Goal: Task Accomplishment & Management: Manage account settings

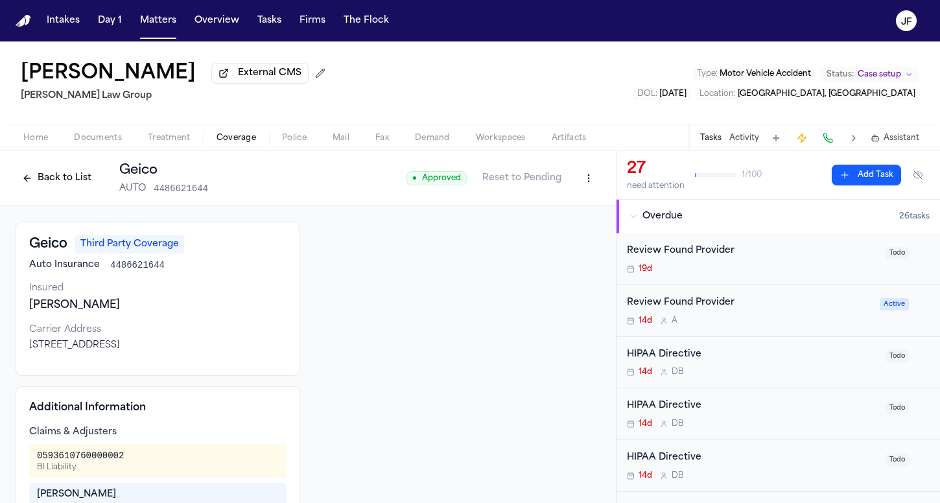
scroll to position [619, 0]
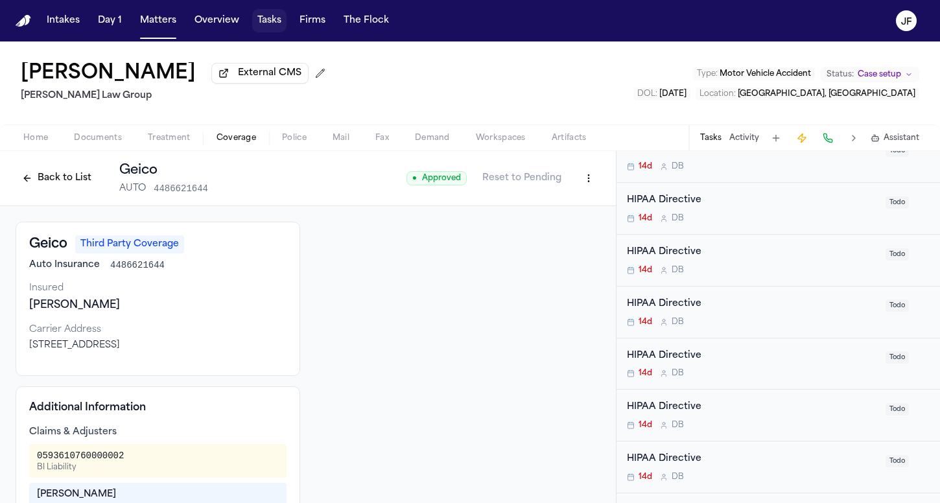
click at [273, 24] on button "Tasks" at bounding box center [269, 20] width 34 height 23
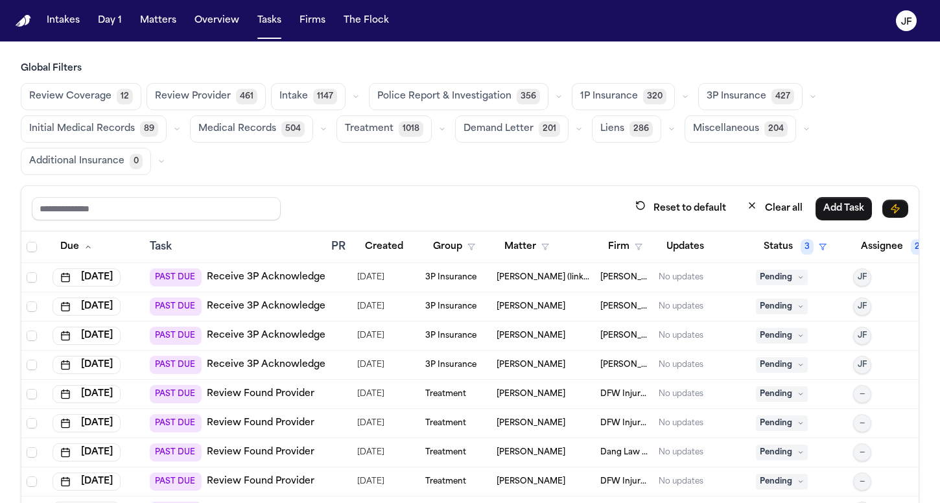
click at [667, 105] on div "1P Insurance 320" at bounding box center [632, 96] width 121 height 27
click at [677, 99] on button "button" at bounding box center [685, 97] width 16 height 16
click at [805, 97] on button "button" at bounding box center [813, 97] width 16 height 16
click at [710, 183] on span "LOR Acknowledgement" at bounding box center [752, 186] width 91 height 26
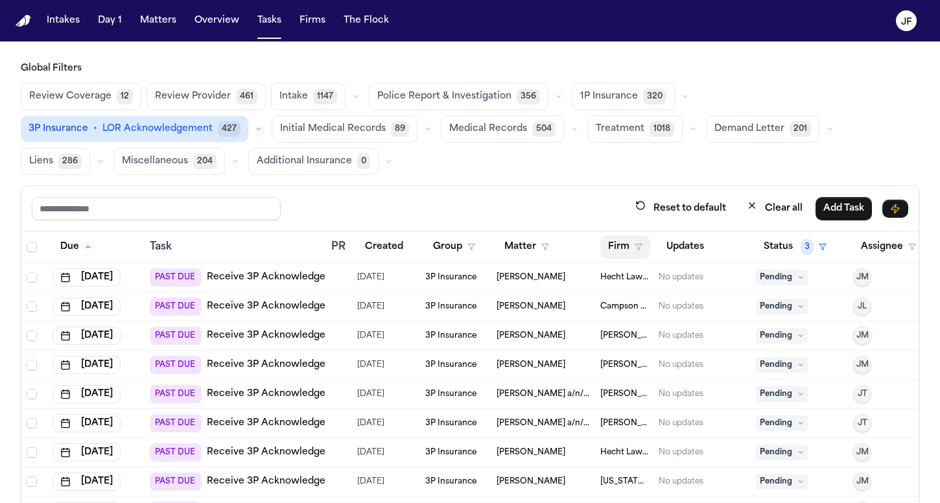
click at [620, 250] on button "Firm" at bounding box center [625, 246] width 50 height 23
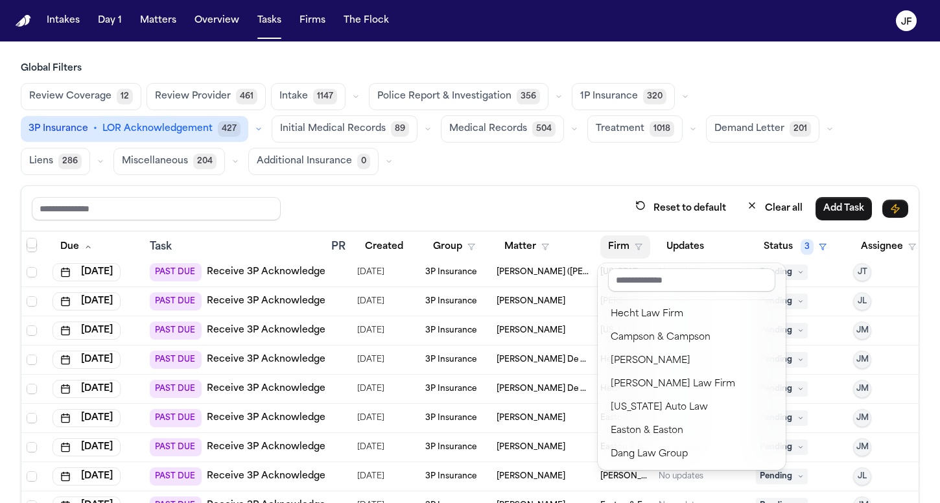
click at [594, 136] on div "Global Filters Review Coverage 12 Review Provider 461 Intake 1147 Police Report…" at bounding box center [470, 327] width 899 height 530
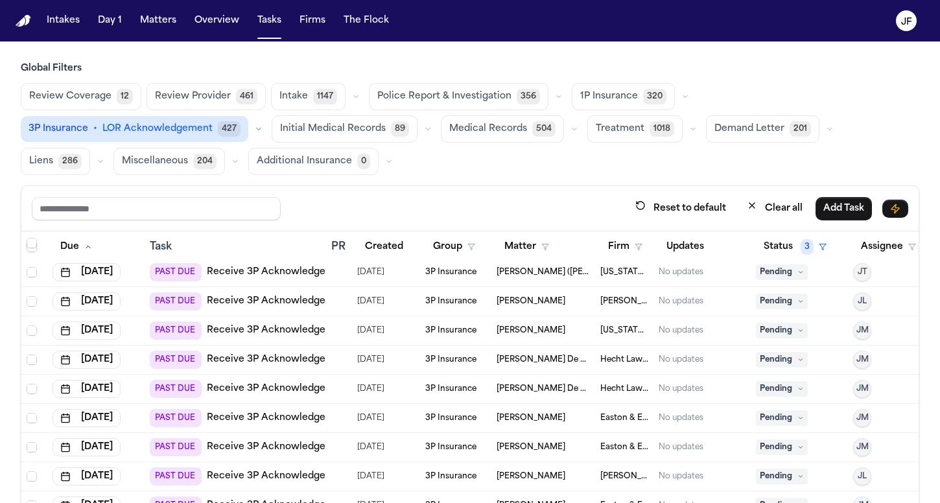
click at [226, 133] on span "427" at bounding box center [229, 129] width 23 height 16
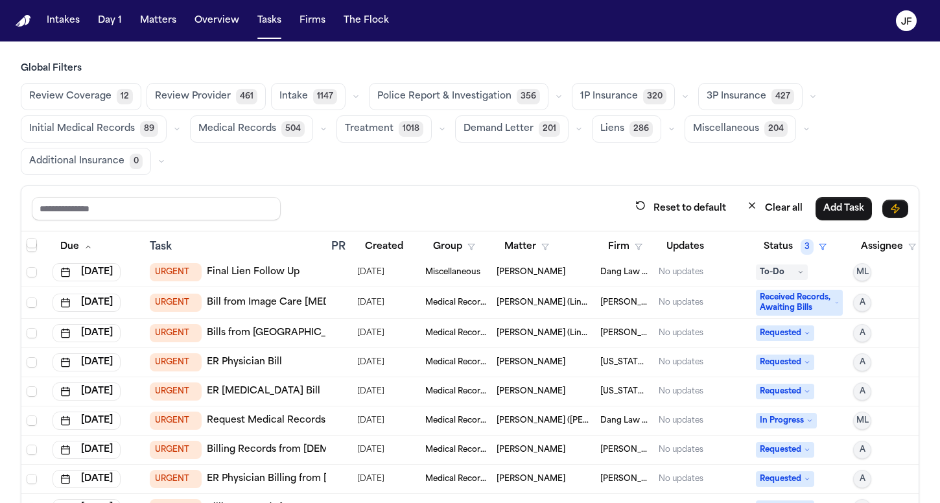
click at [746, 101] on span "3P Insurance" at bounding box center [737, 96] width 60 height 13
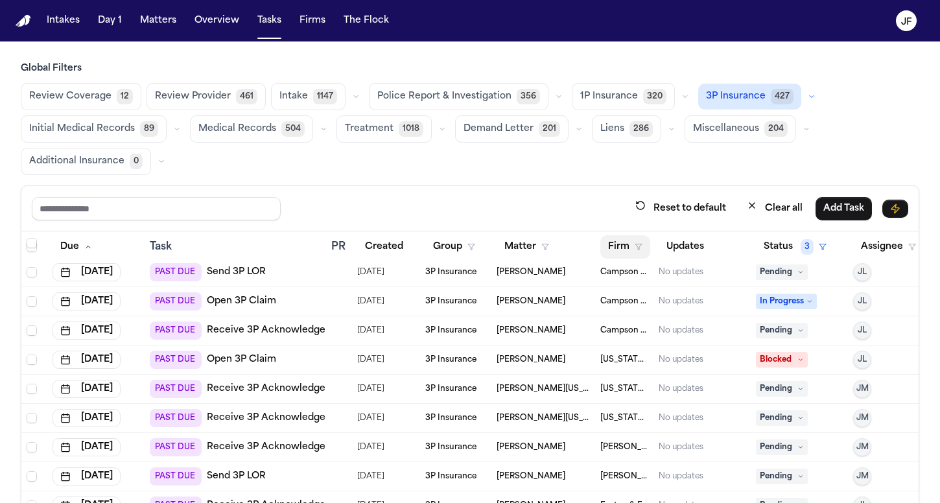
click at [631, 253] on button "Firm" at bounding box center [625, 246] width 50 height 23
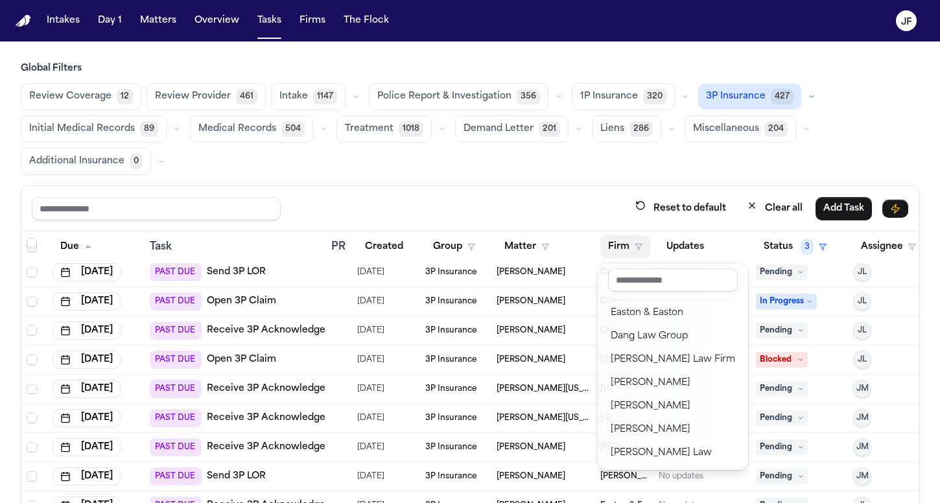
scroll to position [141, 0]
click at [545, 166] on div "Global Filters Review Coverage 12 Review Provider 461 Intake 1147 Police Report…" at bounding box center [470, 327] width 899 height 530
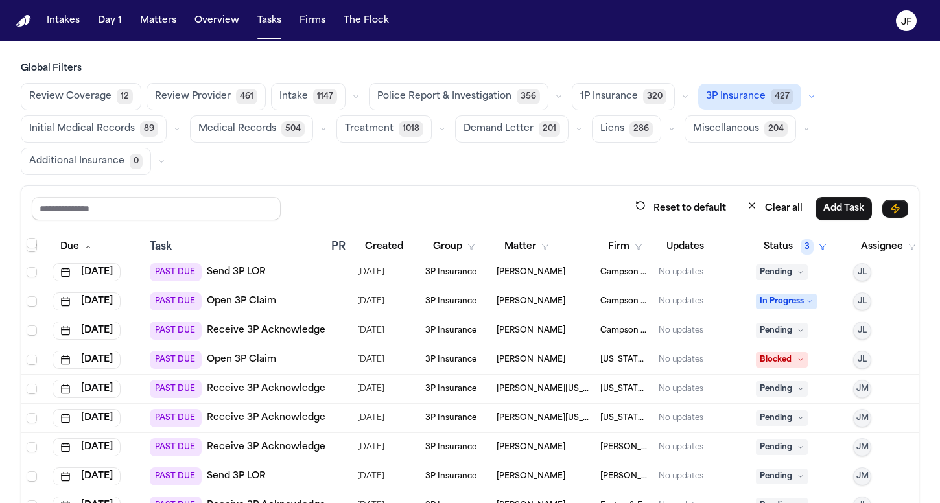
click at [739, 93] on span "3P Insurance" at bounding box center [736, 96] width 60 height 13
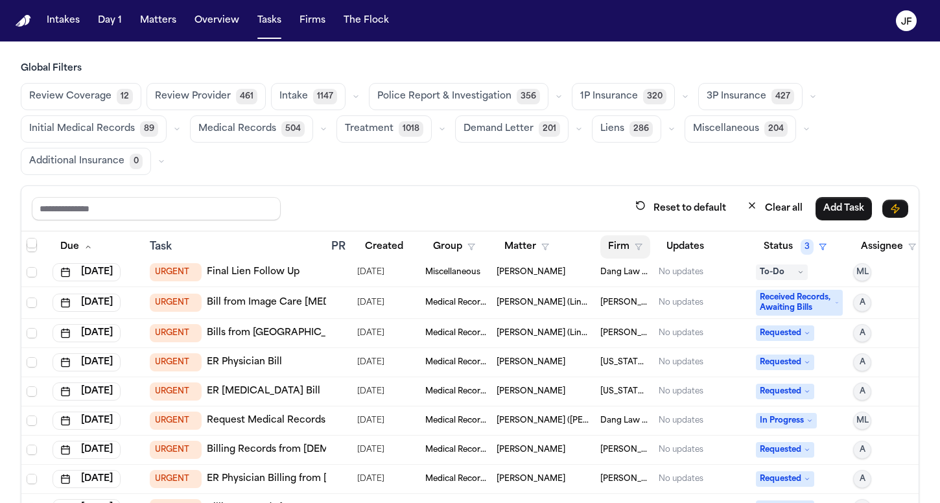
click at [637, 244] on polygon "button" at bounding box center [638, 247] width 6 height 6
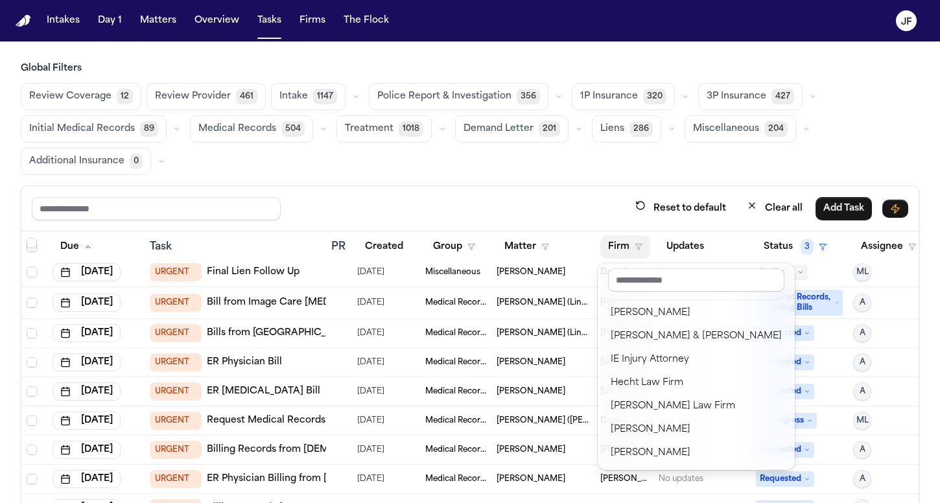
scroll to position [95, 0]
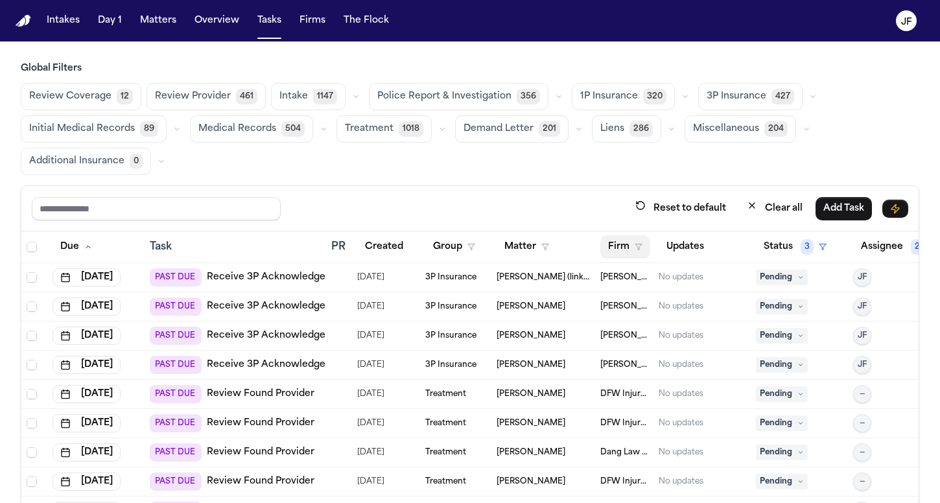
click at [625, 252] on button "Firm" at bounding box center [625, 246] width 50 height 23
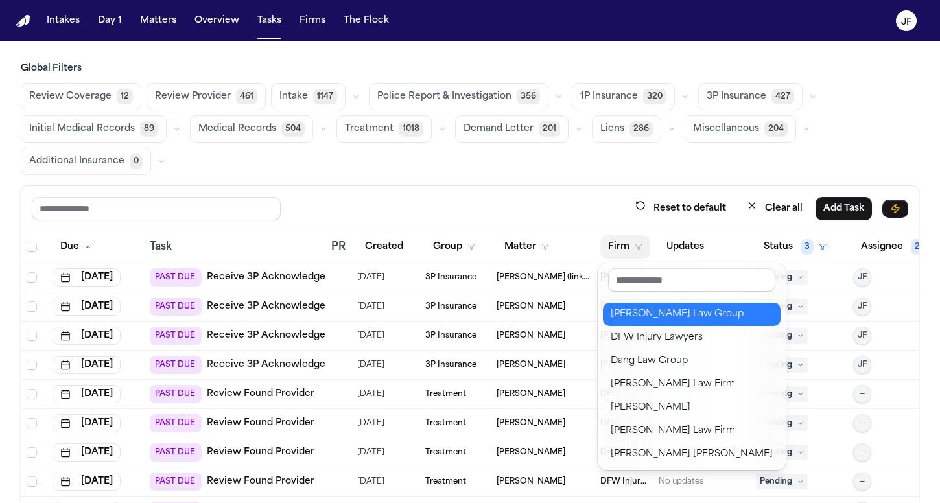
click at [650, 318] on div "[PERSON_NAME] Law Group" at bounding box center [692, 315] width 162 height 16
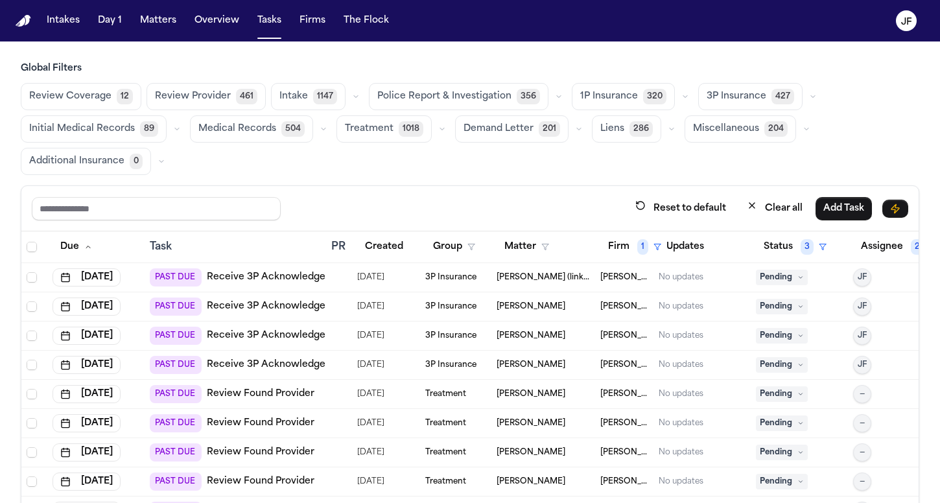
click at [746, 97] on span "3P Insurance" at bounding box center [737, 96] width 60 height 13
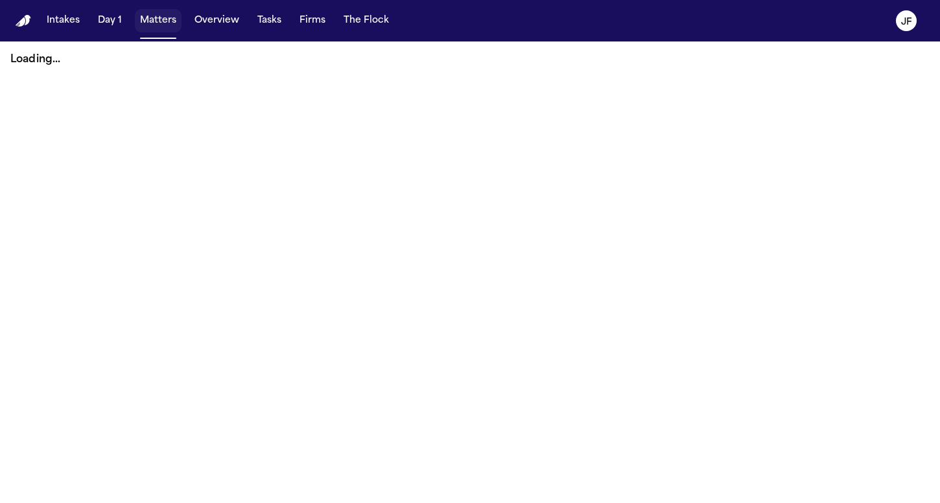
click at [164, 25] on button "Matters" at bounding box center [158, 20] width 47 height 23
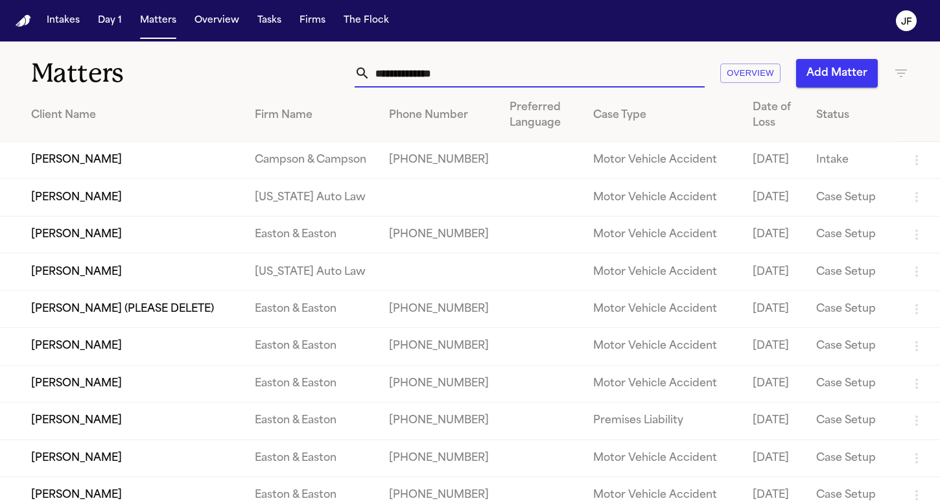
click at [430, 70] on input "text" at bounding box center [537, 73] width 335 height 29
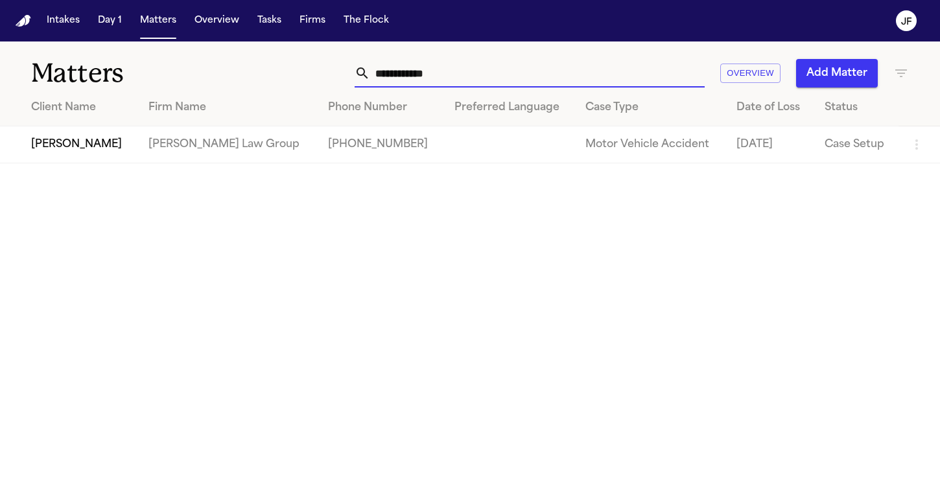
type input "**********"
click at [79, 147] on td "Antwan Walker" at bounding box center [69, 144] width 138 height 37
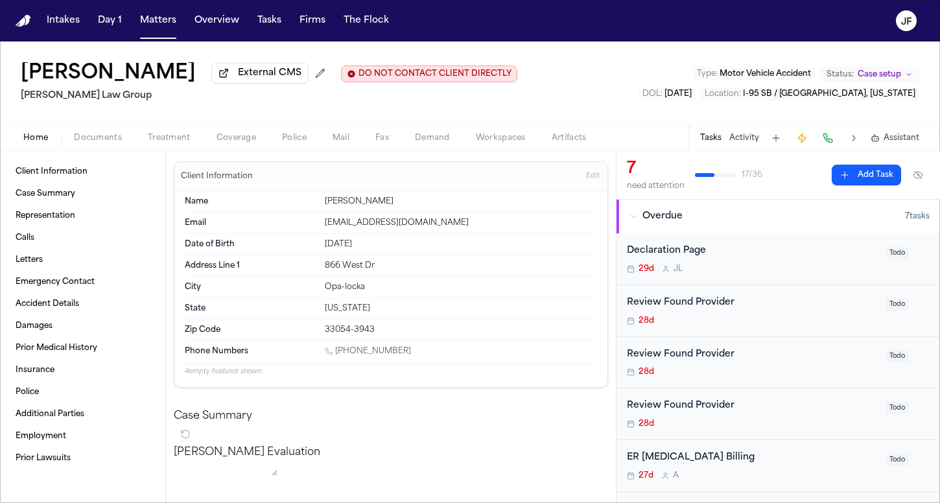
click at [97, 149] on div "Home Documents Treatment Coverage Police Mail Fax Demand Workspaces Artifacts T…" at bounding box center [470, 137] width 940 height 26
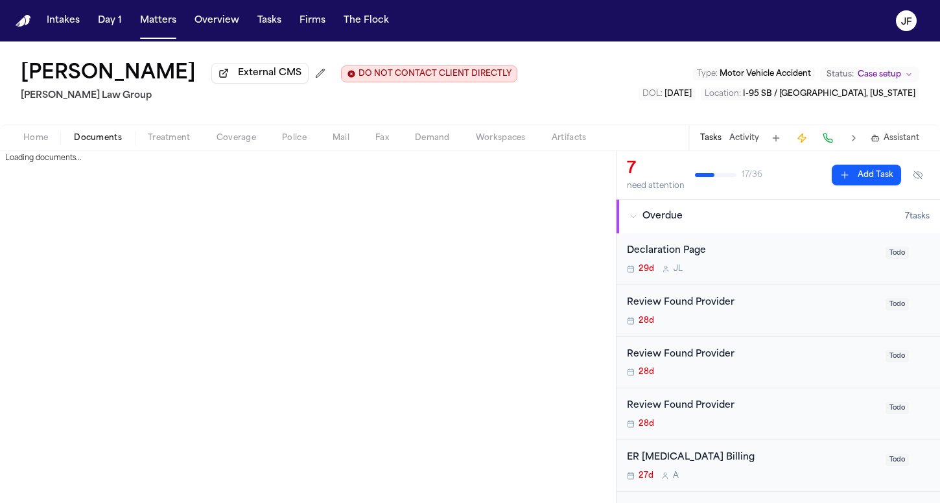
click at [94, 142] on span "Documents" at bounding box center [98, 138] width 48 height 10
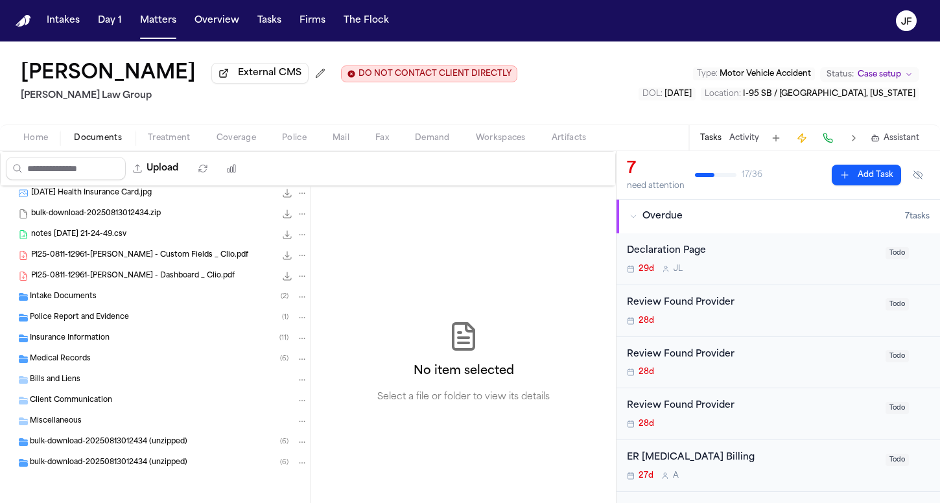
scroll to position [27, 0]
click at [103, 344] on div "Insurance Information ( 11 )" at bounding box center [169, 339] width 278 height 12
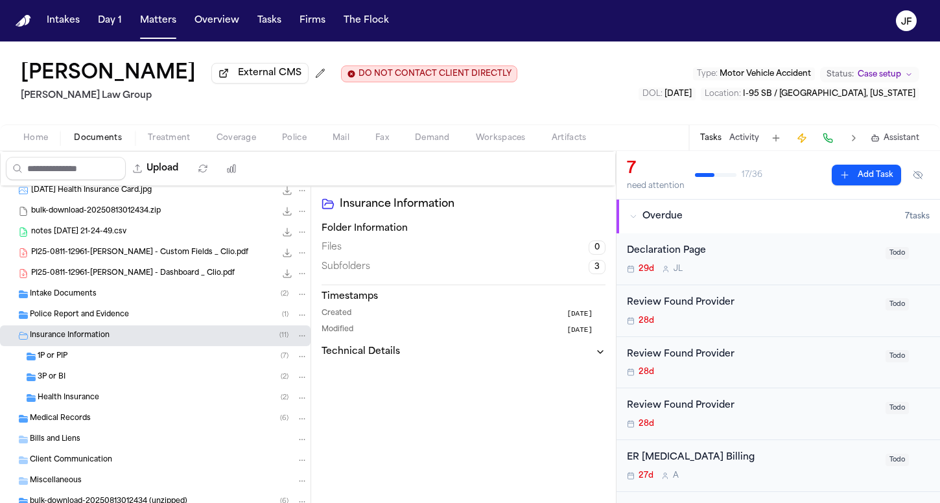
click at [103, 361] on div "1P or PIP ( 7 )" at bounding box center [173, 357] width 270 height 12
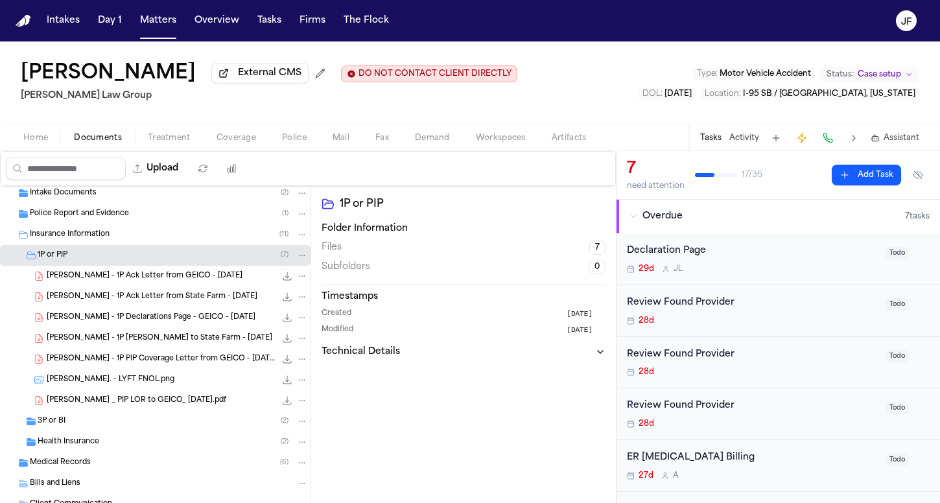
scroll to position [126, 0]
click at [163, 324] on span "A. Walker - 1P Declarations Page - GEICO - 9.10.25" at bounding box center [151, 319] width 209 height 11
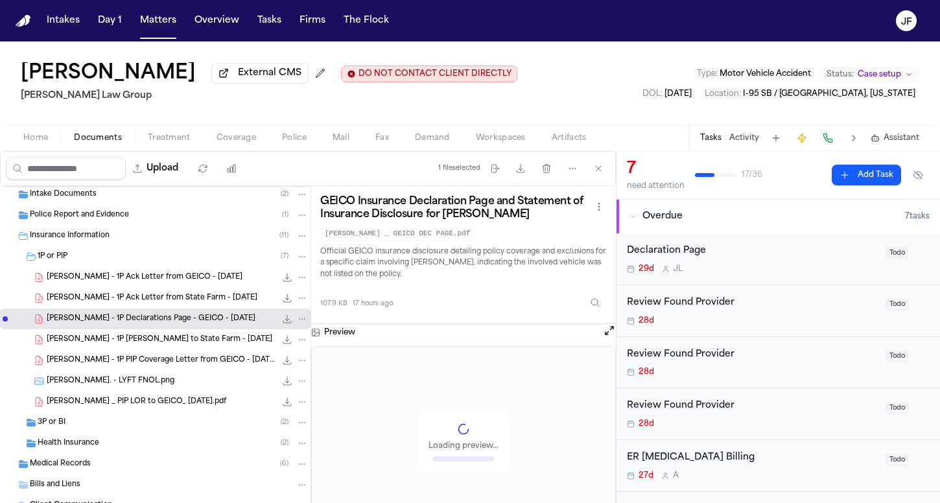
click at [283, 323] on icon "File: A. Walker - 1P Declarations Page - GEICO - 9.10.25" at bounding box center [287, 319] width 8 height 8
click at [266, 31] on button "Tasks" at bounding box center [269, 20] width 34 height 23
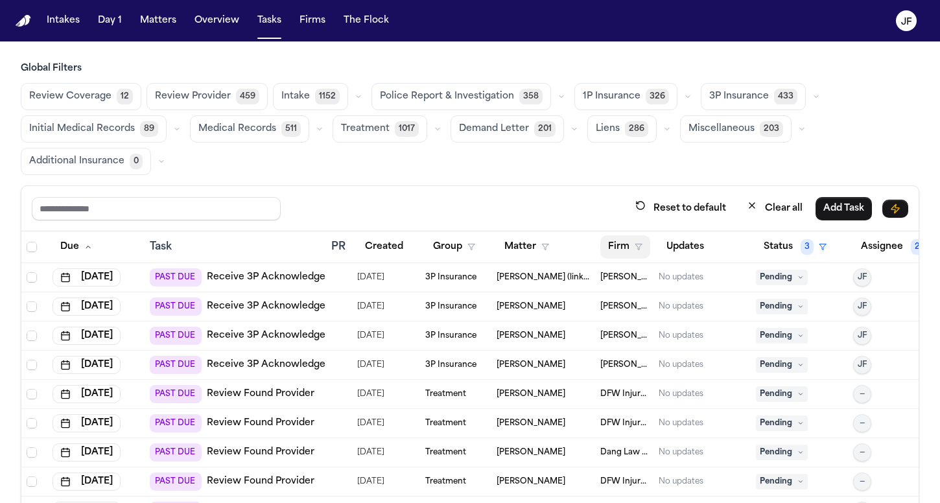
click at [631, 241] on button "Firm" at bounding box center [625, 246] width 50 height 23
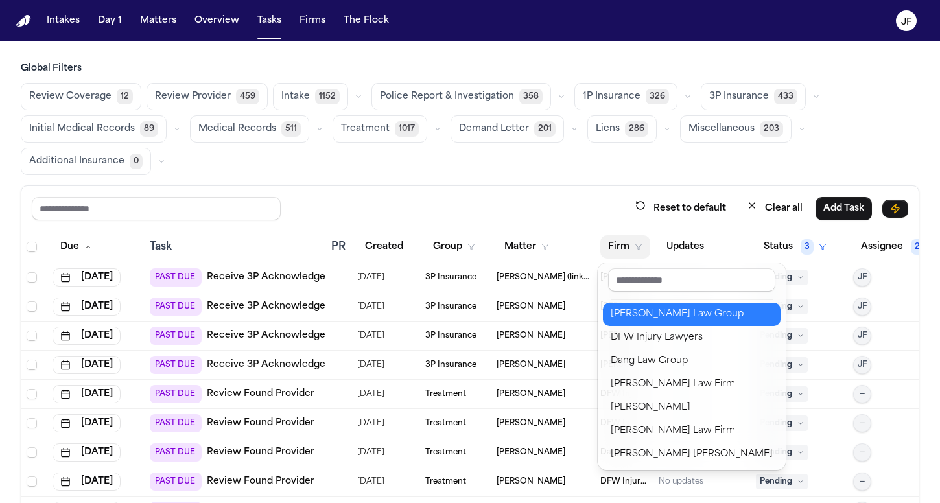
click at [622, 318] on div "[PERSON_NAME] Law Group" at bounding box center [692, 315] width 162 height 16
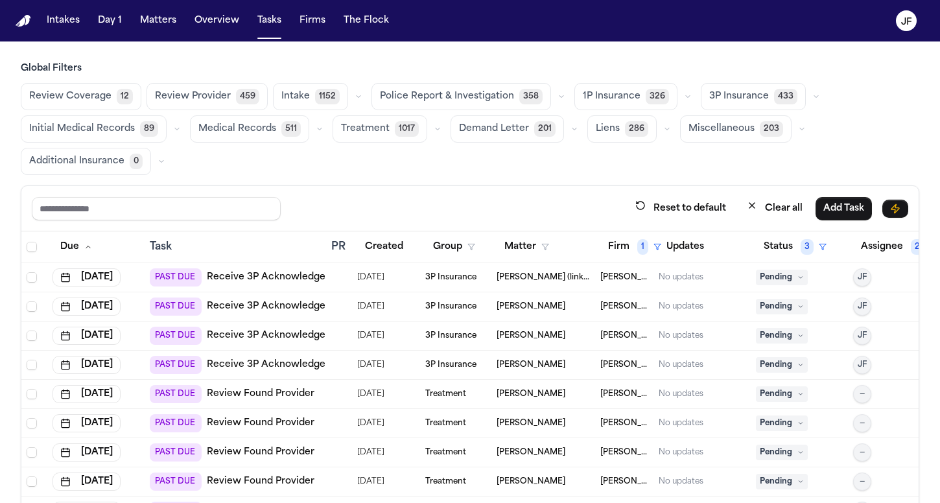
click at [596, 200] on div "Reset to default Clear all Add Task" at bounding box center [470, 208] width 876 height 24
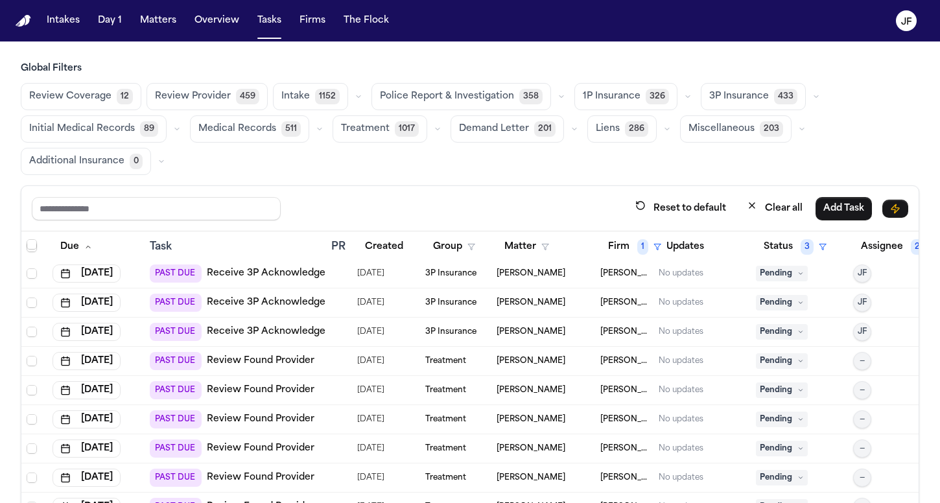
scroll to position [41, 0]
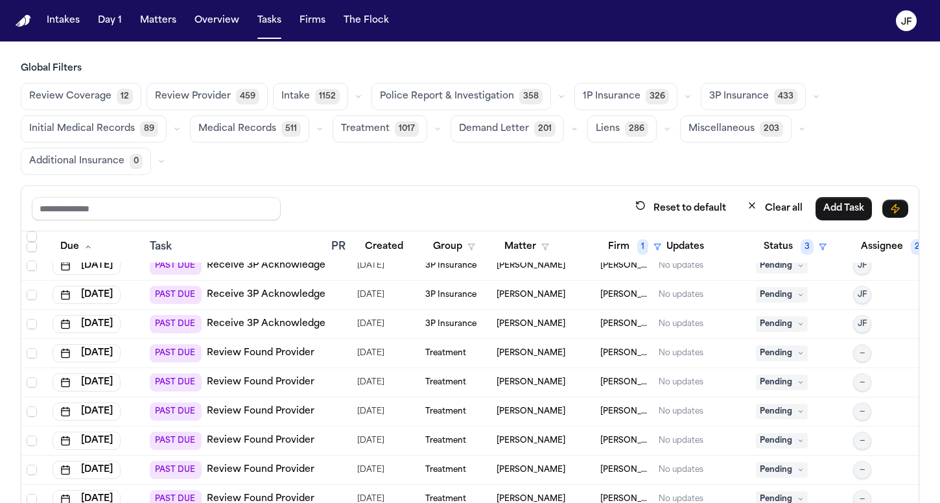
click at [280, 325] on link "Receive 3P Acknowledgement" at bounding box center [278, 324] width 143 height 13
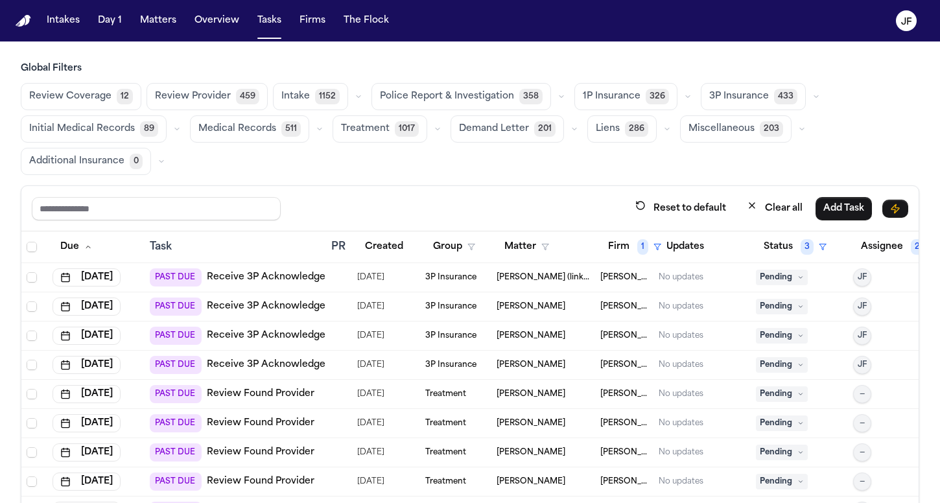
scroll to position [0, 0]
click at [285, 281] on link "Receive 3P Acknowledgement" at bounding box center [278, 277] width 143 height 13
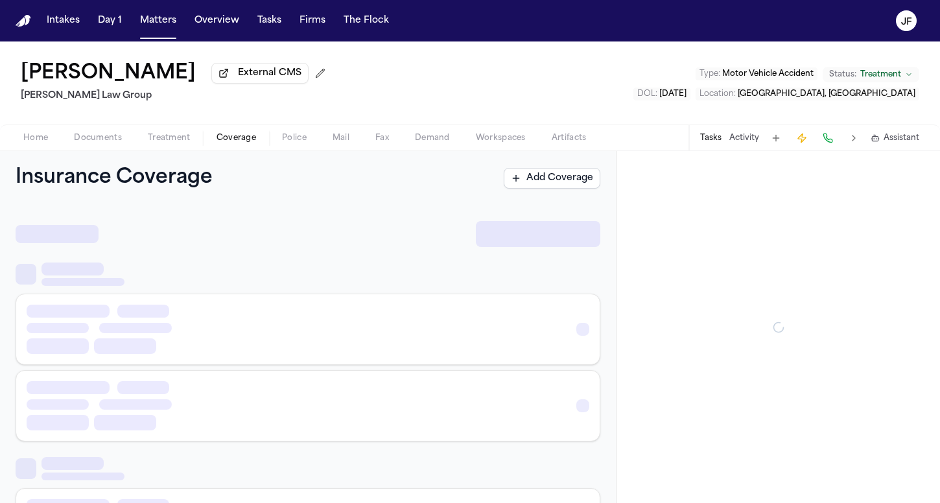
click at [235, 141] on span "Coverage" at bounding box center [237, 138] width 40 height 10
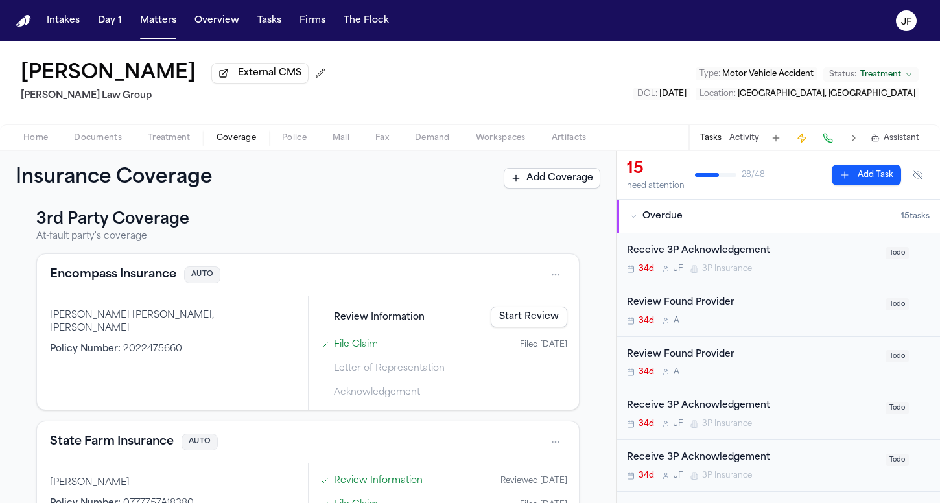
scroll to position [362, 0]
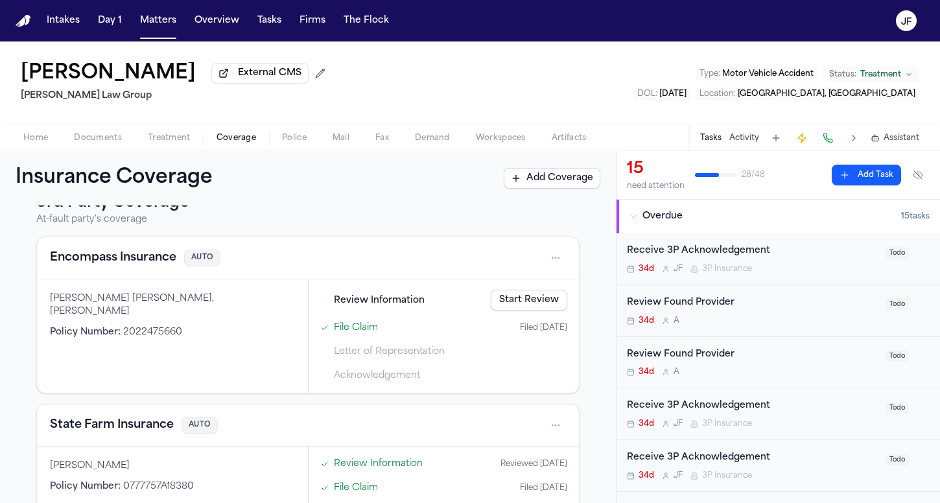
click at [114, 141] on span "Documents" at bounding box center [98, 138] width 48 height 10
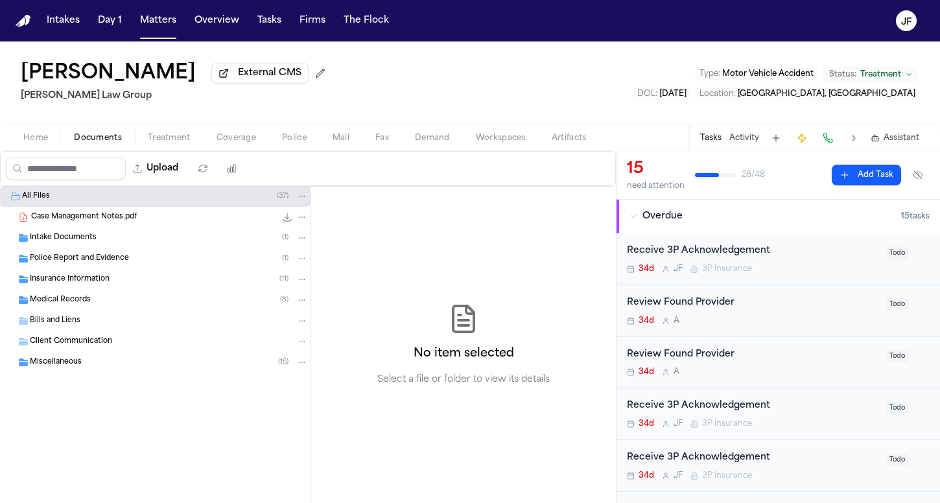
click at [84, 290] on div "Insurance Information ( 11 )" at bounding box center [155, 279] width 311 height 21
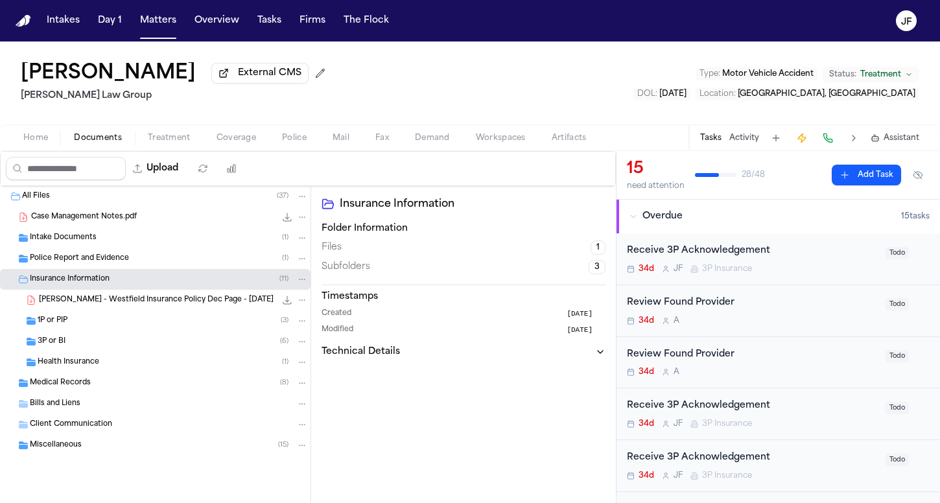
click at [84, 331] on div "1P or PIP ( 3 )" at bounding box center [155, 321] width 311 height 21
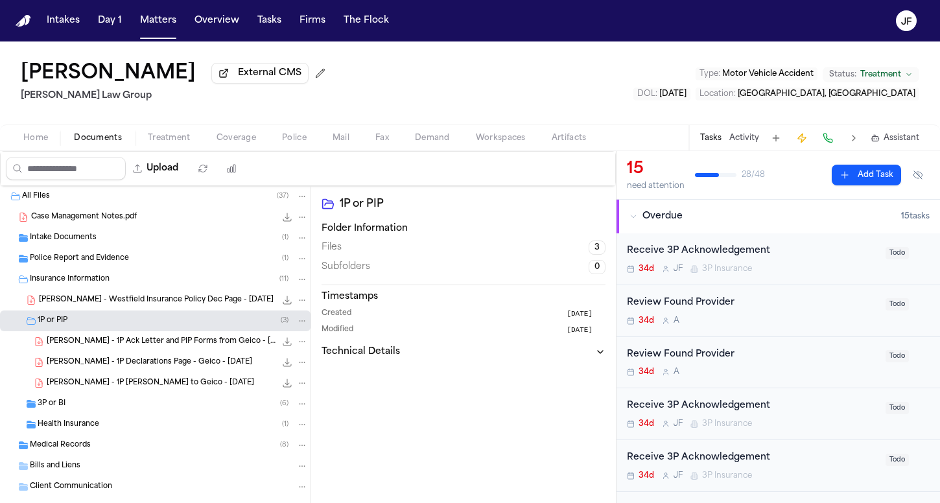
click at [81, 409] on div "3P or BI ( 6 )" at bounding box center [173, 404] width 270 height 12
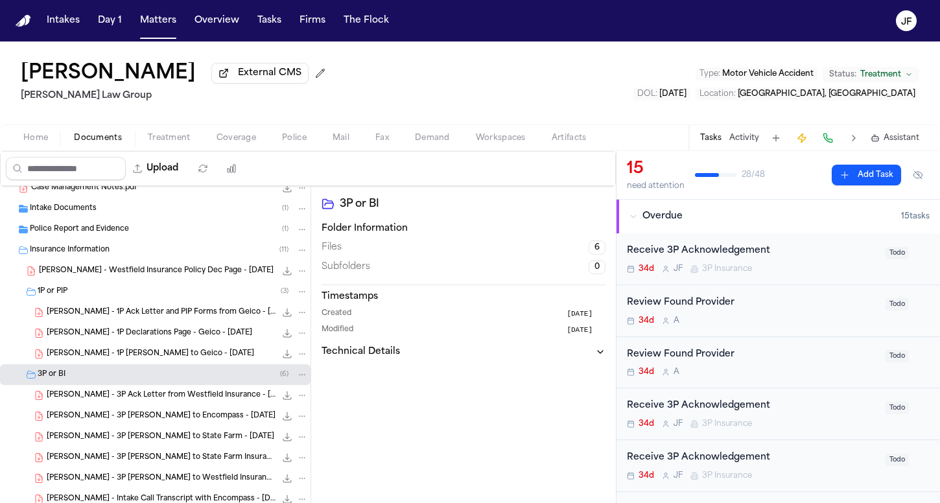
scroll to position [30, 0]
click at [410, 122] on div "Shawn Yang External CMS Romanow Law Group Type : Motor Vehicle Accident Status:…" at bounding box center [470, 82] width 940 height 83
click at [172, 314] on span "S. Yang - 1P Ack Letter and PIP Forms from Geico - 7.22.25" at bounding box center [161, 311] width 229 height 11
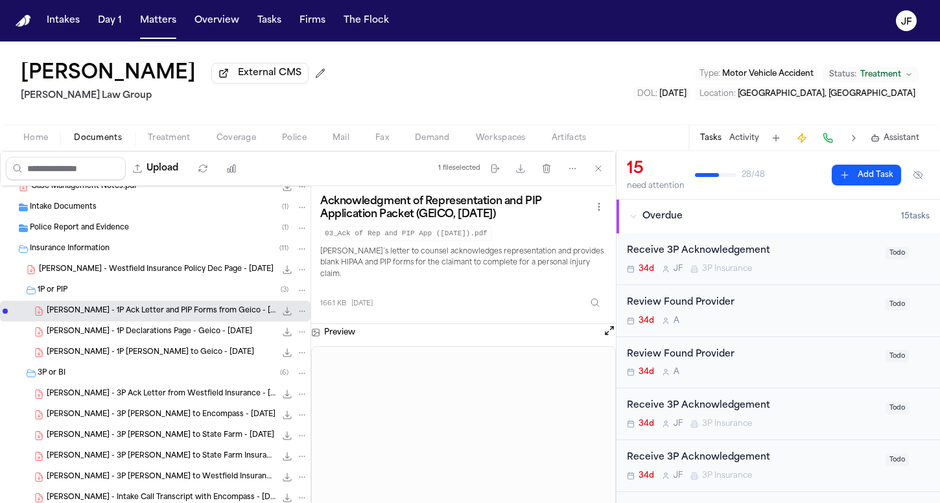
scroll to position [0, 0]
click at [410, 91] on div "Shawn Yang External CMS Romanow Law Group Type : Motor Vehicle Accident Status:…" at bounding box center [470, 82] width 940 height 83
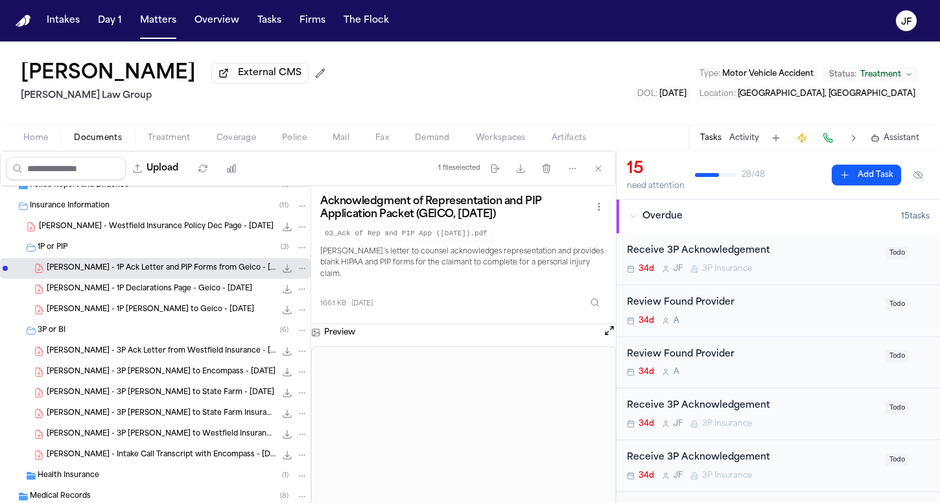
scroll to position [80, 0]
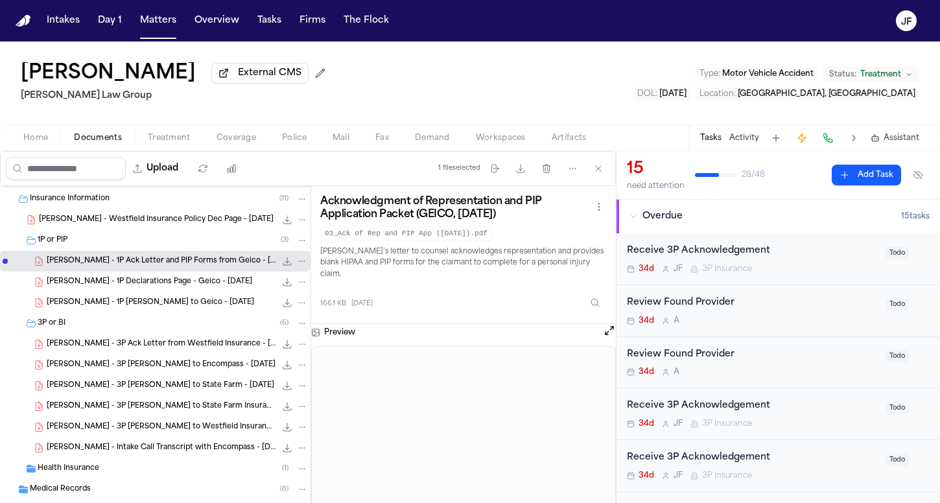
click at [142, 344] on span "S. Yang - 3P Ack Letter from Westfield Insurance - 8.5.25" at bounding box center [161, 344] width 229 height 11
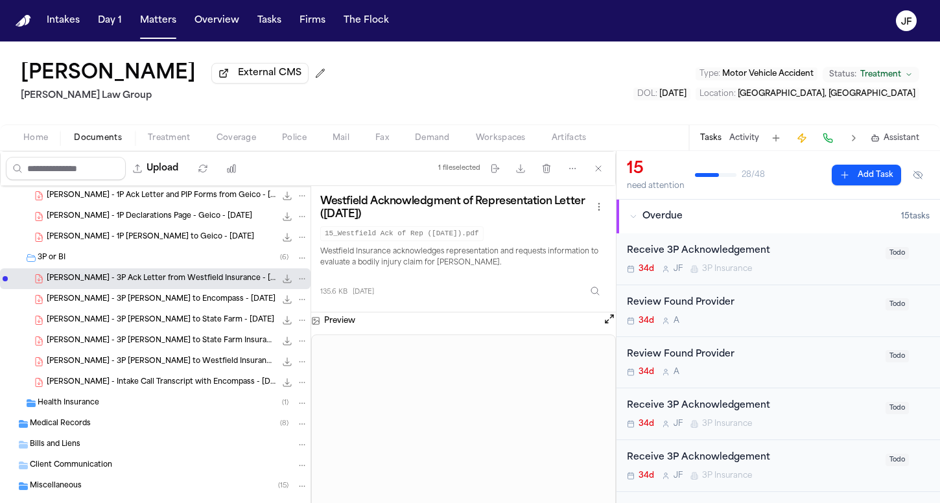
scroll to position [152, 0]
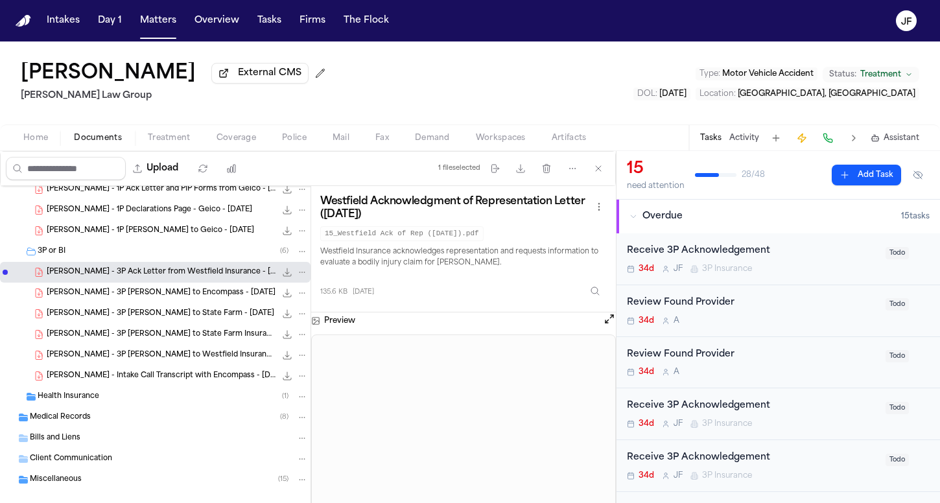
click at [247, 142] on span "Coverage" at bounding box center [237, 138] width 40 height 10
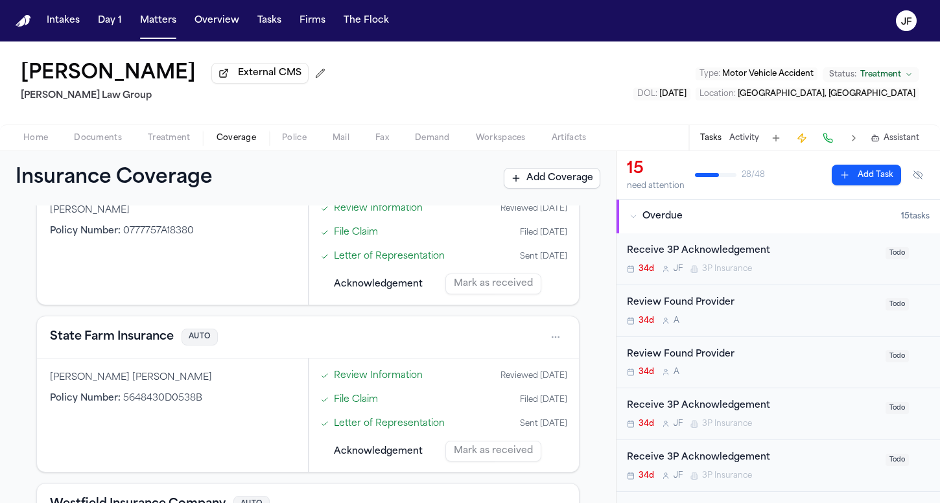
scroll to position [623, 0]
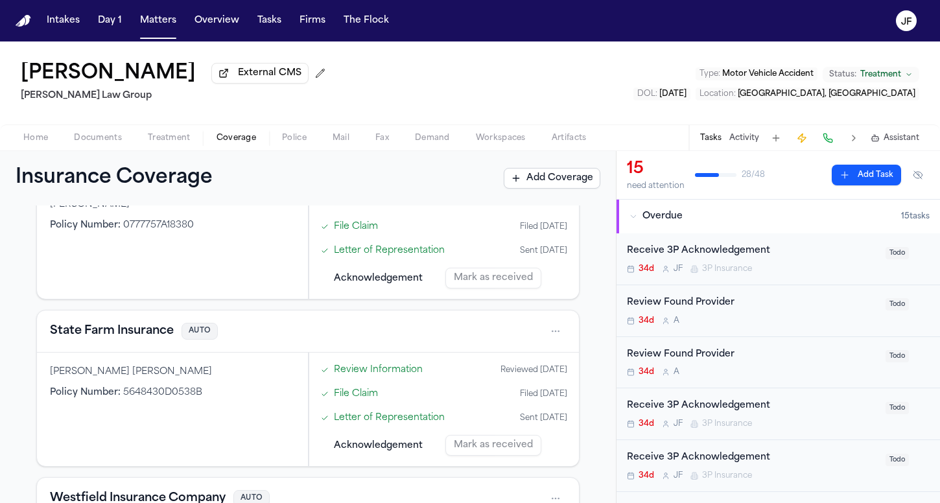
click at [136, 337] on button "State Farm Insurance" at bounding box center [112, 331] width 124 height 18
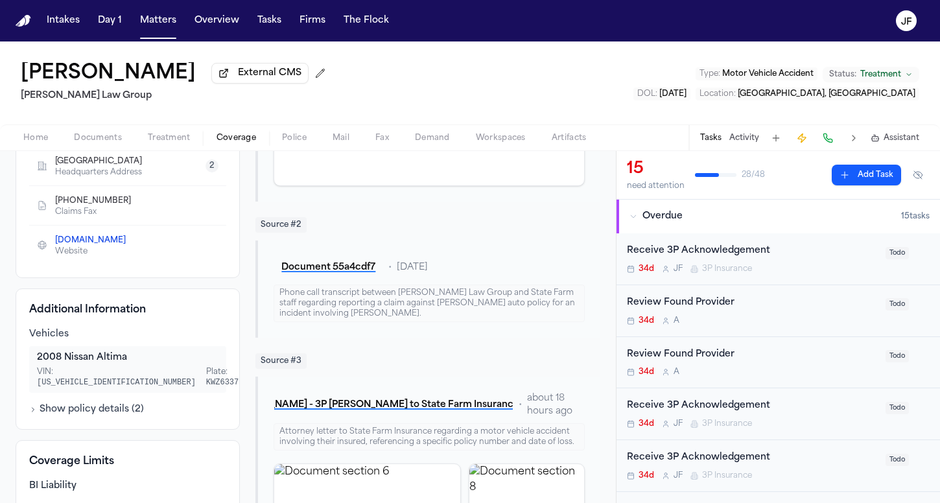
scroll to position [347, 0]
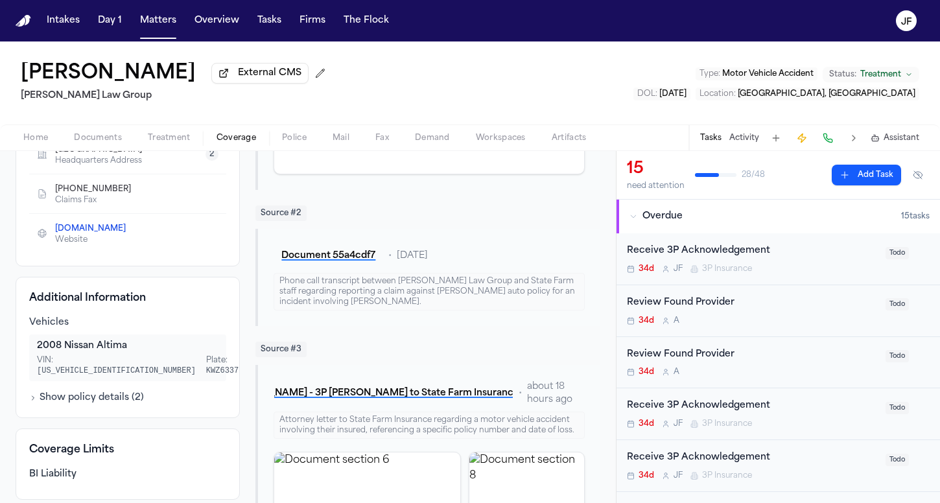
click at [106, 392] on button "Show policy details ( 2 )" at bounding box center [86, 398] width 115 height 13
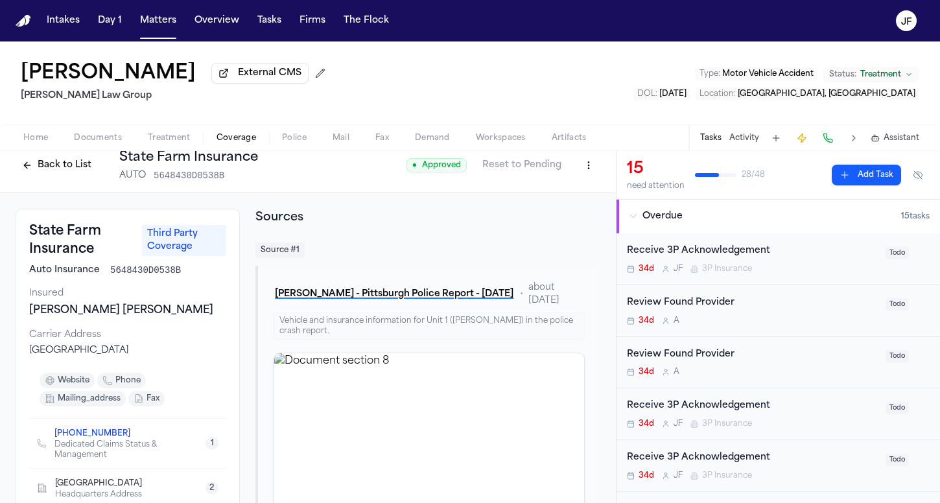
scroll to position [4, 0]
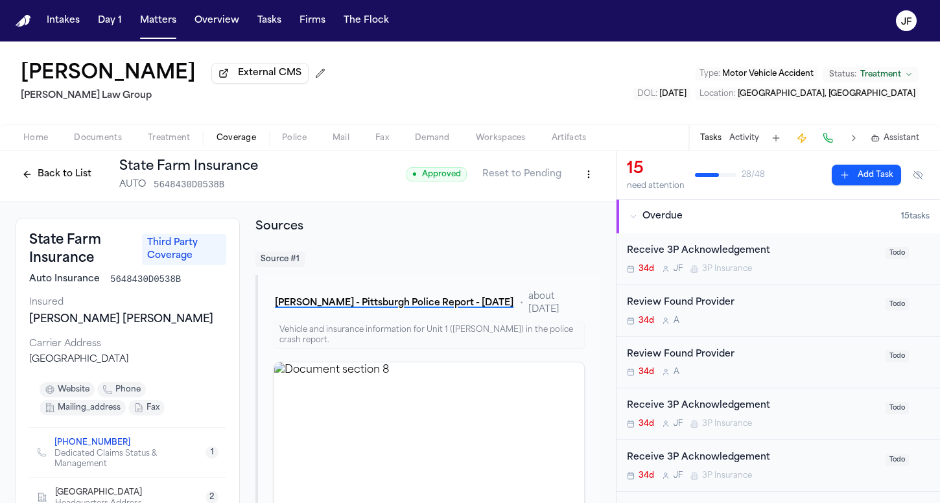
click at [67, 178] on button "Back to List" at bounding box center [57, 174] width 82 height 21
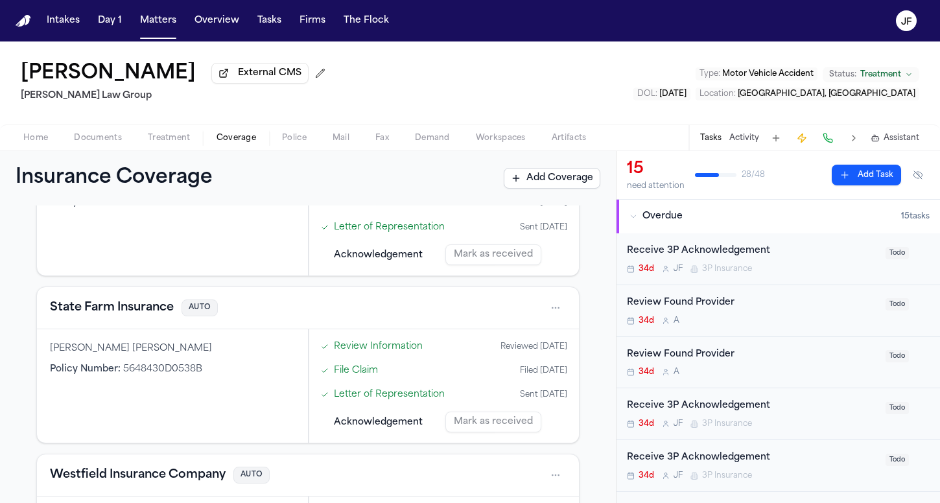
scroll to position [647, 0]
click at [135, 318] on div "State Farm Insurance AUTO" at bounding box center [308, 307] width 516 height 21
click at [138, 310] on button "State Farm Insurance" at bounding box center [112, 307] width 124 height 18
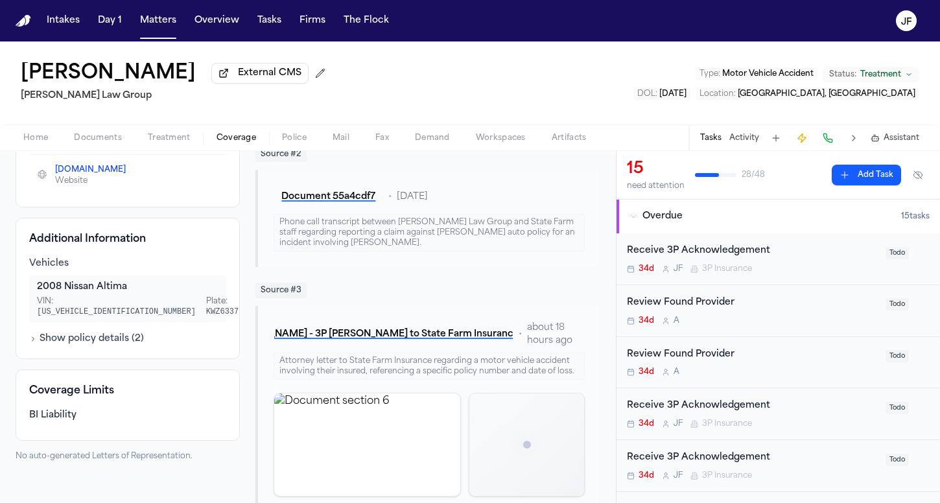
scroll to position [418, 0]
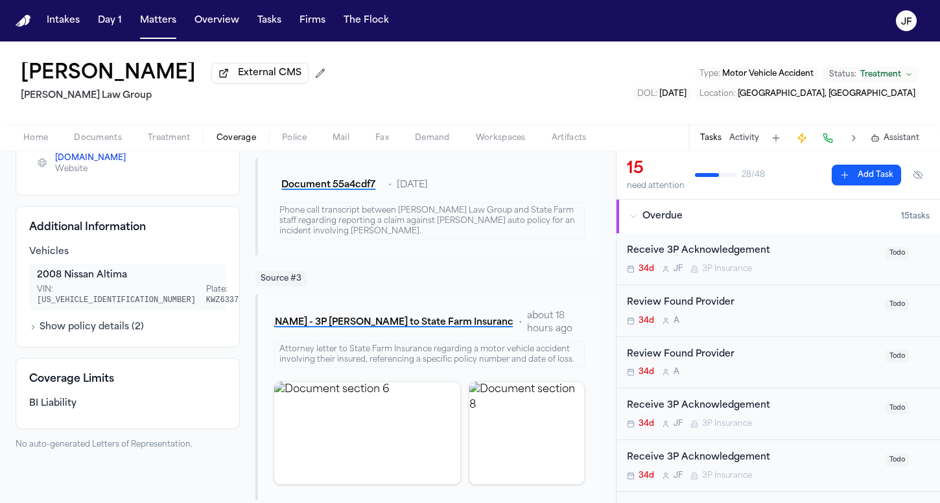
click at [110, 327] on button "Show policy details ( 2 )" at bounding box center [86, 327] width 115 height 13
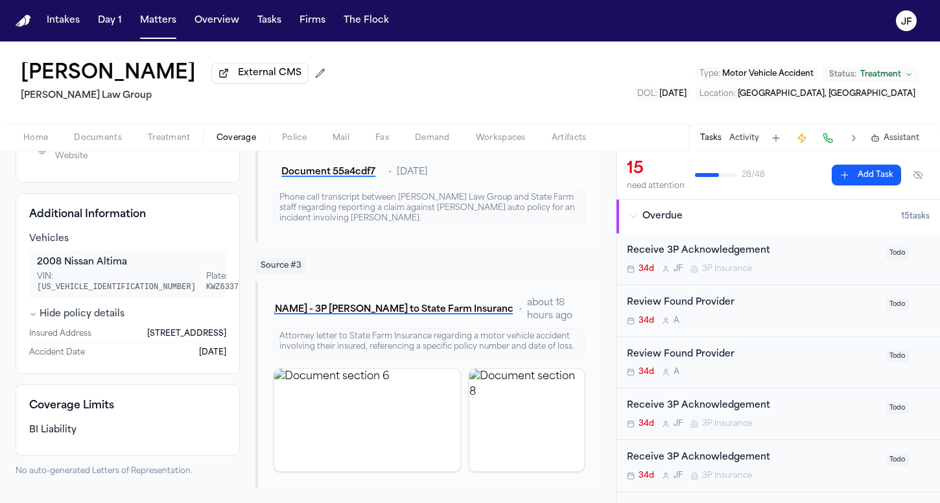
scroll to position [0, 0]
click at [412, 309] on button "S. Yang - 3P LOR to State Farm Insurance - 9.9.25" at bounding box center [393, 309] width 239 height 23
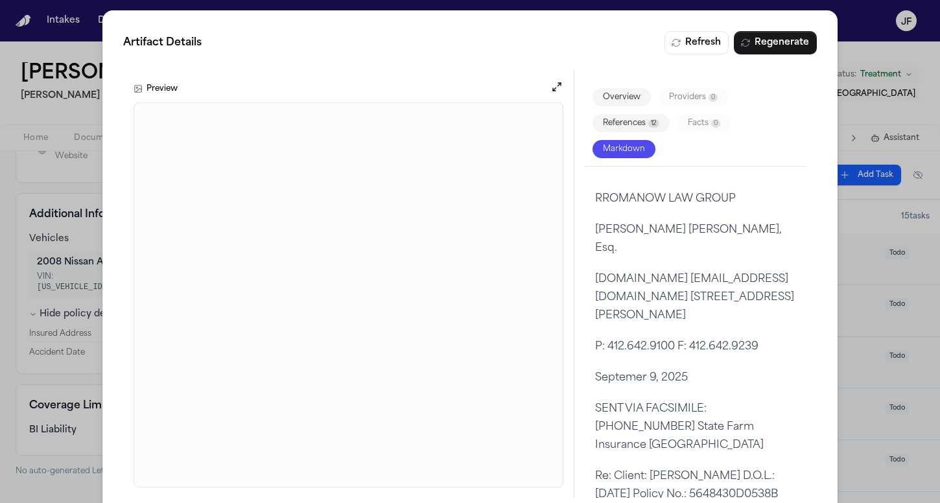
click at [47, 135] on div "Artifact Details Refresh Regenerate Preview Overview Providers 0 References 12 …" at bounding box center [470, 264] width 940 height 529
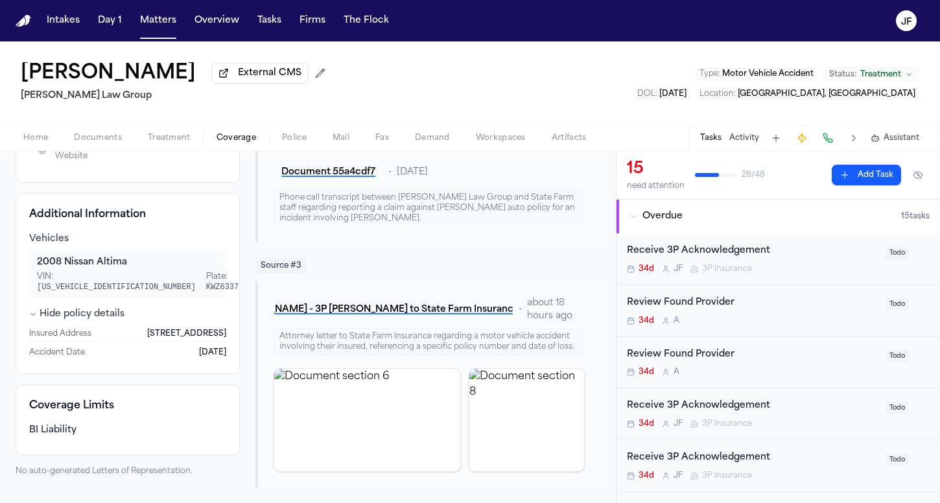
click at [100, 139] on span "Documents" at bounding box center [98, 138] width 48 height 10
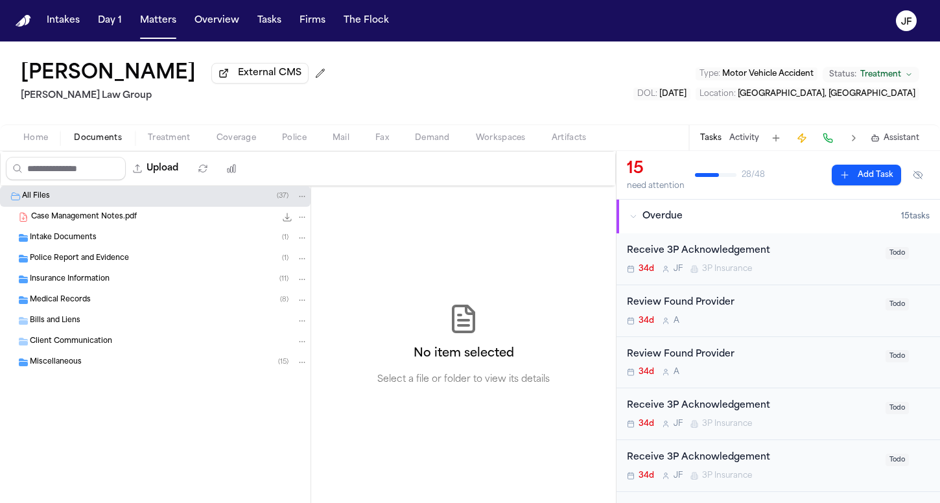
click at [90, 269] on div "Police Report and Evidence ( 1 )" at bounding box center [155, 258] width 311 height 21
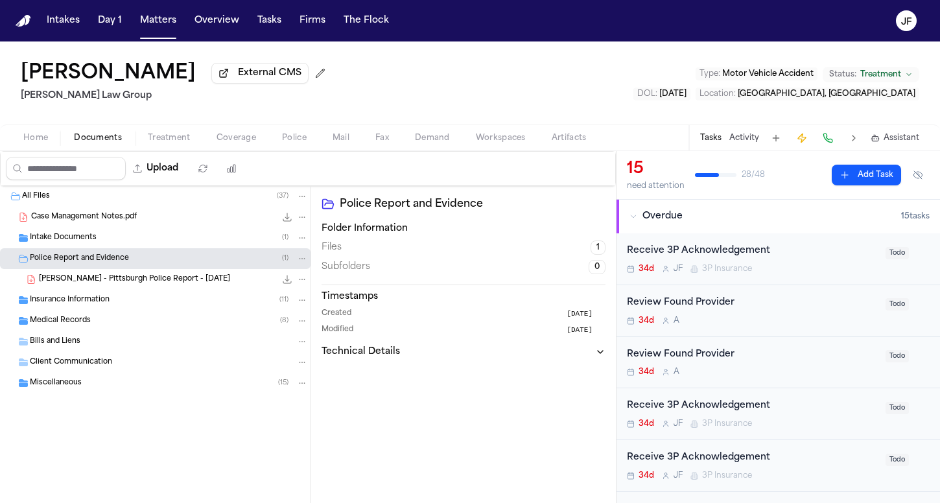
click at [91, 300] on span "Insurance Information" at bounding box center [70, 300] width 80 height 11
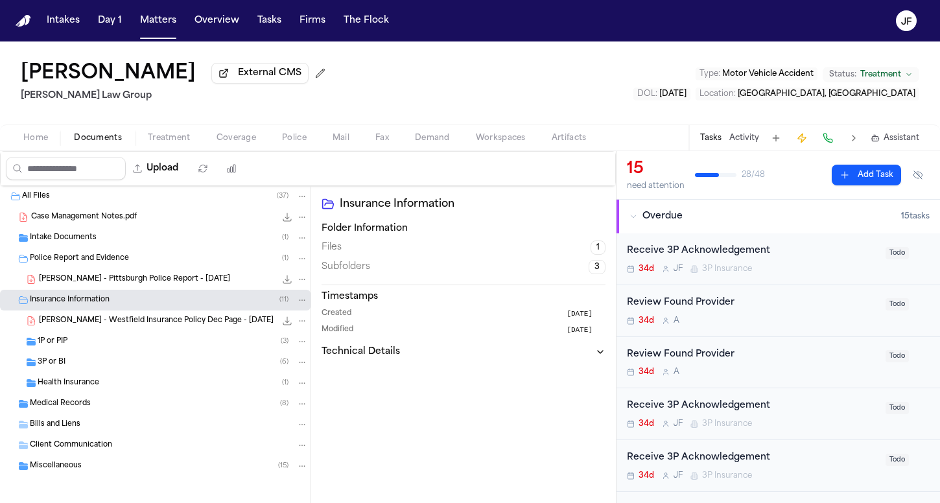
click at [87, 352] on div "1P or PIP ( 3 )" at bounding box center [155, 341] width 311 height 21
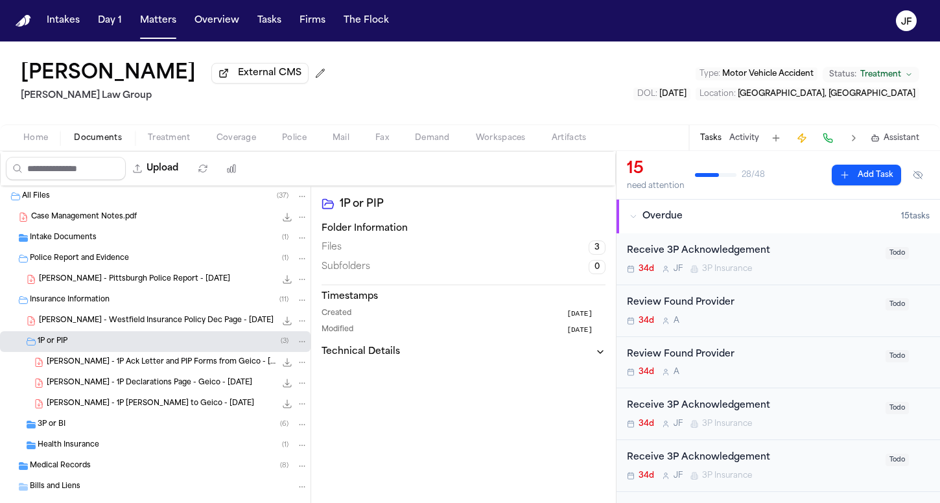
click at [88, 421] on div "3P or BI ( 6 )" at bounding box center [155, 424] width 311 height 21
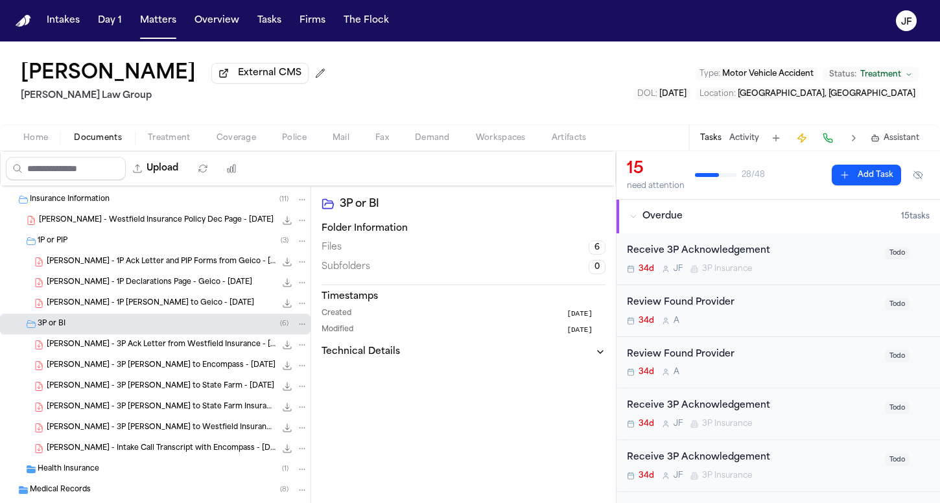
scroll to position [102, 0]
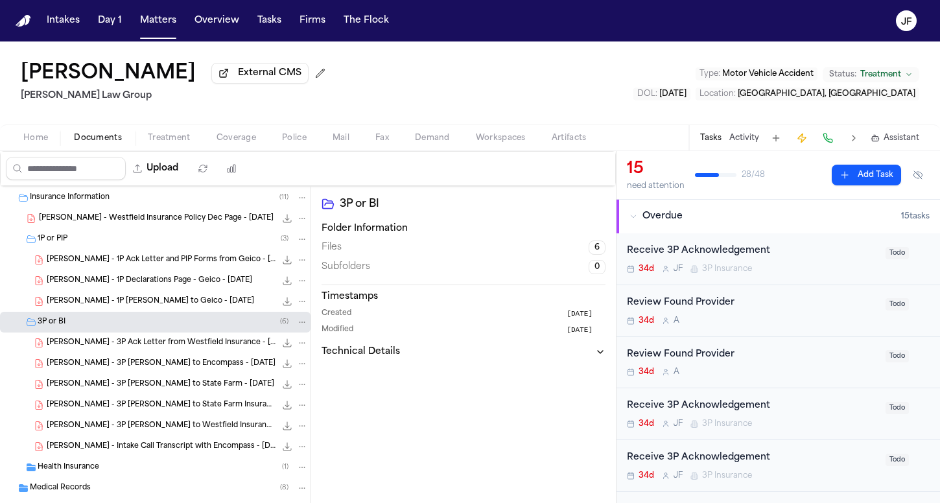
click at [135, 366] on span "S. Yang - 3P LOR to Encompass - 9.9.25" at bounding box center [161, 364] width 229 height 11
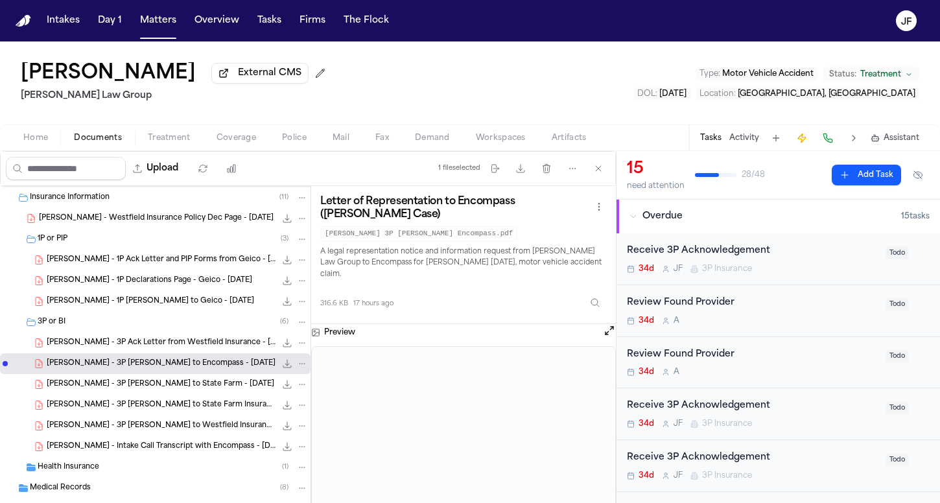
click at [206, 384] on div "S. Yang - 3P LOR to State Farm - 7.29.25 171.6 KB • PDF" at bounding box center [177, 384] width 261 height 13
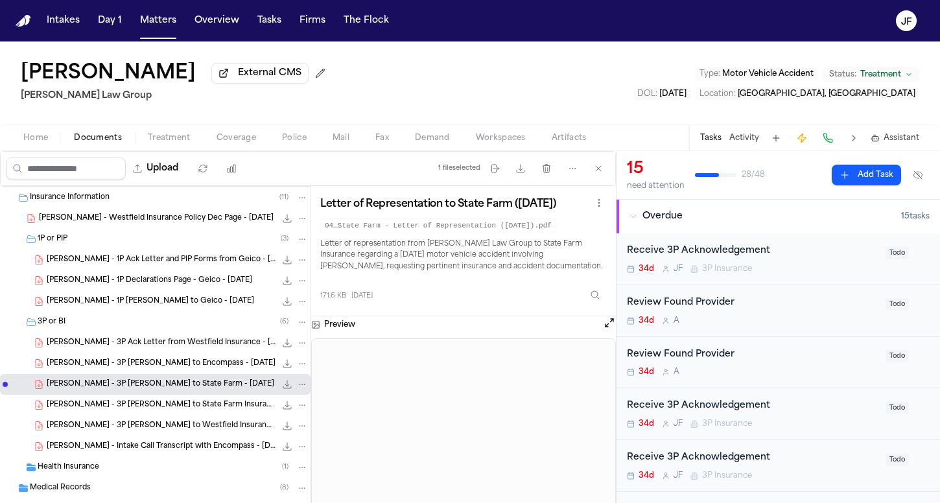
click at [187, 411] on span "S. Yang - 3P LOR to State Farm Insurance - 9.9.25" at bounding box center [161, 405] width 229 height 11
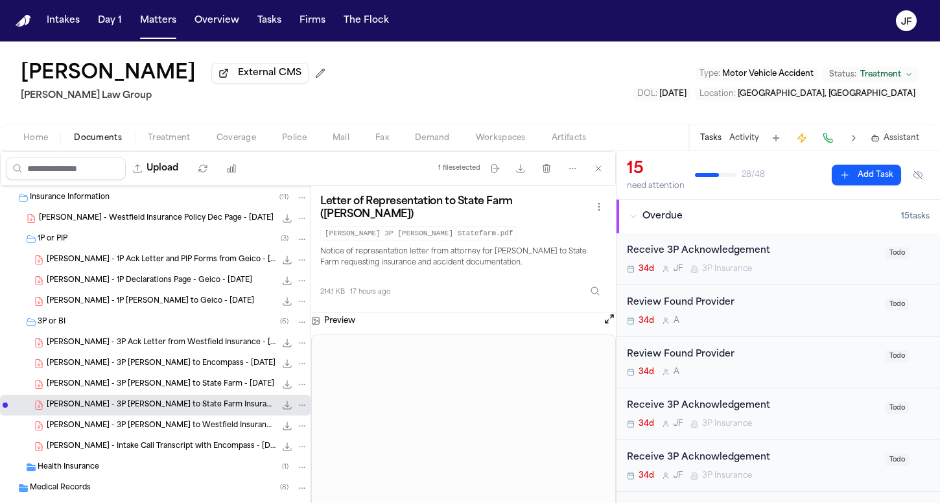
click at [196, 395] on div "S. Yang - 3P LOR to State Farm - 7.29.25 171.6 KB • PDF" at bounding box center [155, 384] width 311 height 21
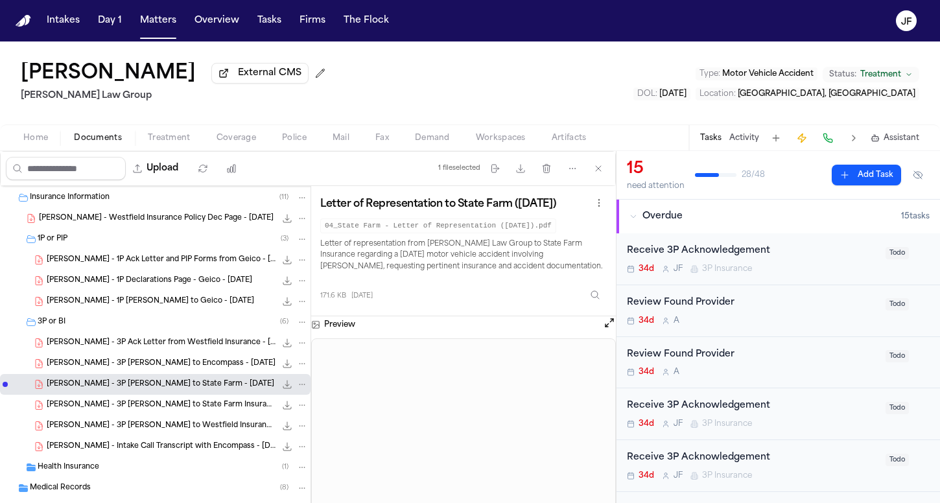
click at [203, 412] on div "S. Yang - 3P LOR to State Farm Insurance - 9.9.25 214.1 KB • PDF" at bounding box center [177, 405] width 261 height 13
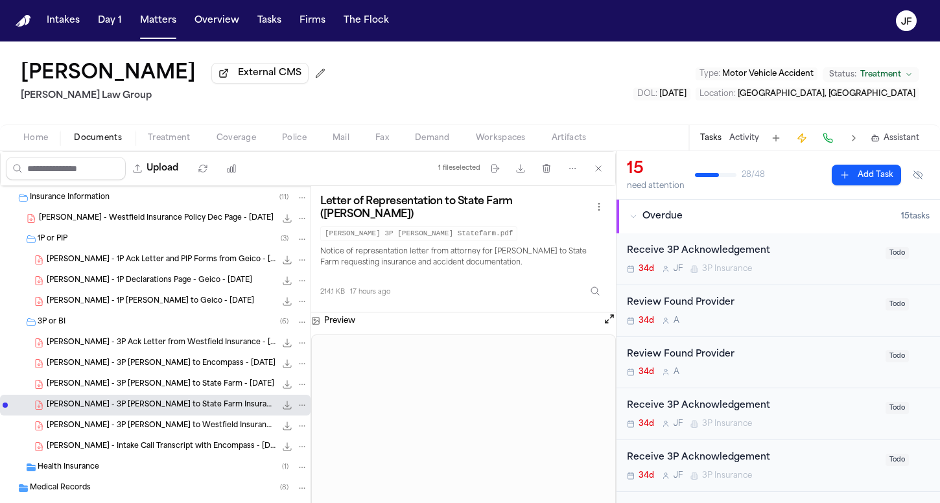
click at [237, 136] on span "Coverage" at bounding box center [237, 138] width 40 height 10
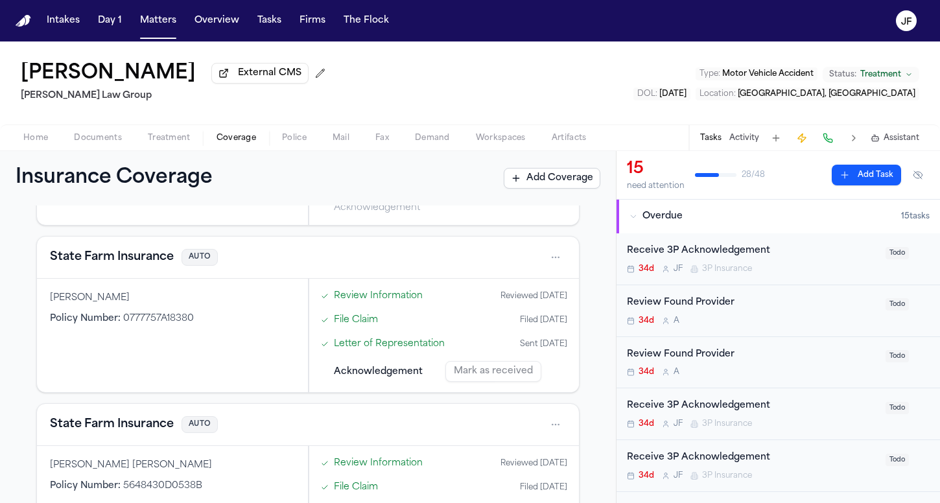
scroll to position [534, 0]
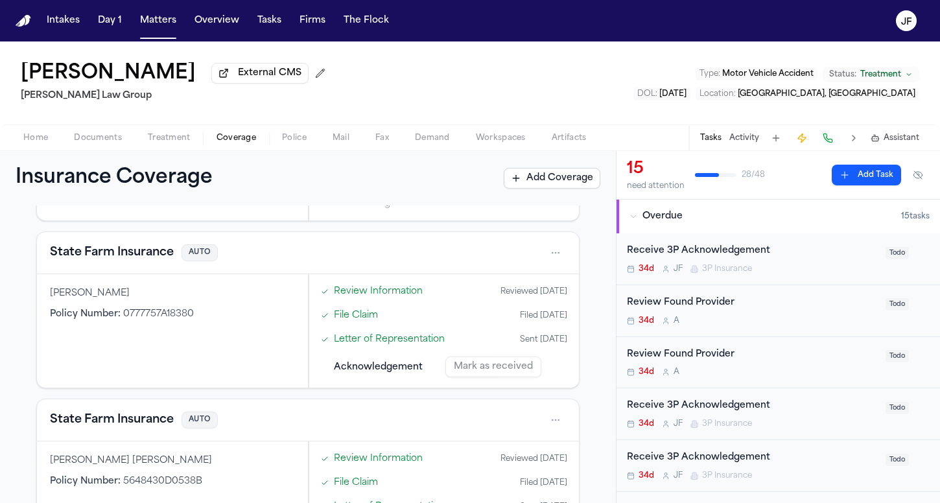
click at [147, 259] on button "State Farm Insurance" at bounding box center [112, 253] width 124 height 18
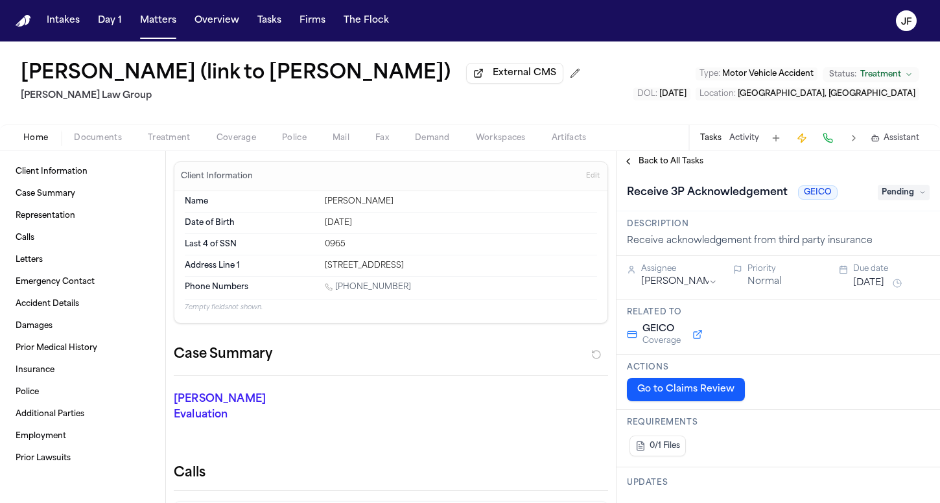
click at [242, 143] on span "Coverage" at bounding box center [237, 138] width 40 height 10
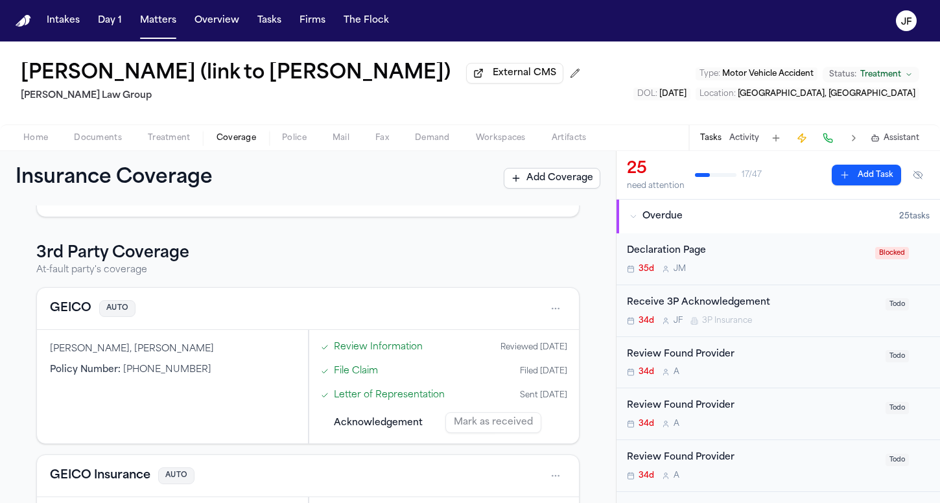
scroll to position [372, 0]
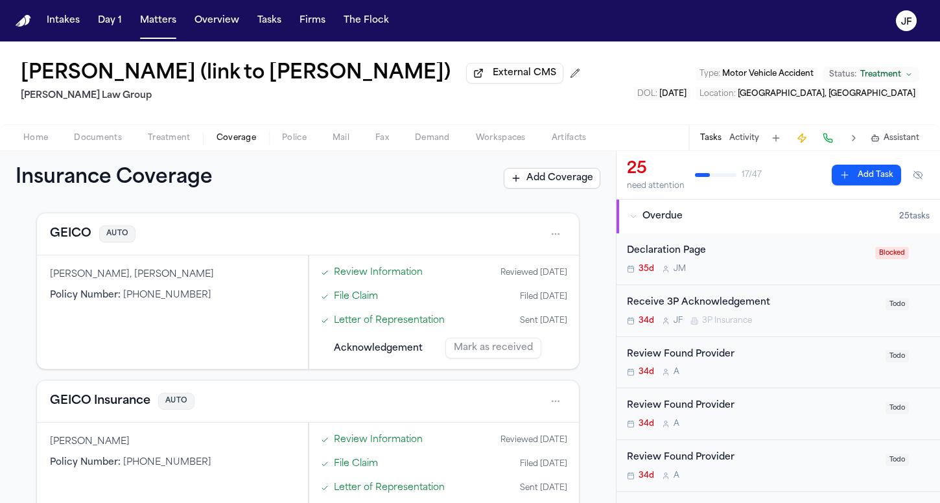
click at [90, 150] on div "Home Documents Treatment Coverage Police Mail Fax Demand Workspaces Artifacts T…" at bounding box center [470, 137] width 940 height 26
click at [91, 143] on span "Documents" at bounding box center [98, 138] width 48 height 10
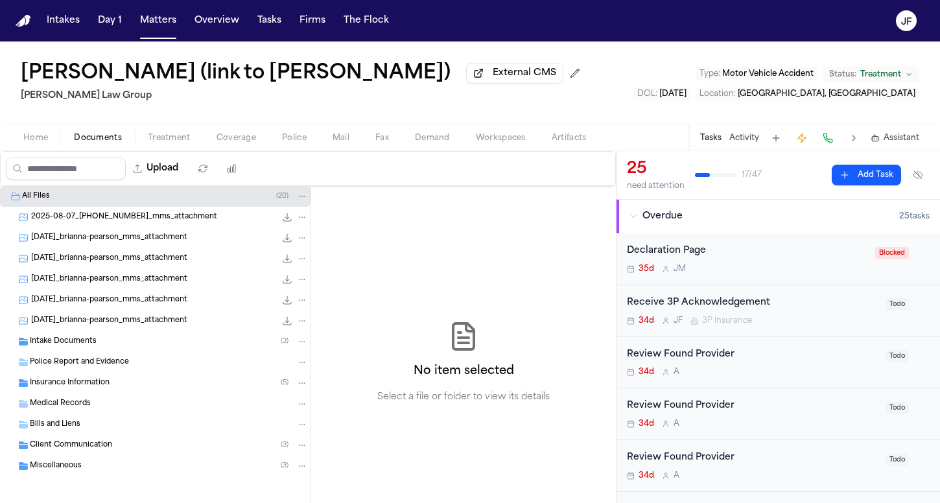
click at [88, 368] on span "Police Report and Evidence" at bounding box center [79, 362] width 99 height 11
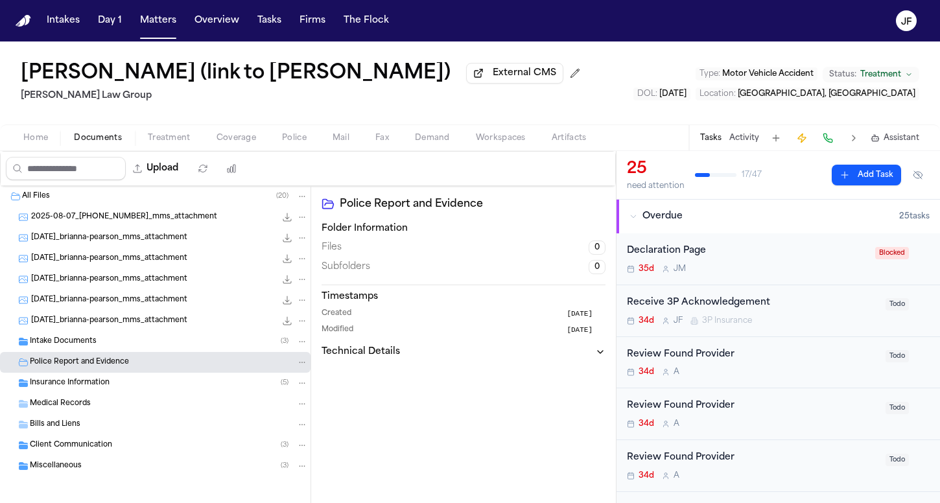
click at [15, 139] on button "Home" at bounding box center [35, 138] width 51 height 16
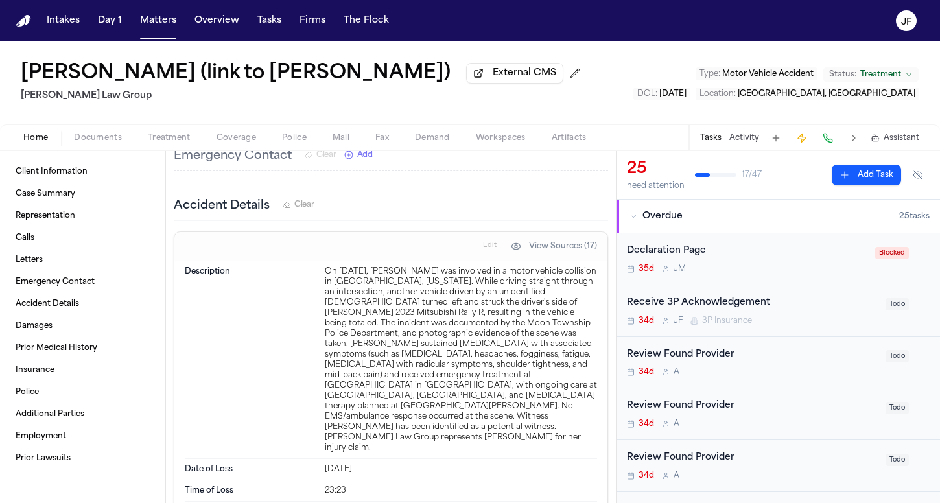
scroll to position [2239, 0]
click at [247, 146] on span "button" at bounding box center [236, 145] width 55 height 1
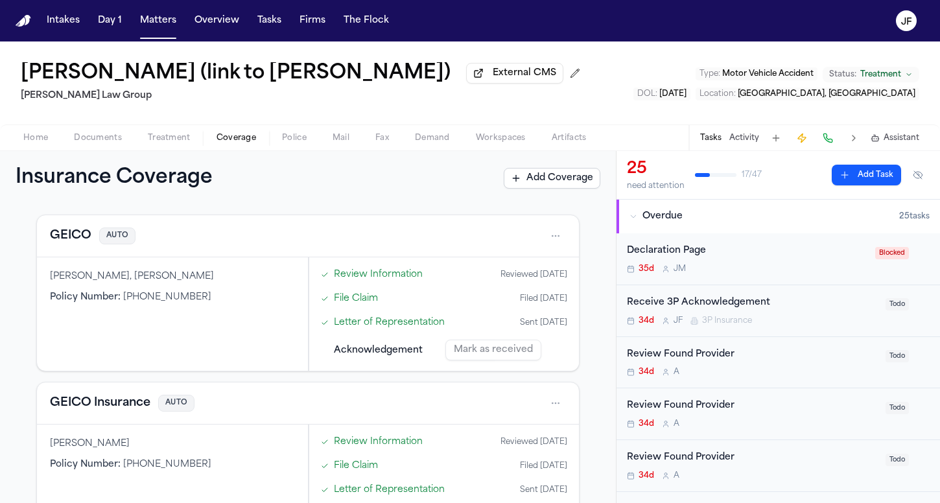
scroll to position [369, 0]
click at [66, 246] on button "GEICO" at bounding box center [70, 237] width 41 height 18
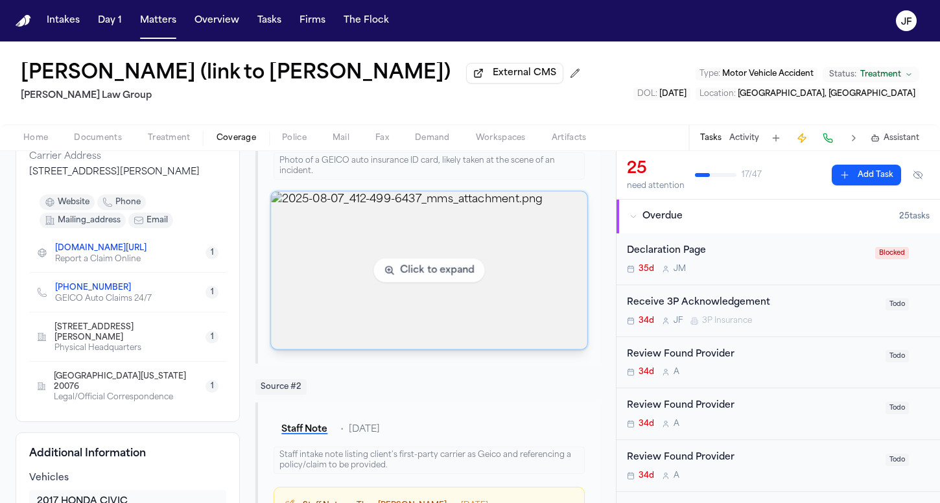
scroll to position [178, 0]
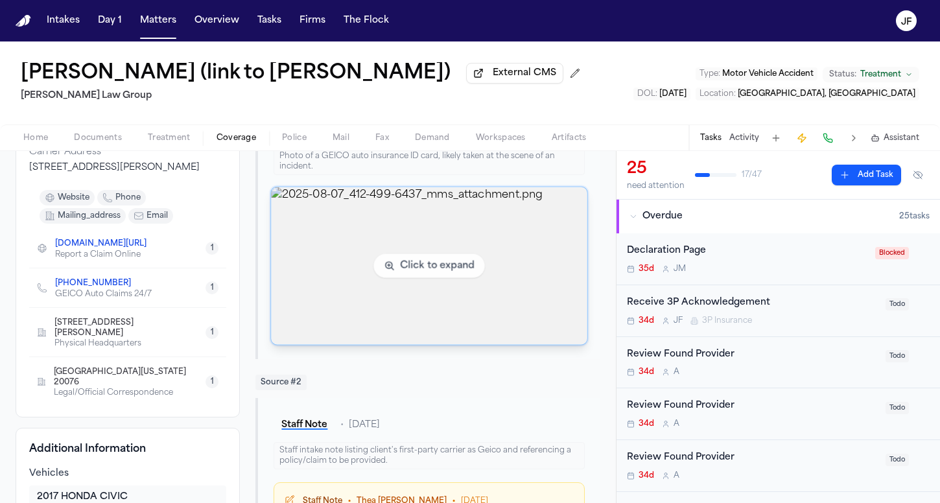
click at [328, 269] on img "View image 2025-08-07_412-499-6437_mms_attachment.png" at bounding box center [430, 266] width 316 height 158
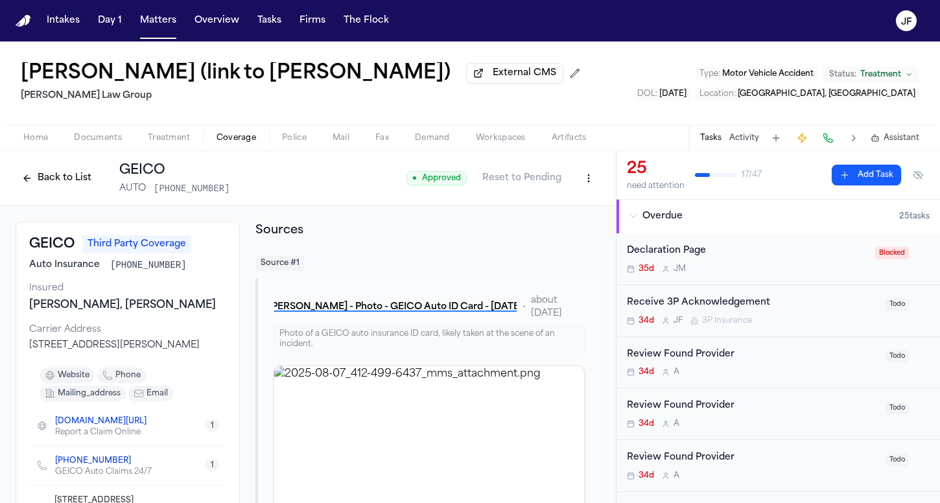
scroll to position [0, 0]
click at [53, 186] on button "Back to List" at bounding box center [57, 178] width 82 height 21
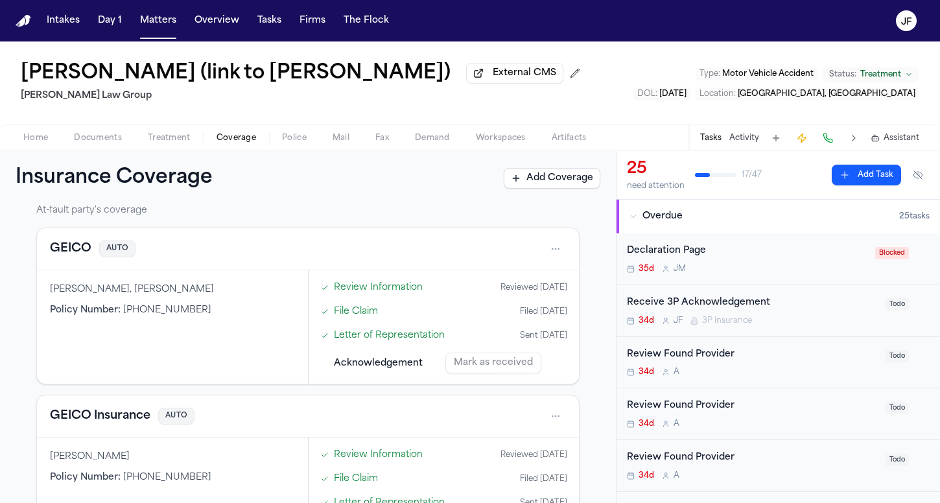
scroll to position [409, 0]
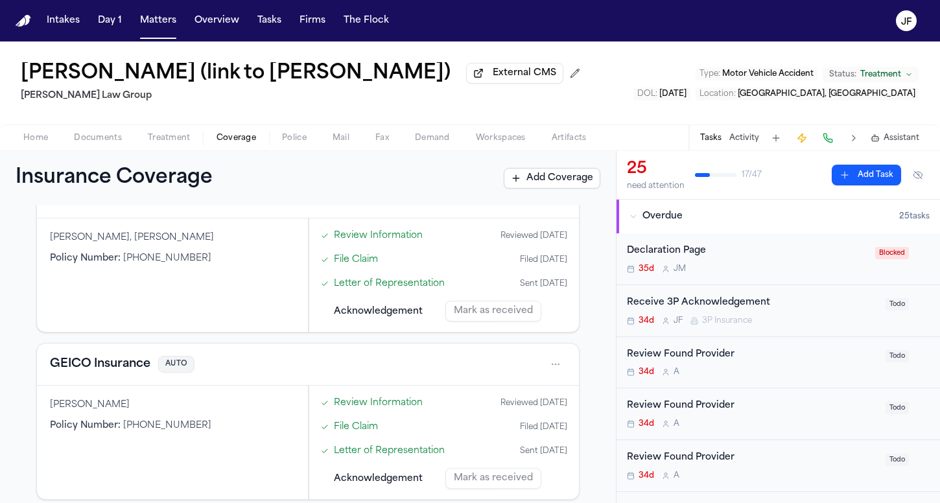
click at [125, 371] on button "GEICO Insurance" at bounding box center [100, 364] width 100 height 18
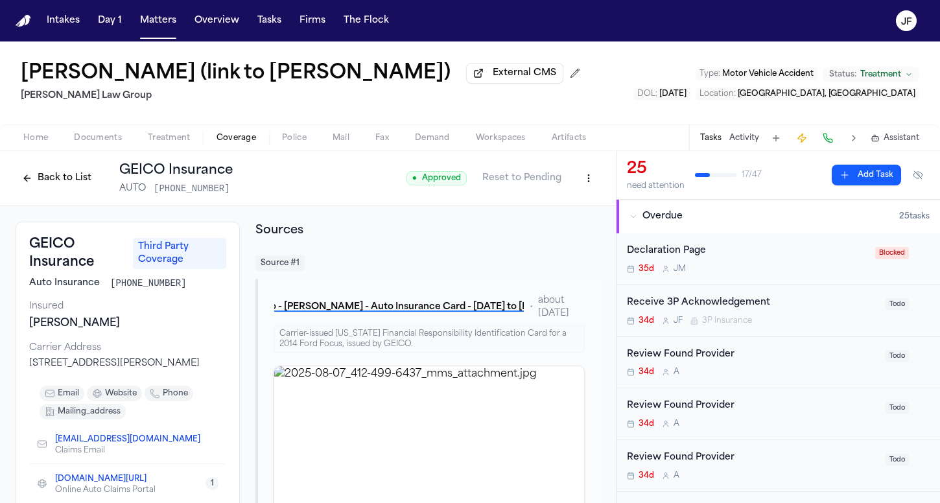
click at [45, 172] on button "Back to List" at bounding box center [57, 178] width 82 height 21
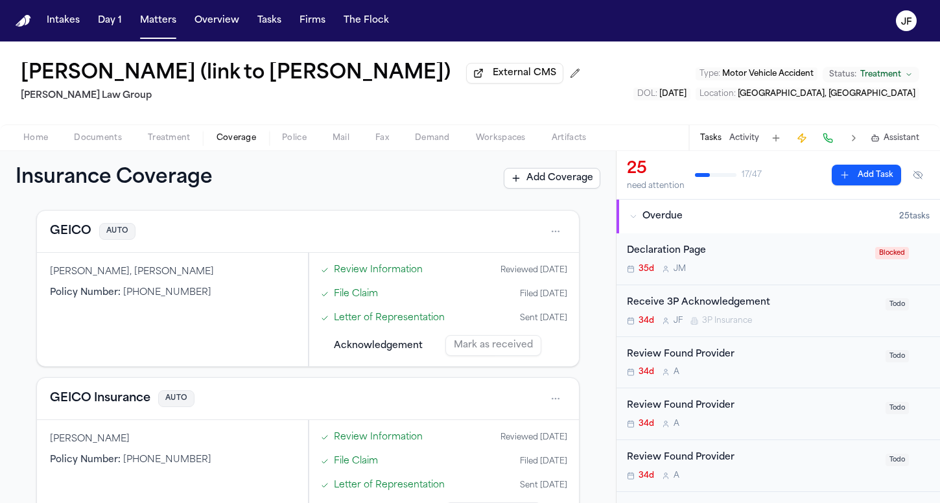
scroll to position [373, 0]
click at [113, 409] on button "GEICO Insurance" at bounding box center [100, 400] width 100 height 18
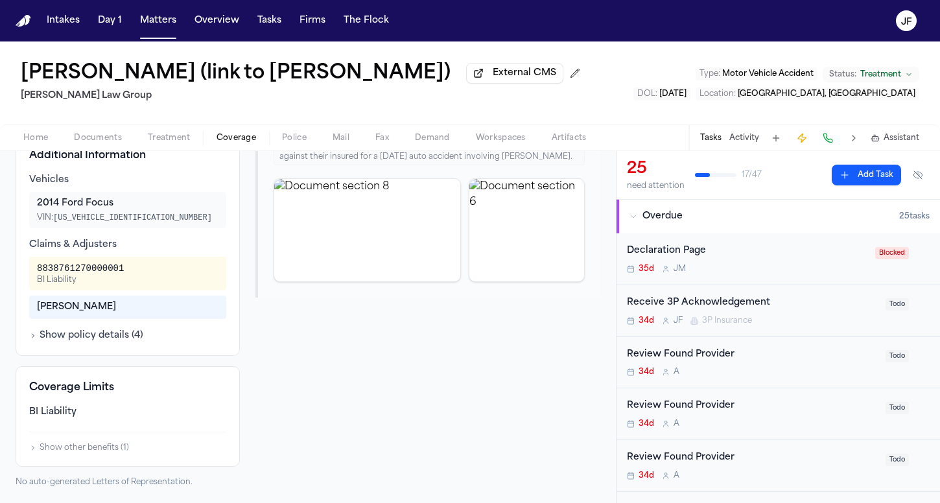
scroll to position [486, 0]
click at [75, 340] on button "Show policy details ( 4 )" at bounding box center [86, 335] width 114 height 13
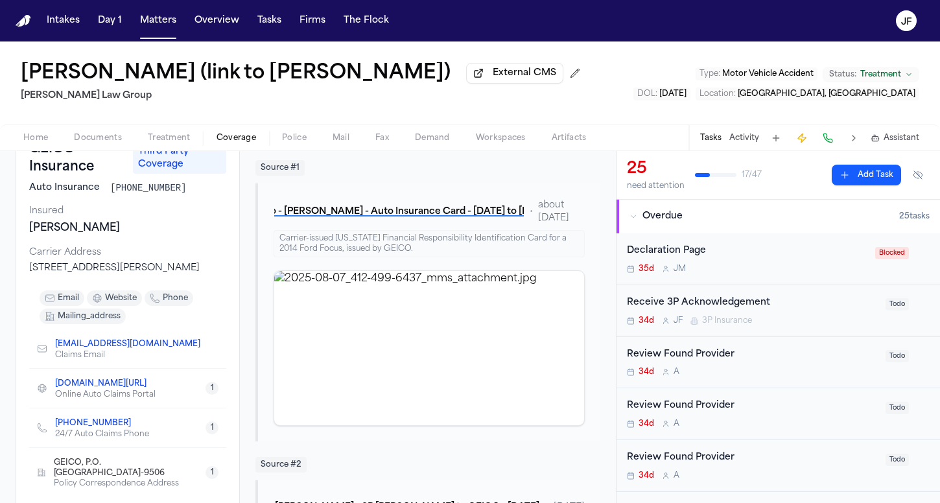
scroll to position [6, 0]
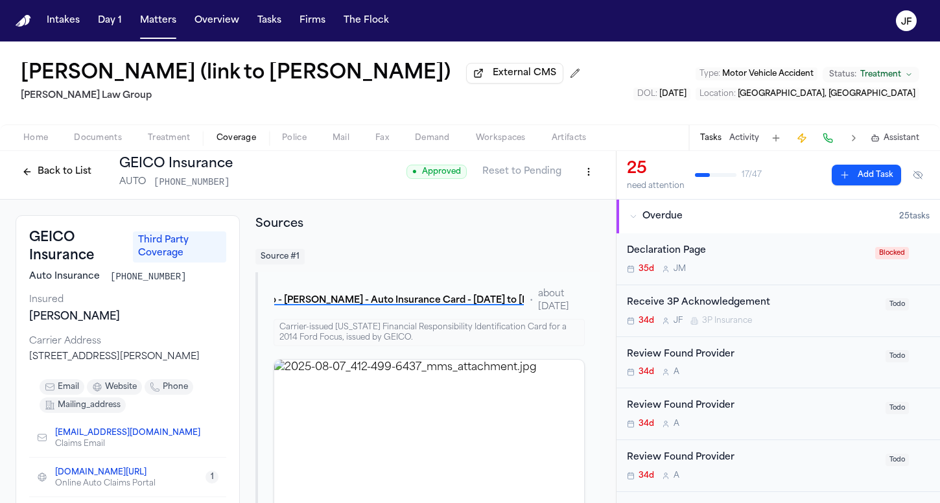
click at [80, 162] on div "Back to List GEICO Insurance AUTO [PHONE_NUMBER]" at bounding box center [124, 172] width 217 height 34
click at [78, 165] on button "Back to List" at bounding box center [57, 171] width 82 height 21
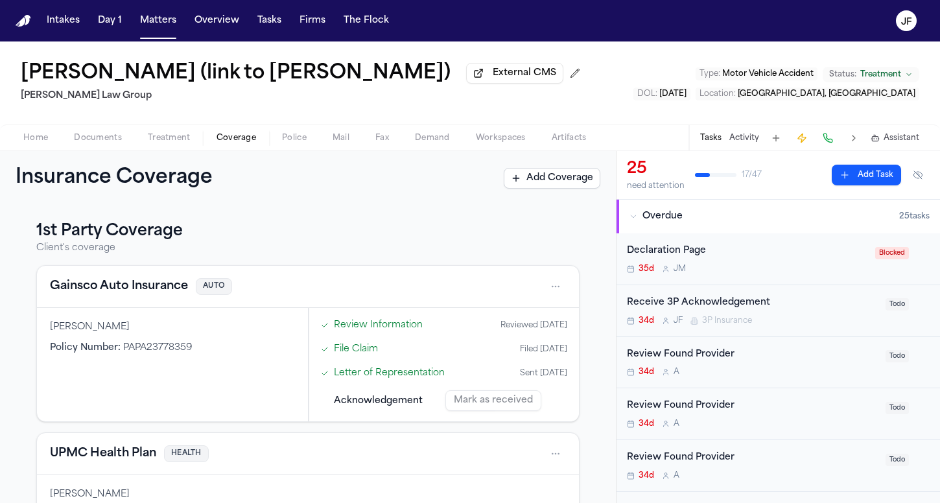
click at [96, 130] on div "Home Documents Treatment Coverage Police Mail Fax Demand Workspaces Artifacts T…" at bounding box center [470, 137] width 940 height 26
click at [96, 137] on span "Documents" at bounding box center [98, 138] width 48 height 10
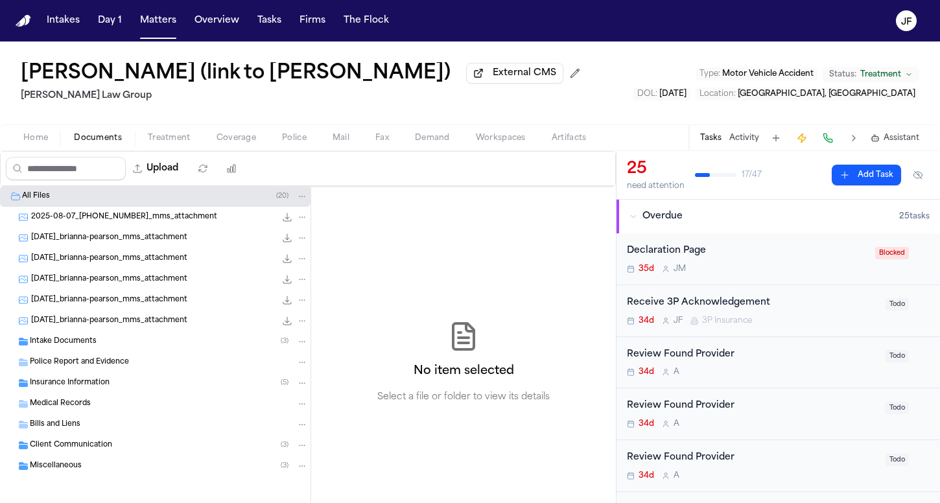
click at [83, 382] on span "Insurance Information" at bounding box center [70, 383] width 80 height 11
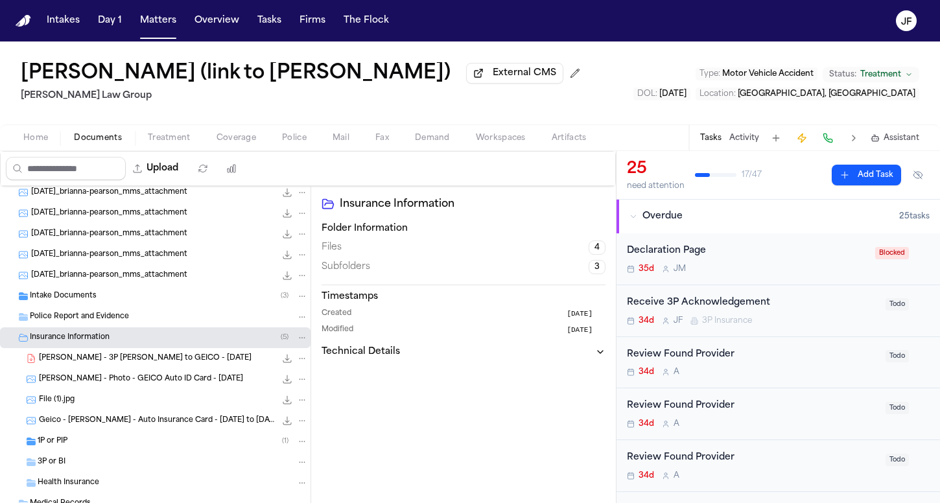
scroll to position [51, 0]
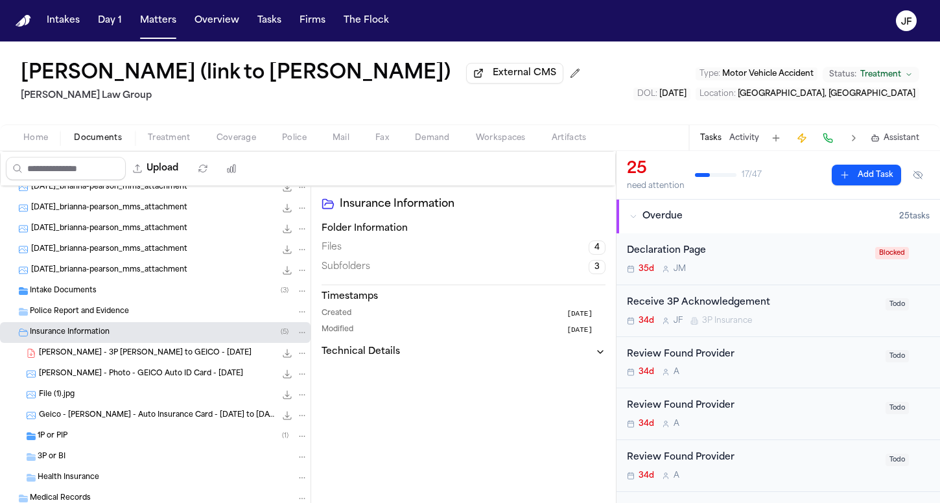
click at [105, 459] on div "3P or BI" at bounding box center [173, 457] width 270 height 12
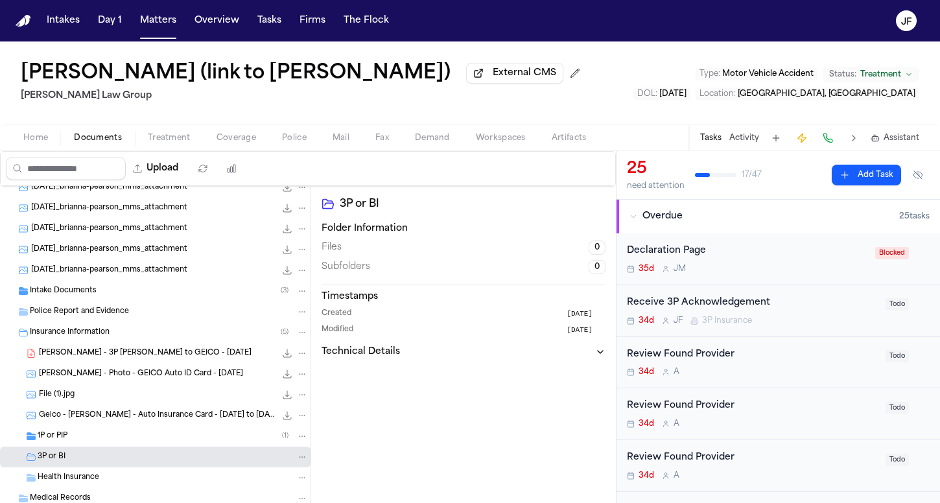
click at [113, 441] on div "1P or PIP ( 1 )" at bounding box center [173, 436] width 270 height 12
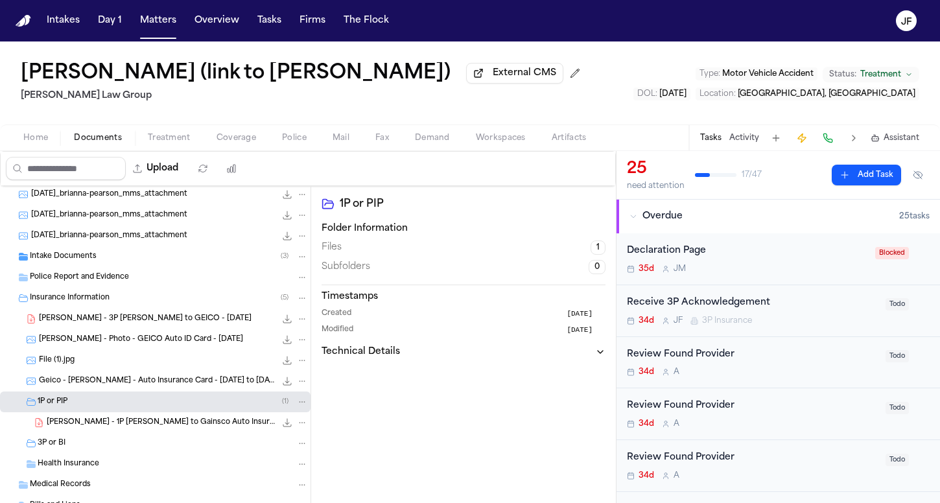
scroll to position [88, 0]
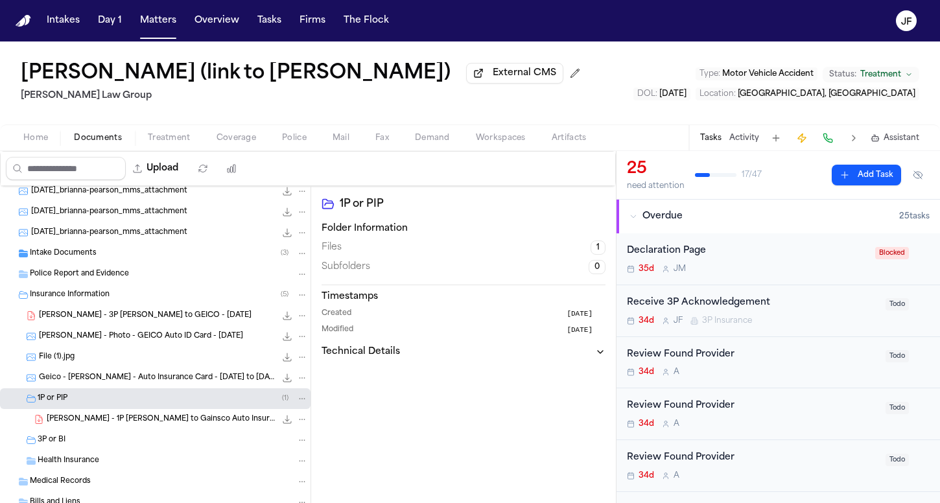
click at [115, 438] on div "3P or BI" at bounding box center [173, 440] width 270 height 12
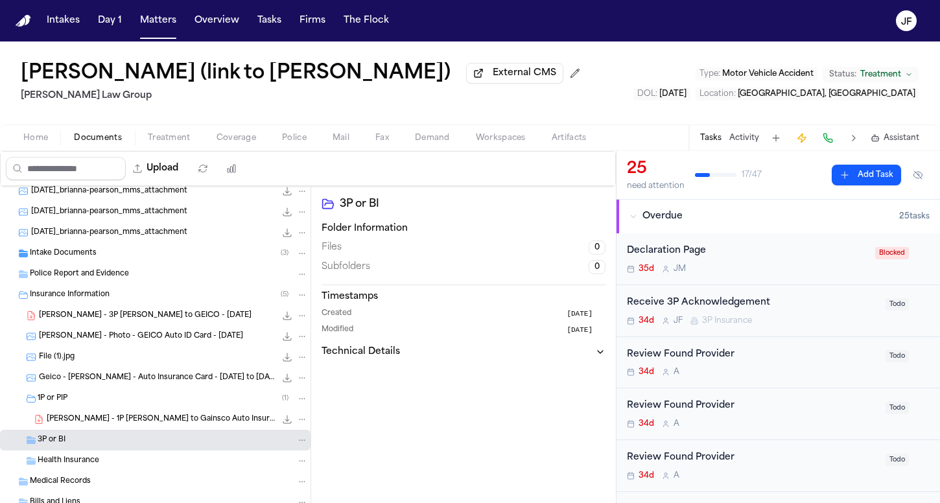
click at [118, 407] on div "1P or PIP ( 1 )" at bounding box center [155, 398] width 311 height 21
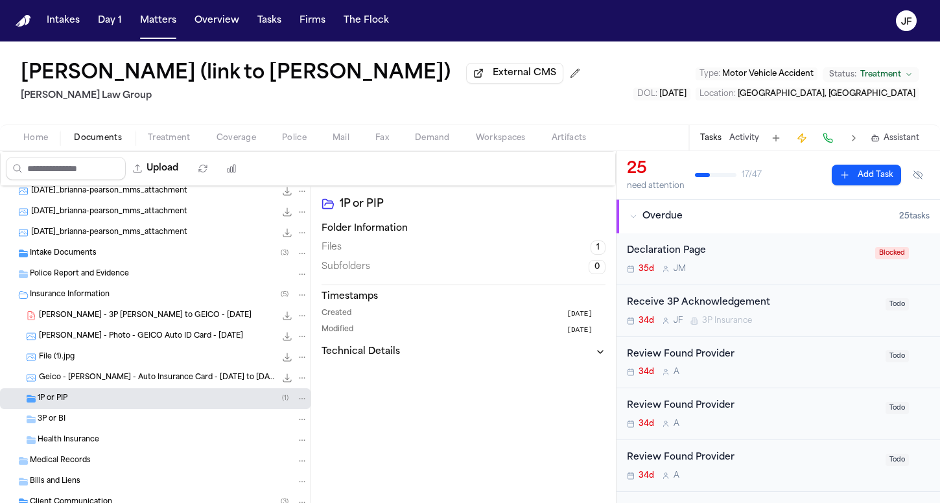
click at [43, 143] on span "Home" at bounding box center [35, 138] width 25 height 10
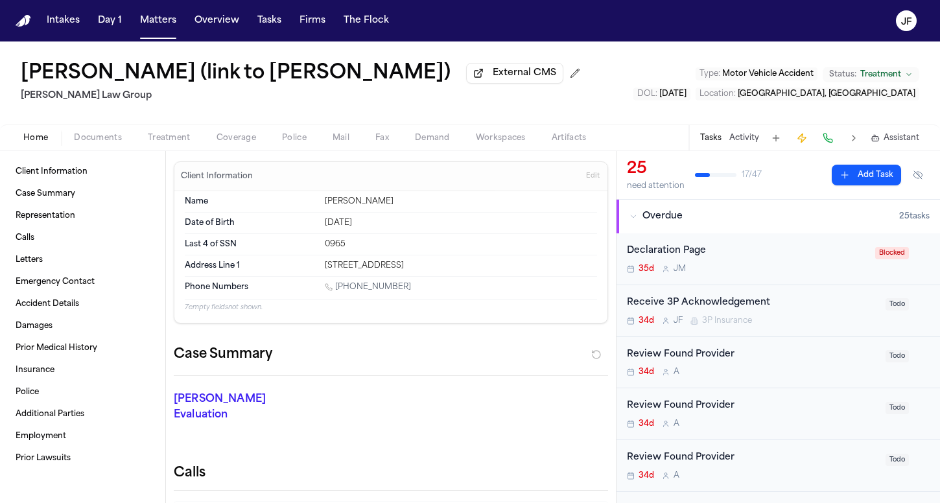
click at [226, 139] on span "Coverage" at bounding box center [237, 138] width 40 height 10
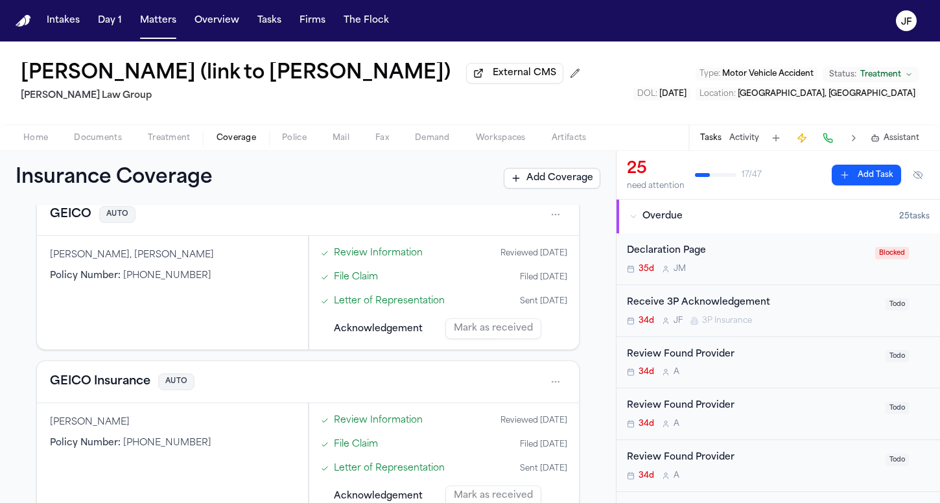
scroll to position [391, 0]
click at [74, 222] on button "GEICO" at bounding box center [70, 215] width 41 height 18
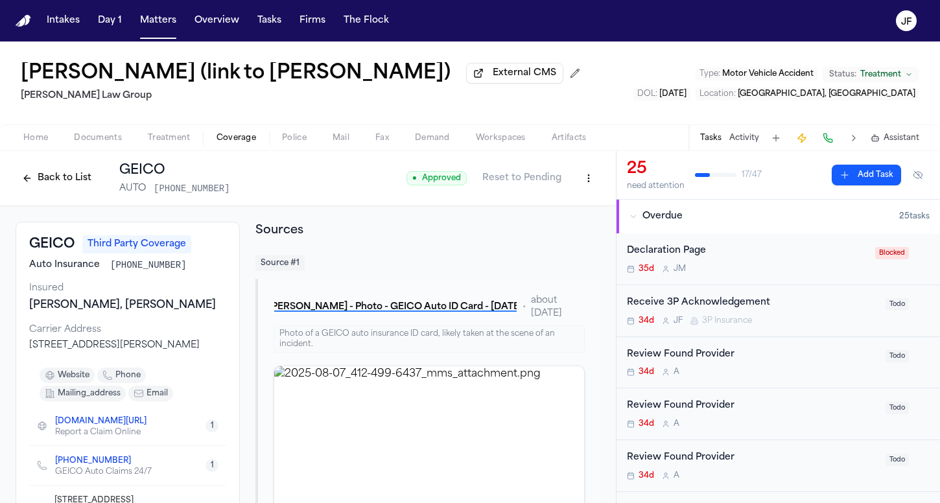
click at [102, 138] on span "Documents" at bounding box center [98, 138] width 48 height 10
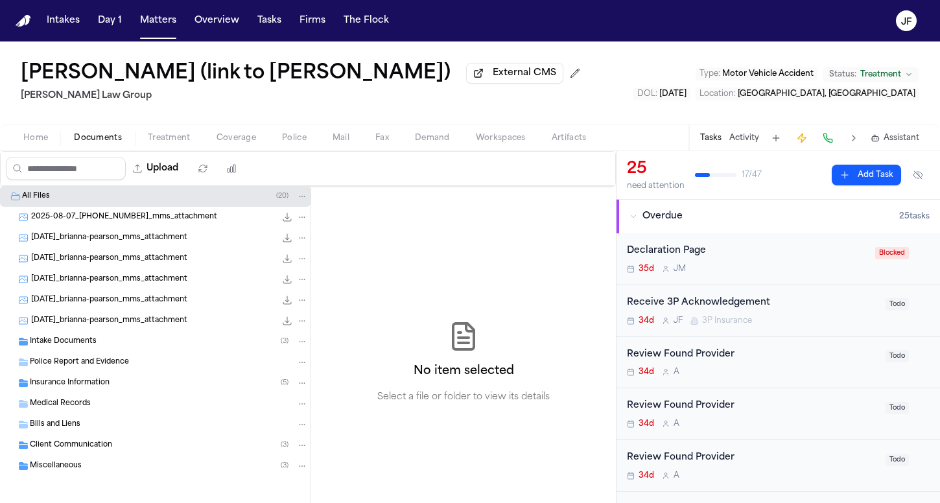
click at [90, 347] on div "Intake Documents ( 3 )" at bounding box center [169, 342] width 278 height 12
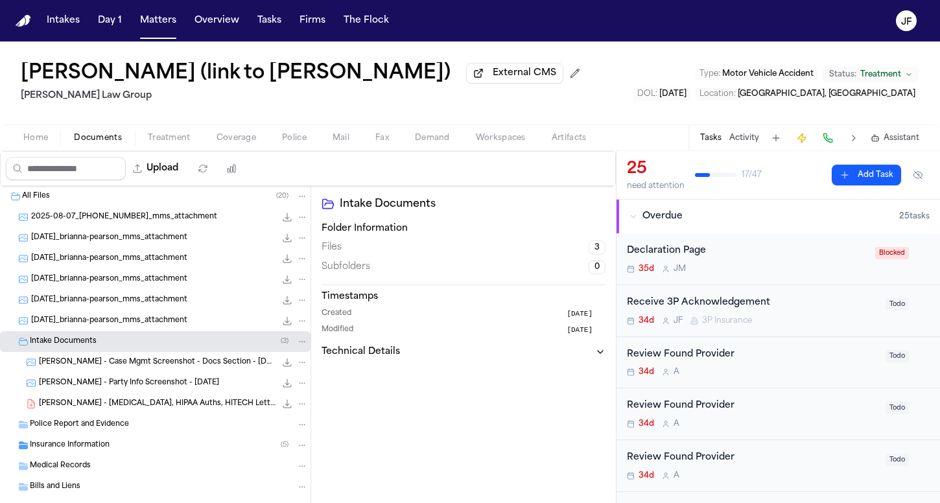
click at [95, 347] on span "Intake Documents" at bounding box center [63, 341] width 67 height 11
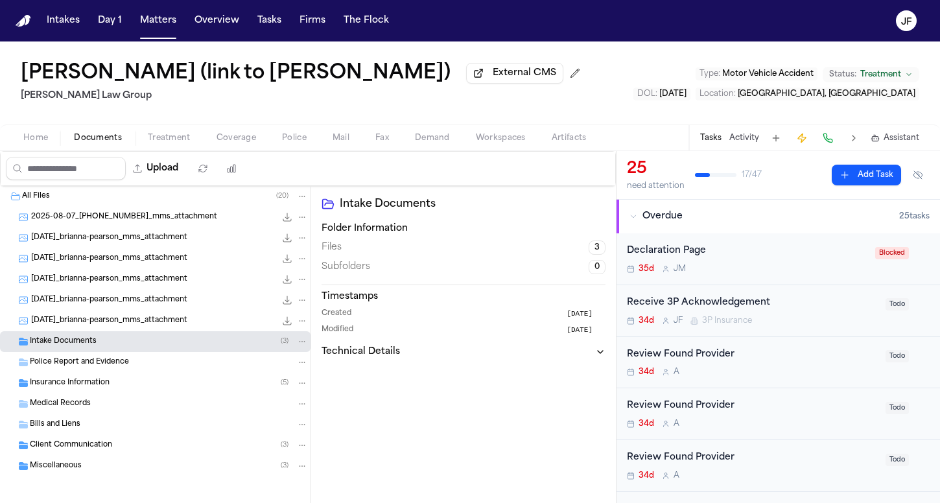
click at [88, 389] on span "Insurance Information" at bounding box center [70, 383] width 80 height 11
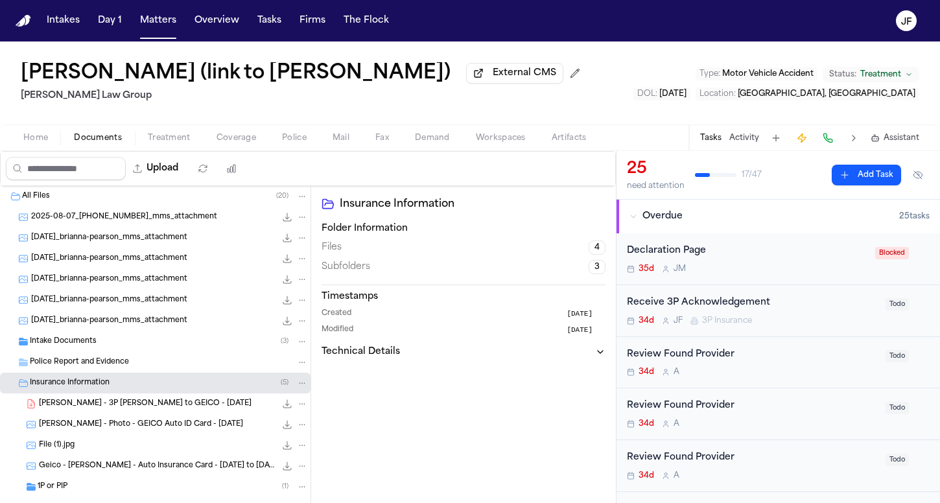
click at [97, 410] on span "[PERSON_NAME] - 3P [PERSON_NAME] to GEICO - [DATE]" at bounding box center [145, 404] width 213 height 11
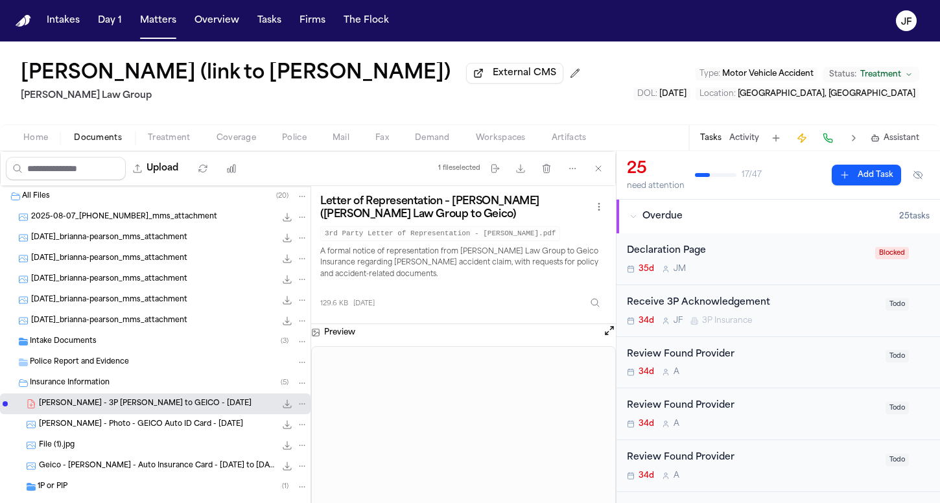
click at [282, 409] on icon "File: B. Pearson - 3P LOR to GEICO - 8.7.25" at bounding box center [287, 404] width 10 height 10
click at [180, 430] on span "B. Pearson - Photo - GEICO Auto ID Card - 6.13.25" at bounding box center [141, 424] width 204 height 11
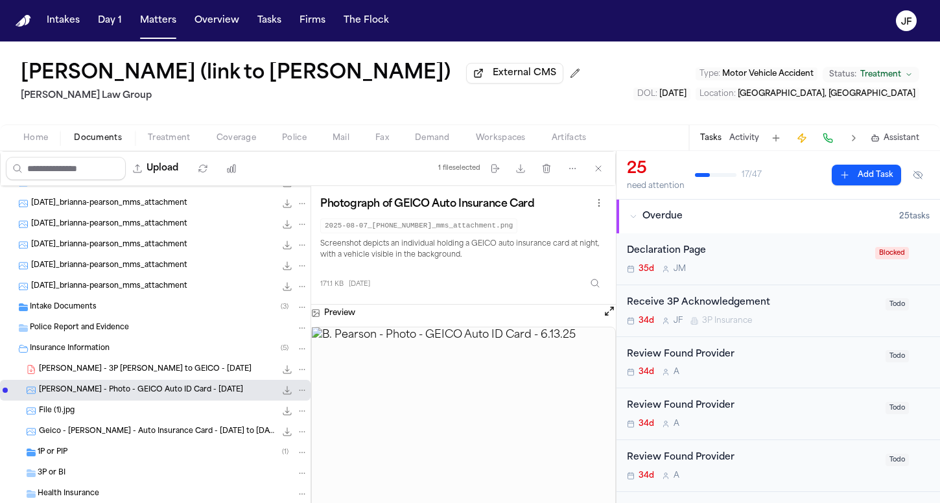
scroll to position [38, 0]
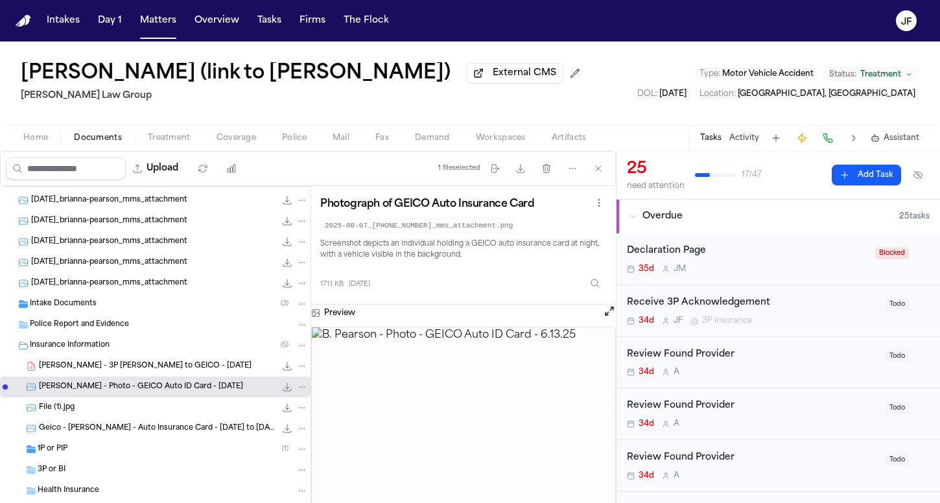
click at [191, 412] on div "File (1).jpg 125.7 KB • JPG" at bounding box center [173, 407] width 269 height 13
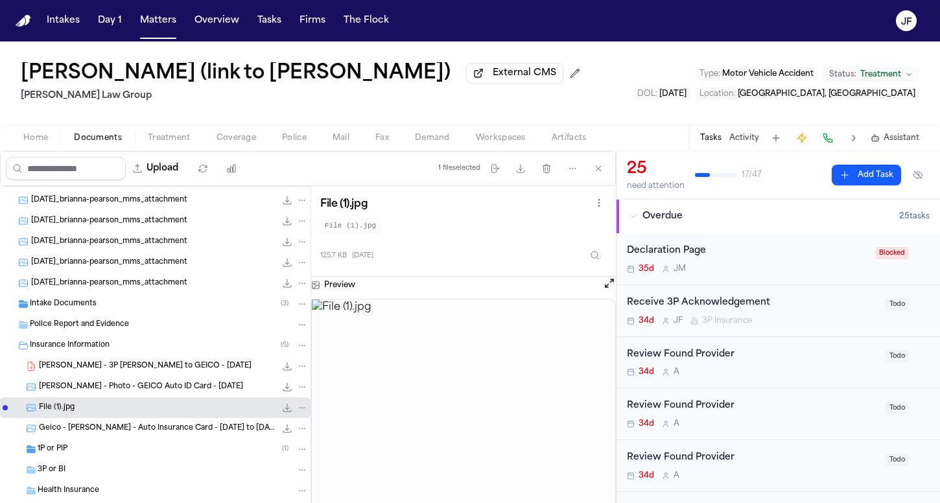
scroll to position [0, 0]
click at [282, 413] on icon "File: File (1).jpg" at bounding box center [287, 408] width 10 height 10
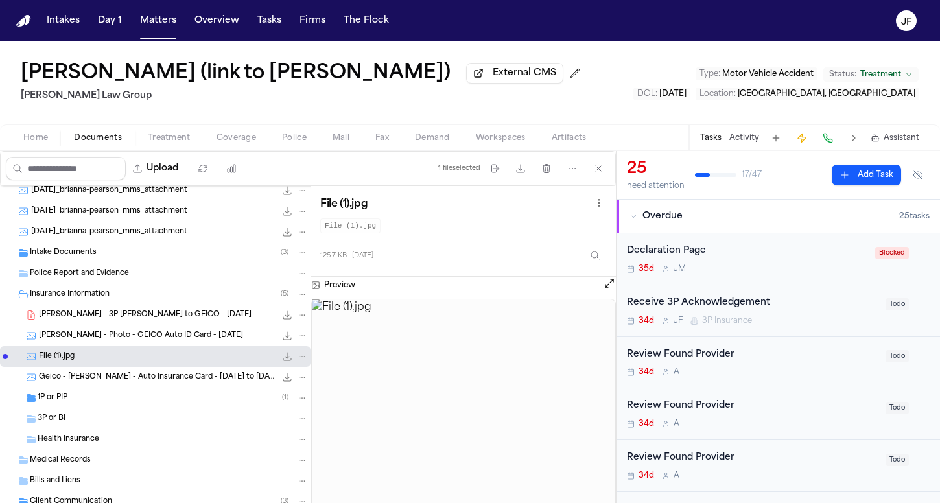
scroll to position [96, 0]
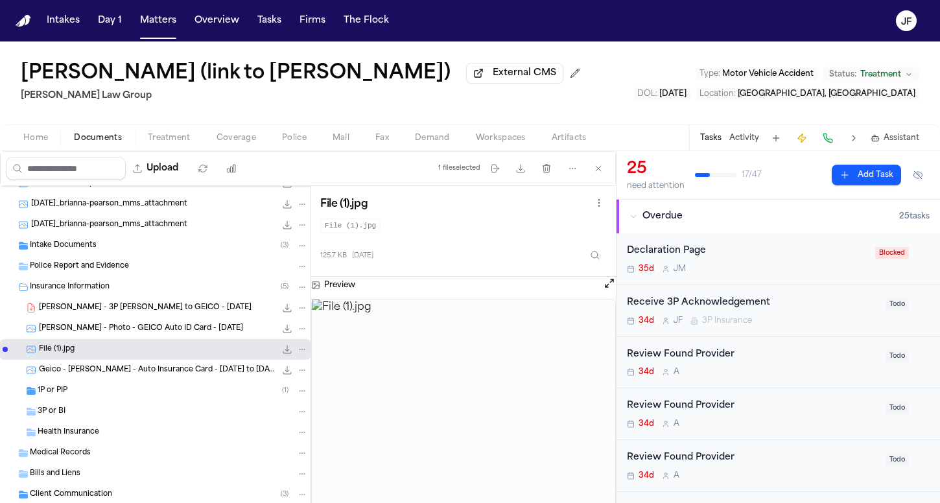
click at [155, 391] on div "1P or PIP ( 1 )" at bounding box center [173, 391] width 270 height 12
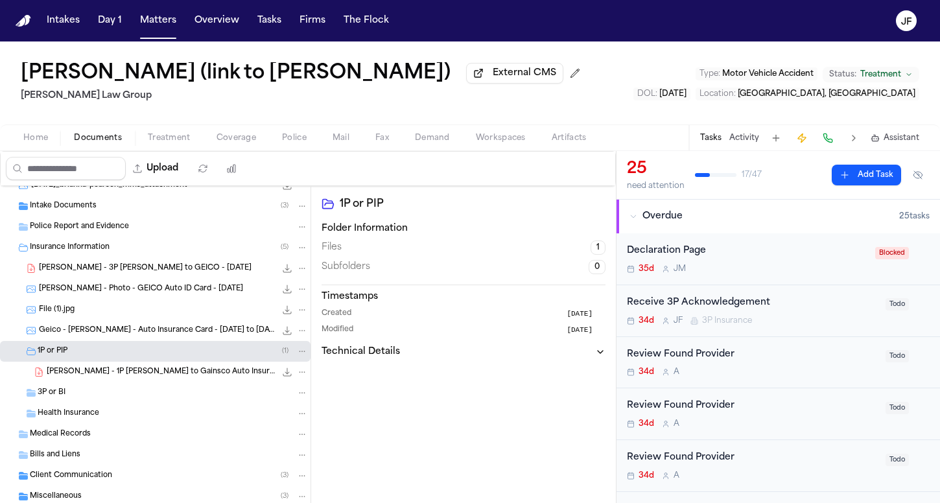
scroll to position [145, 0]
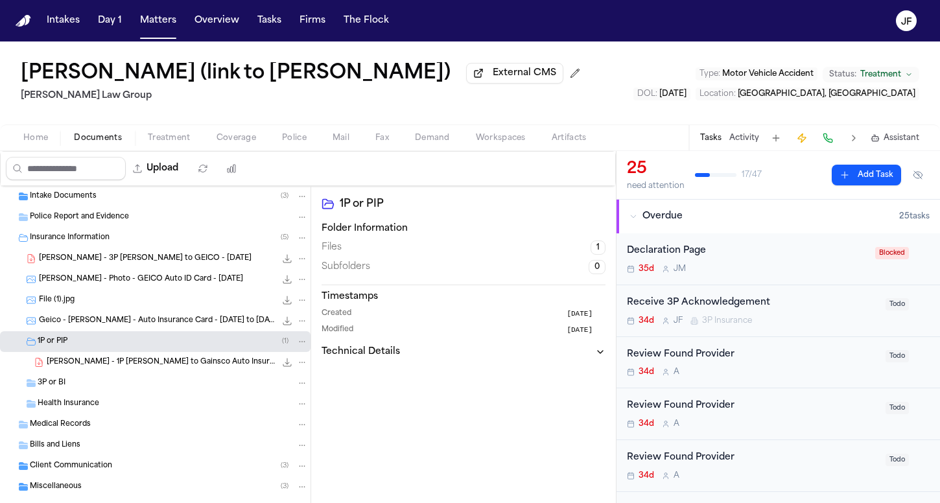
click at [0, 0] on span "129.6 KB • PDF" at bounding box center [0, 0] width 0 height 0
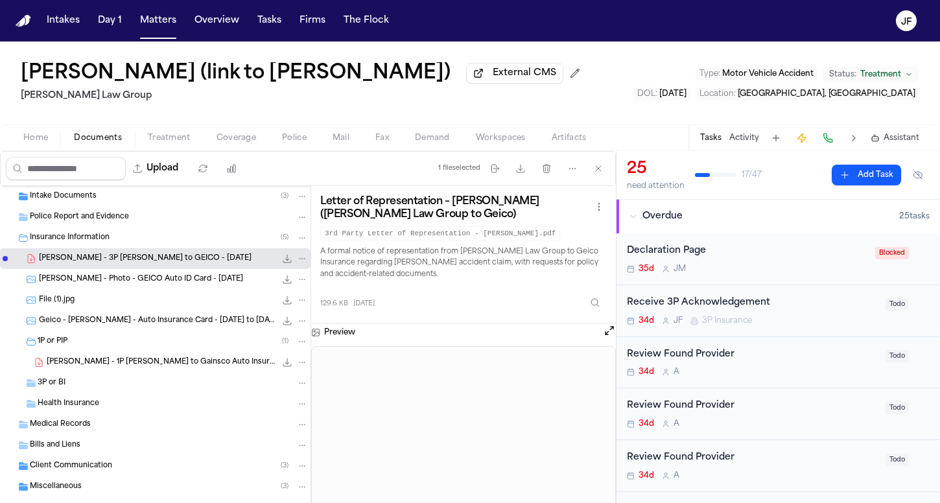
click at [300, 259] on icon "File: B. Pearson - 3P LOR to GEICO - 8.7.25" at bounding box center [303, 258] width 6 height 1
click at [291, 309] on button "Move" at bounding box center [292, 309] width 89 height 23
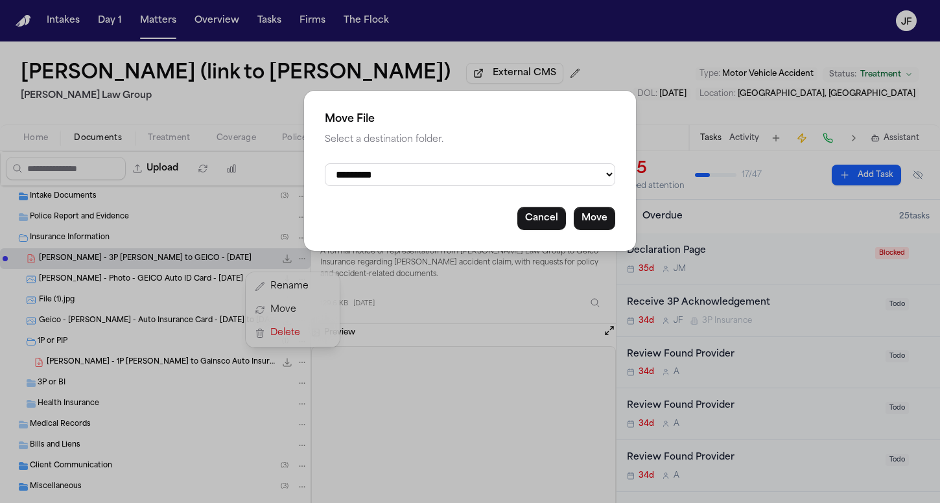
select select "**********"
click at [597, 226] on button "Move" at bounding box center [594, 218] width 41 height 23
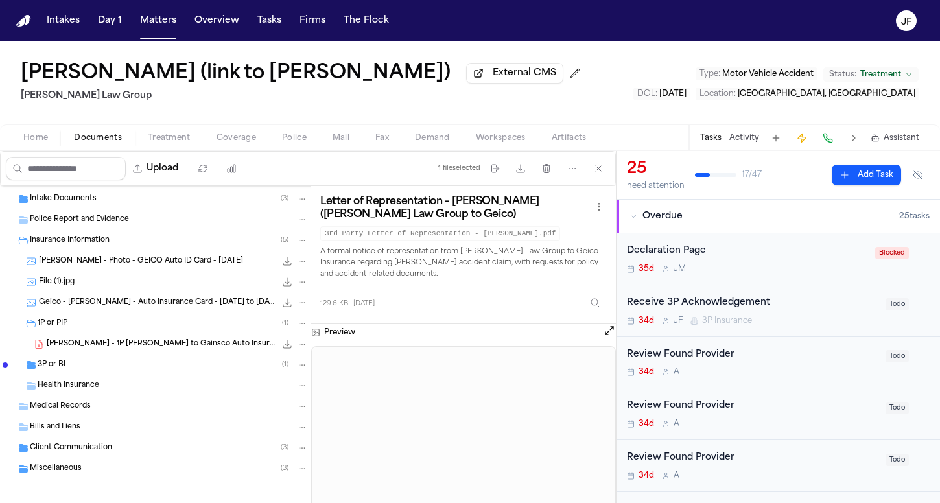
scroll to position [141, 0]
click at [119, 369] on div "3P or BI ( 1 )" at bounding box center [173, 366] width 270 height 12
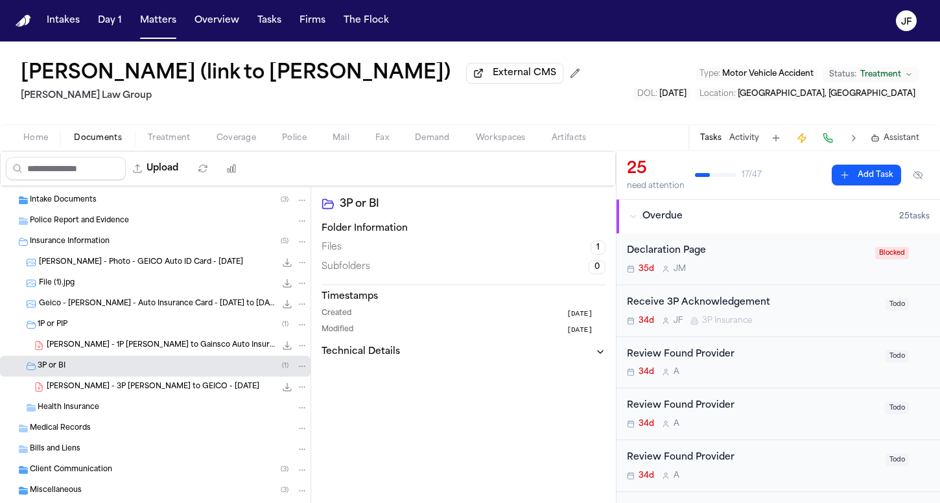
click at [298, 267] on icon "File: B. Pearson - Photo - GEICO Auto ID Card - 6.13.25" at bounding box center [302, 262] width 9 height 9
click at [287, 321] on button "Move" at bounding box center [292, 313] width 89 height 23
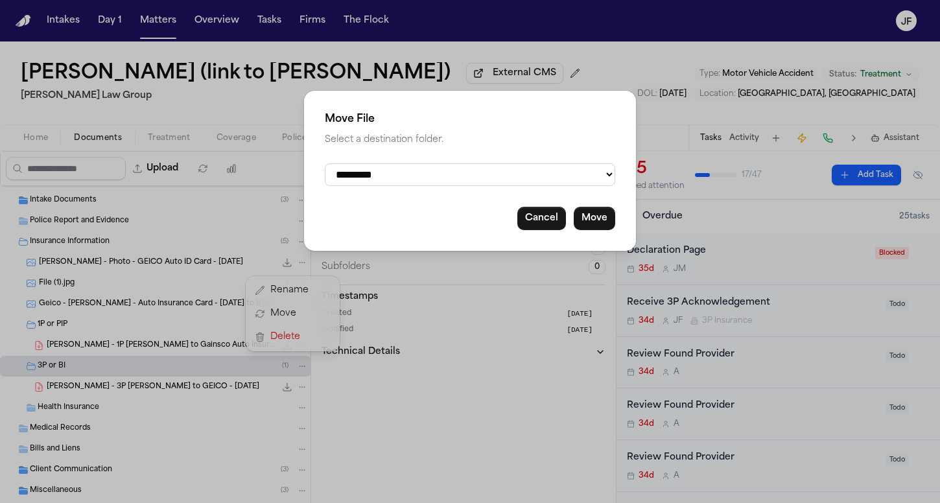
select select "**********"
click at [598, 211] on button "Move" at bounding box center [594, 218] width 41 height 23
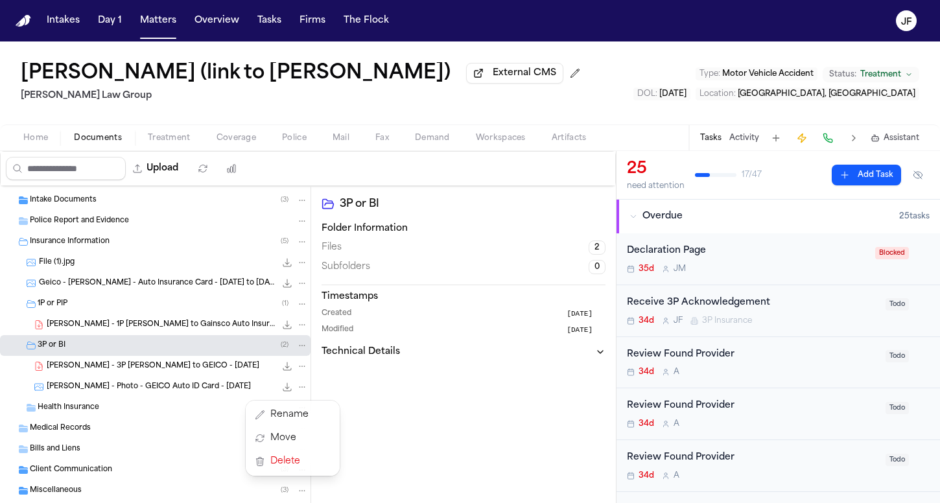
click at [218, 288] on div "2025-08-07_412-499-6437_mms_attachment 182.3 KB • JPG 2025-08-13_brianna-pearso…" at bounding box center [155, 305] width 311 height 521
click at [219, 283] on span "Geico - Quintin S. Pasman - Auto Insurance Card - 1.4.25 to 7.4.25" at bounding box center [157, 283] width 237 height 11
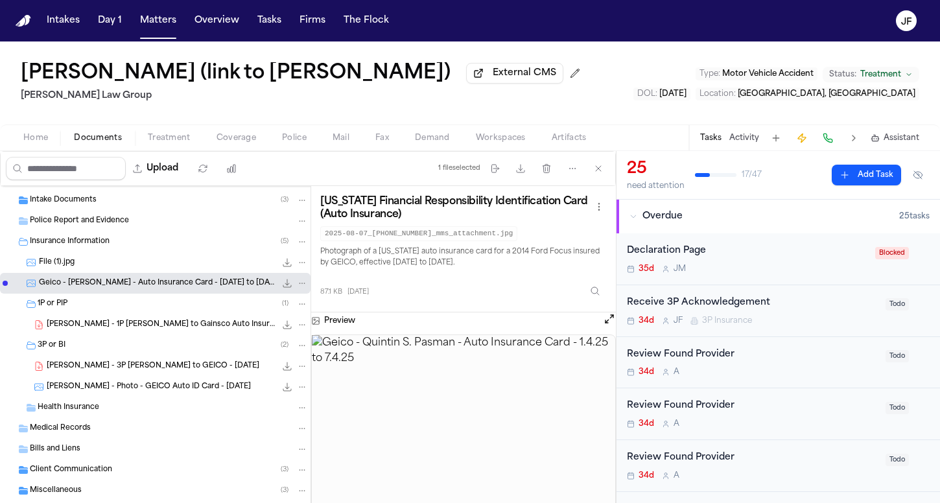
click at [298, 287] on icon "File: Geico - Quintin S. Pasman - Auto Insurance Card - 1.4.25 to 7.4.25" at bounding box center [302, 283] width 9 height 9
click at [283, 336] on button "Move" at bounding box center [292, 334] width 89 height 23
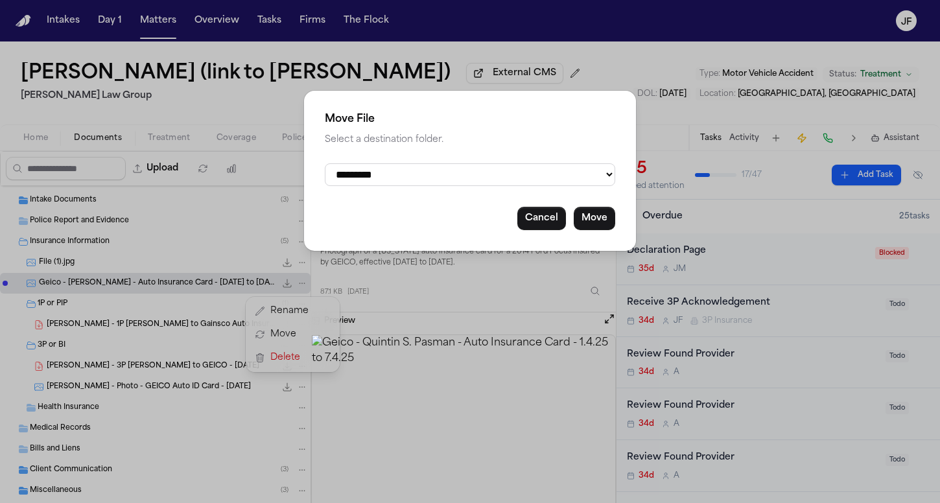
select select "**********"
click at [591, 217] on button "Move" at bounding box center [594, 218] width 41 height 23
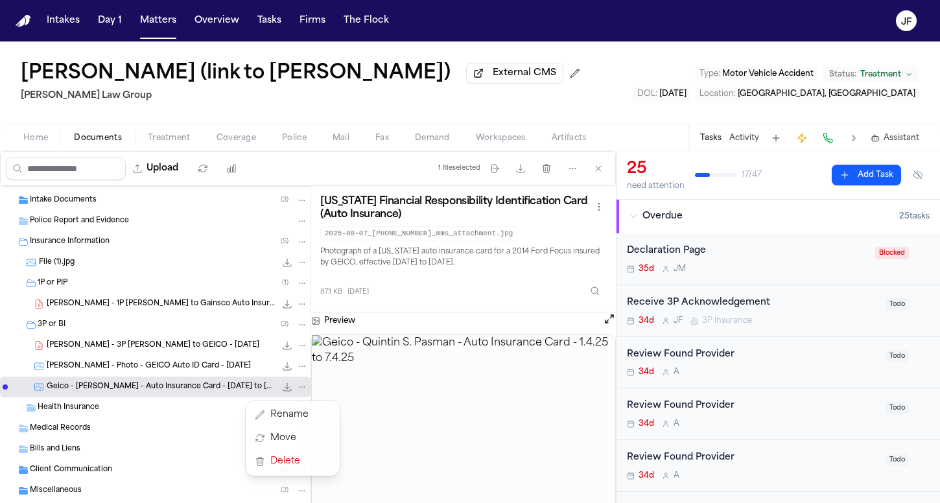
click at [132, 302] on div "2025-08-07_412-499-6437_mms_attachment 182.3 KB • JPG 2025-08-13_brianna-pearso…" at bounding box center [155, 305] width 311 height 521
click at [146, 308] on span "B. Pearson - 1P LOR to Gainsco Auto Insurance - 8.14.25" at bounding box center [161, 304] width 229 height 11
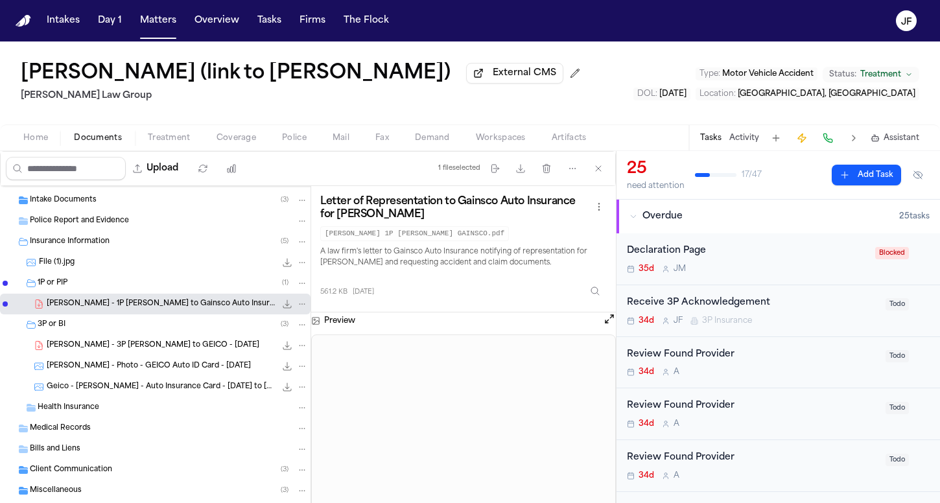
click at [210, 264] on div "File (1).jpg 125.7 KB • JPG" at bounding box center [173, 262] width 269 height 13
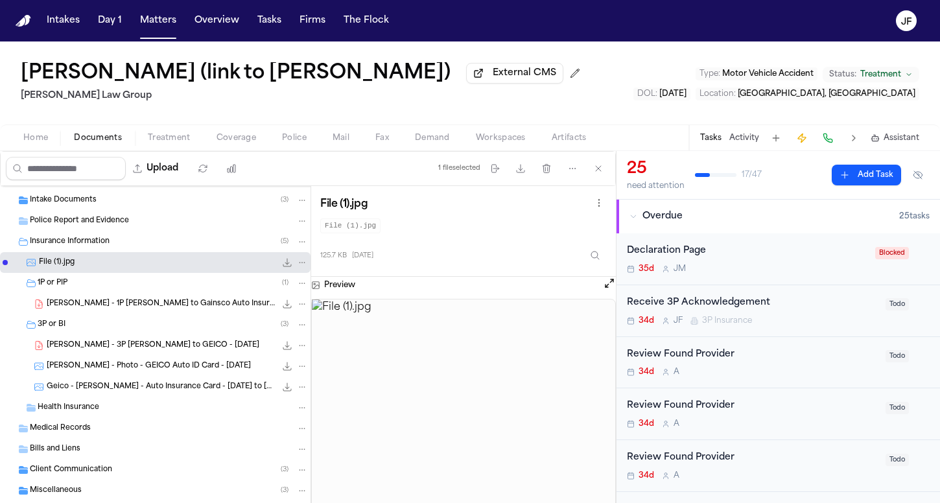
click at [298, 267] on button "File: File (1).jpg" at bounding box center [302, 263] width 12 height 12
click at [291, 308] on button "Move" at bounding box center [292, 313] width 89 height 23
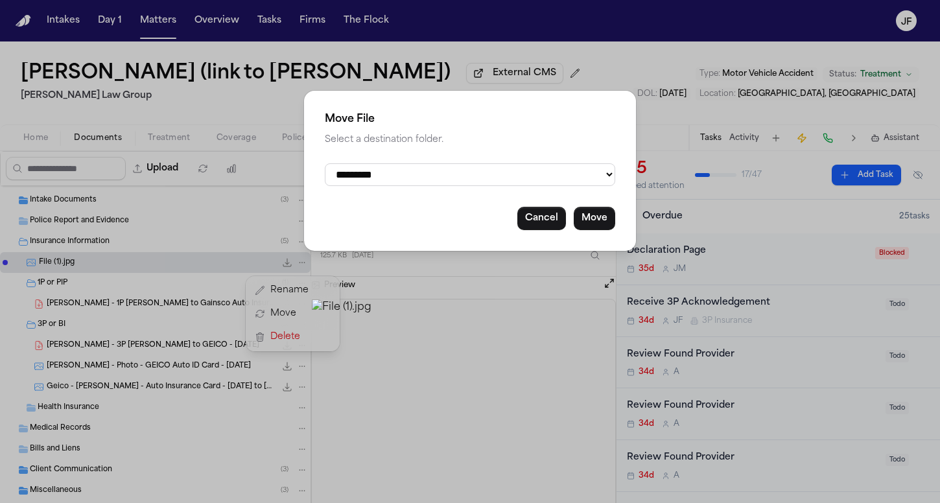
select select "**********"
click at [584, 218] on button "Move" at bounding box center [594, 218] width 41 height 23
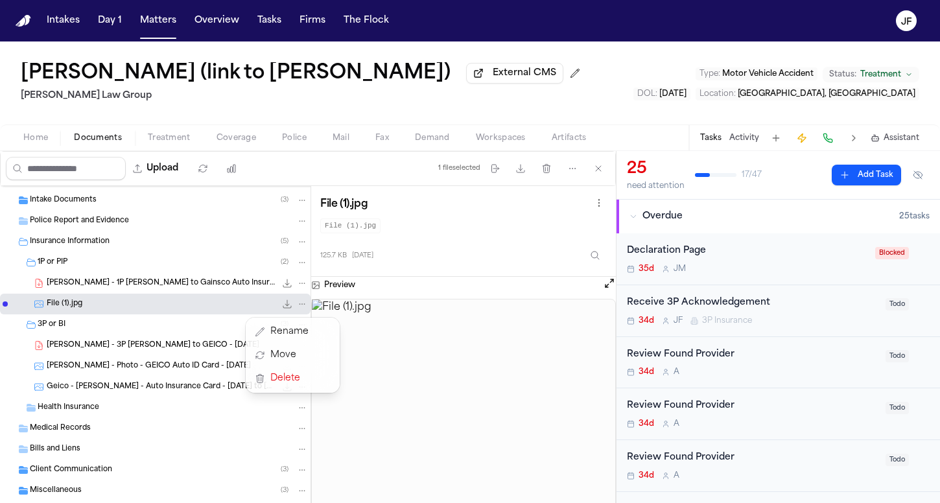
click at [134, 242] on div "2025-08-07_412-499-6437_mms_attachment 182.3 KB • JPG 2025-08-13_brianna-pearso…" at bounding box center [155, 305] width 311 height 521
click at [134, 248] on div "Insurance Information ( 5 )" at bounding box center [169, 242] width 278 height 12
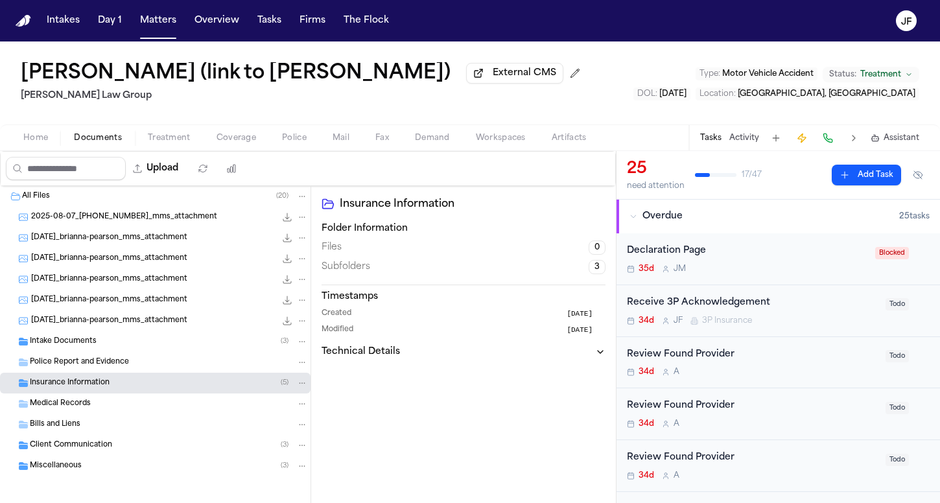
scroll to position [0, 0]
click at [132, 306] on span "2025-08-14_brianna-pearson_mms_attachment" at bounding box center [109, 300] width 156 height 11
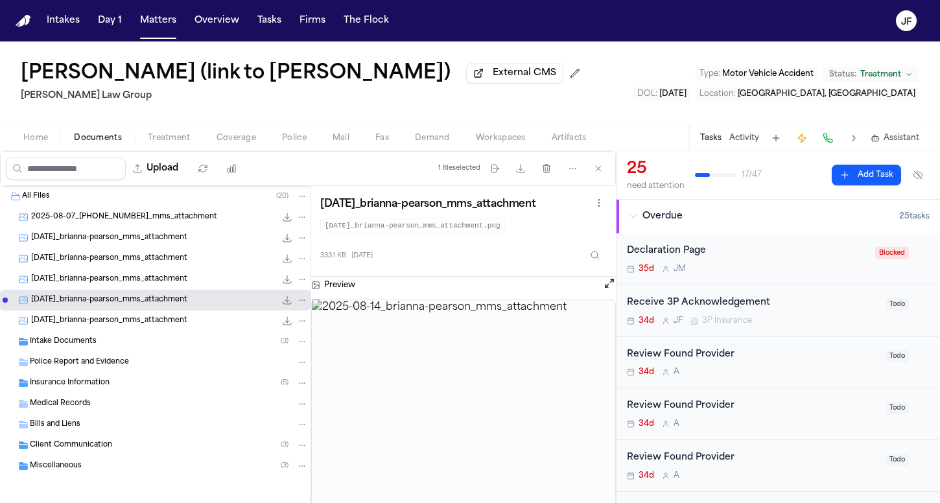
click at [145, 223] on span "2025-08-07_412-499-6437_mms_attachment" at bounding box center [124, 217] width 186 height 11
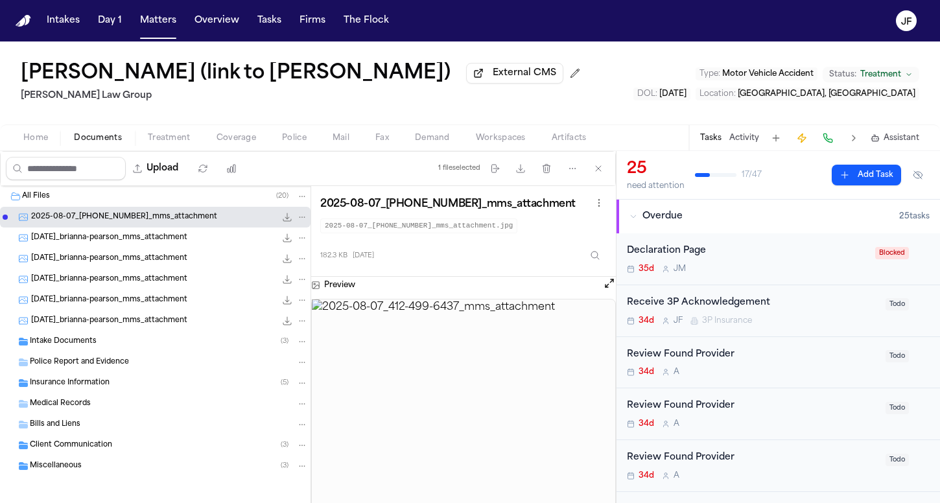
click at [97, 202] on div "All Files ( 20 )" at bounding box center [165, 197] width 286 height 12
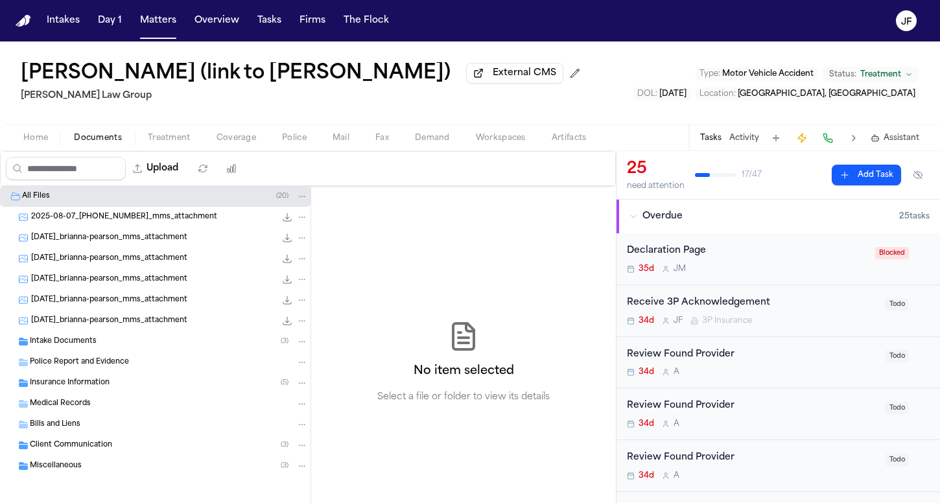
click at [655, 253] on div "Declaration Page" at bounding box center [747, 251] width 241 height 15
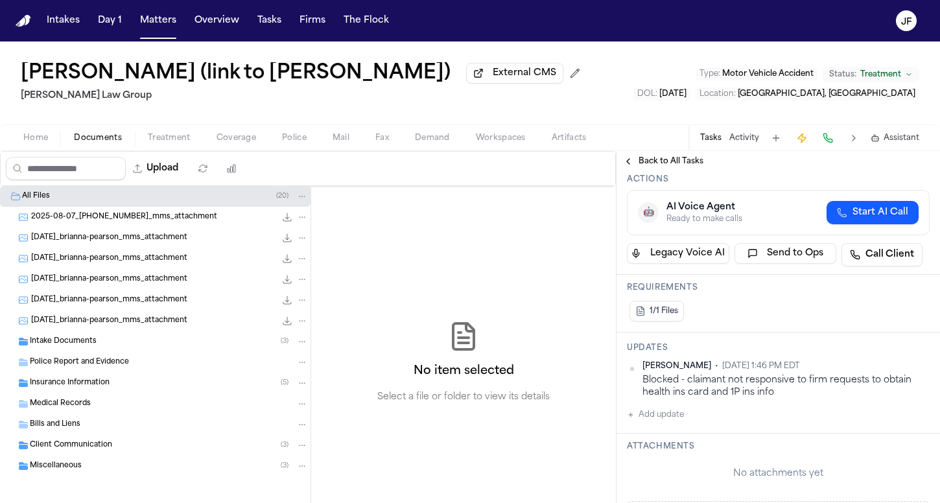
scroll to position [139, 0]
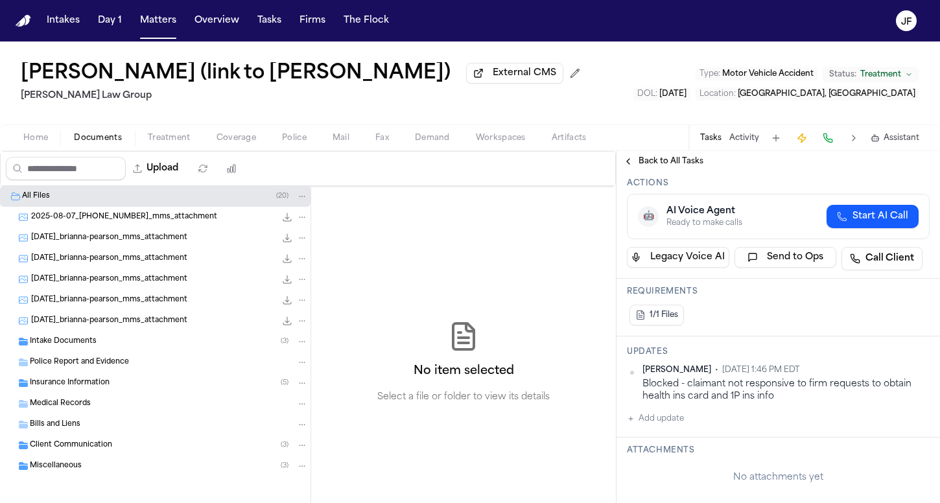
click at [679, 167] on span "Back to All Tasks" at bounding box center [671, 161] width 65 height 10
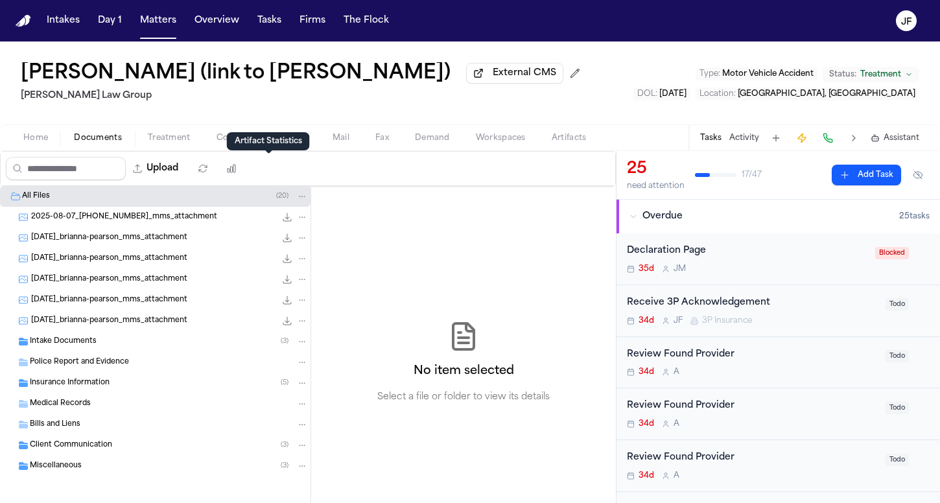
click at [253, 140] on div "Artifact Statistics Artifact Statistics" at bounding box center [268, 141] width 83 height 18
click at [227, 136] on div "Artifact Statistics Artifact Statistics" at bounding box center [268, 141] width 83 height 18
click at [236, 139] on span "Coverage" at bounding box center [237, 138] width 40 height 10
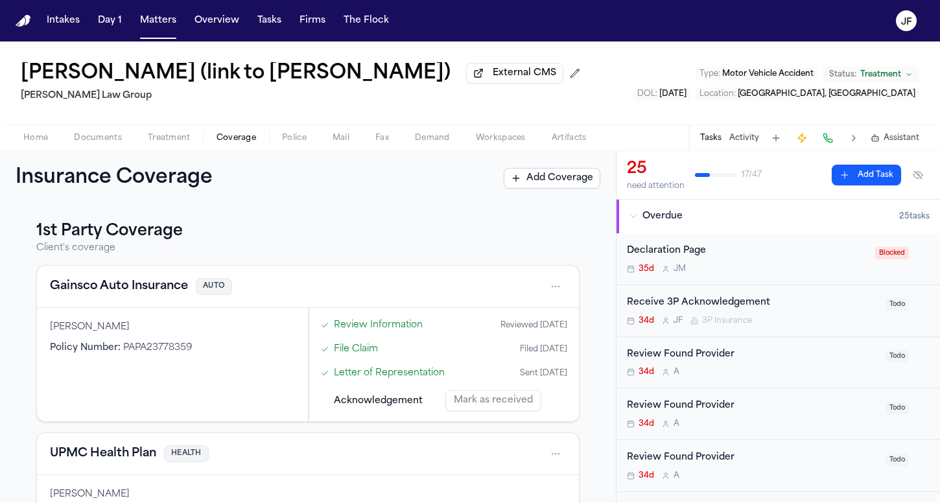
click at [100, 140] on span "Documents" at bounding box center [98, 138] width 48 height 10
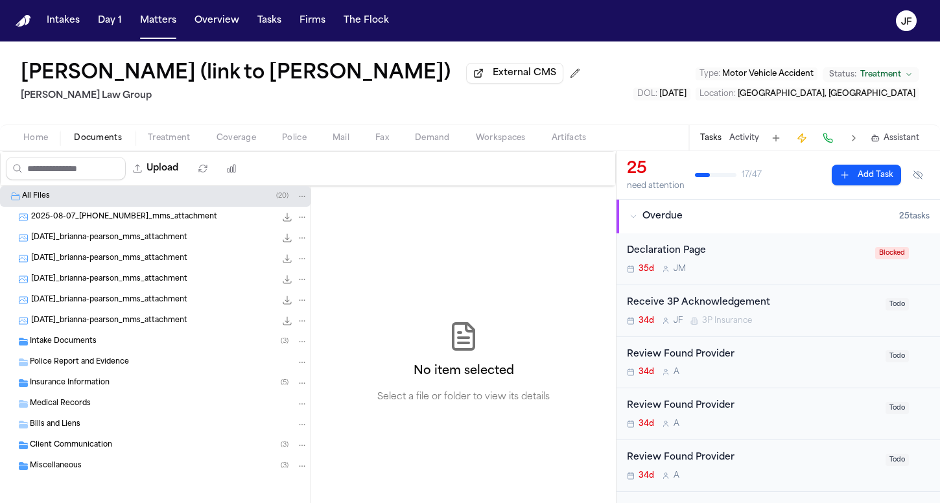
click at [698, 307] on div "Receive 3P Acknowledgement" at bounding box center [752, 303] width 251 height 15
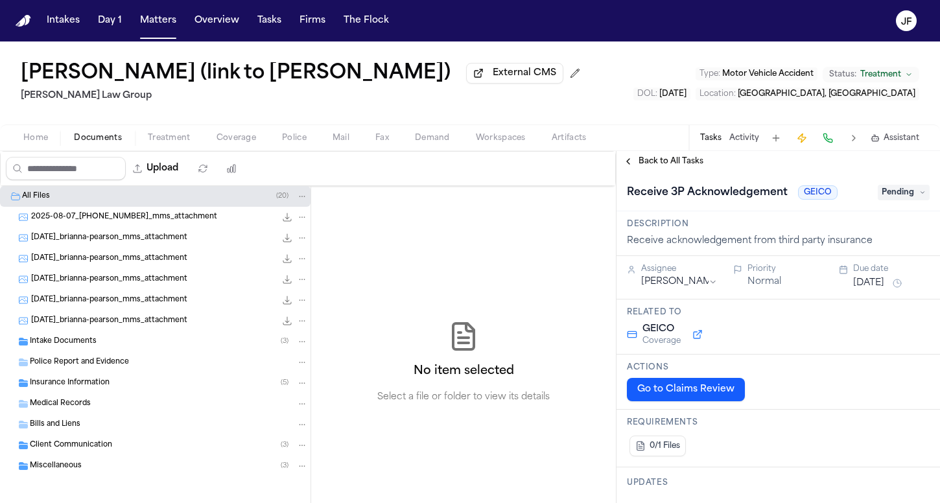
click at [661, 167] on span "Back to All Tasks" at bounding box center [671, 161] width 65 height 10
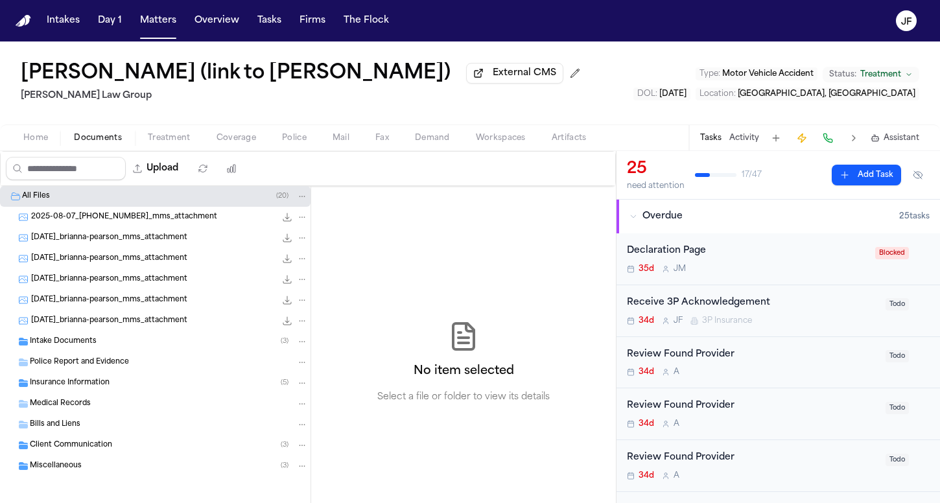
click at [657, 113] on div "Brianna Pearson (link to N’Neiko Brown) External CMS Romanow Law Group Type : M…" at bounding box center [470, 82] width 940 height 83
click at [706, 306] on div "Receive 3P Acknowledgement" at bounding box center [752, 303] width 251 height 15
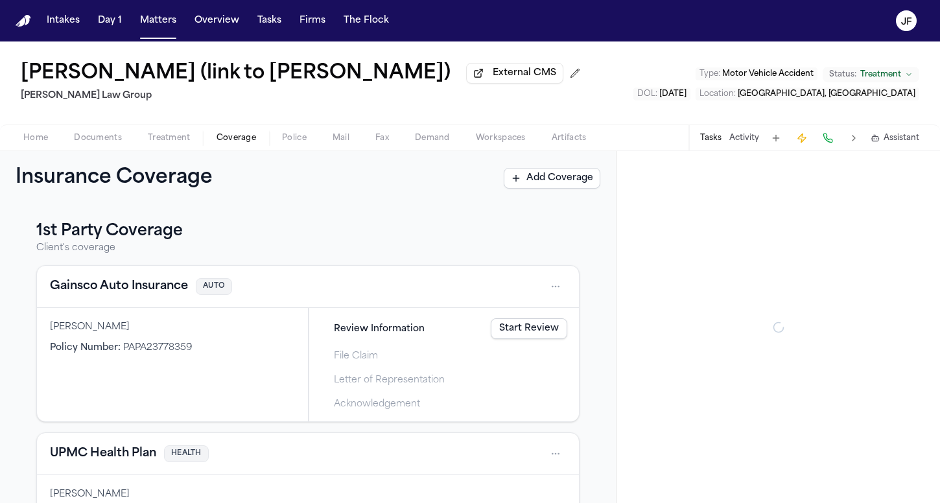
click at [240, 136] on span "Coverage" at bounding box center [237, 138] width 40 height 10
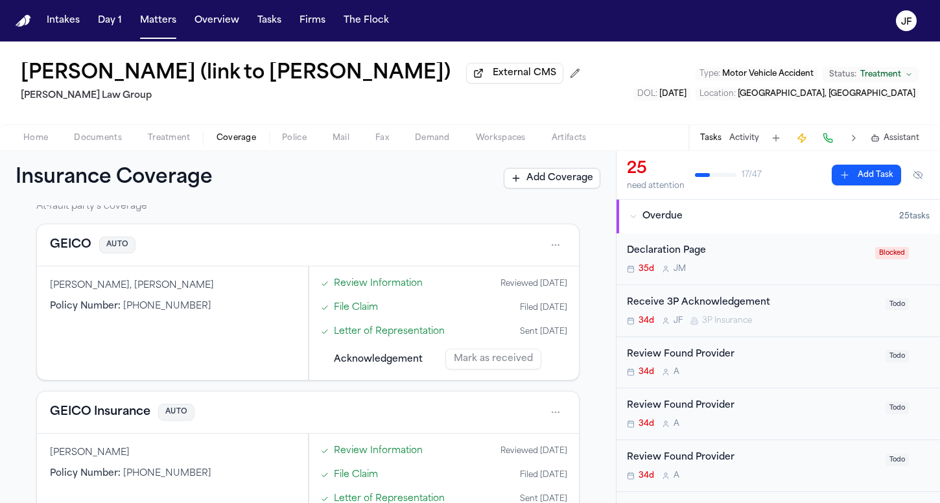
scroll to position [347, 0]
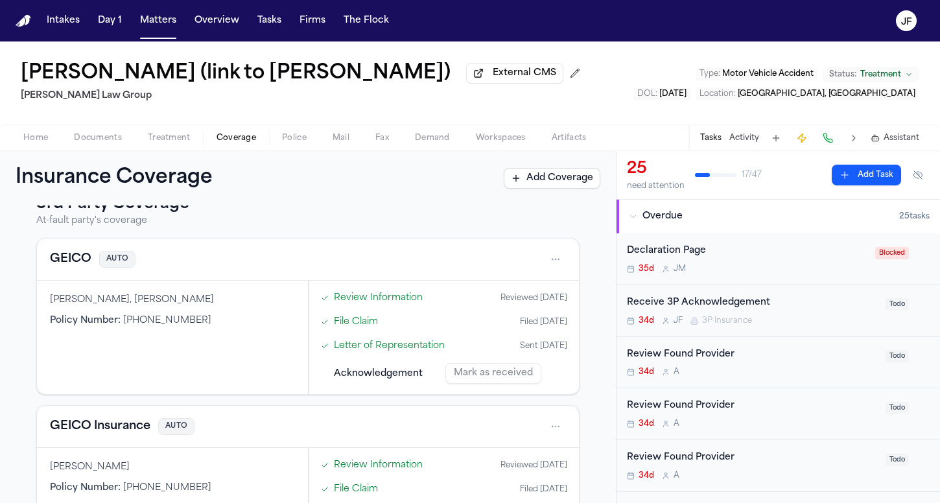
click at [56, 260] on button "GEICO" at bounding box center [70, 259] width 41 height 18
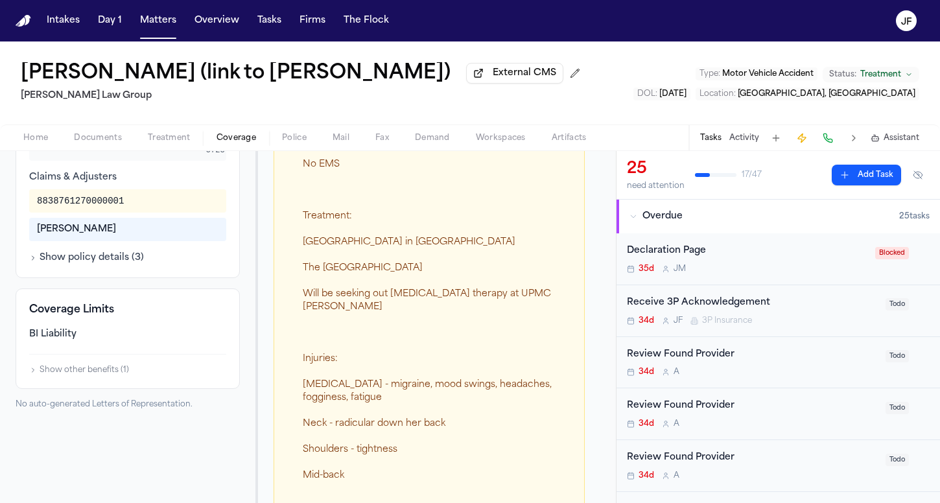
scroll to position [513, 0]
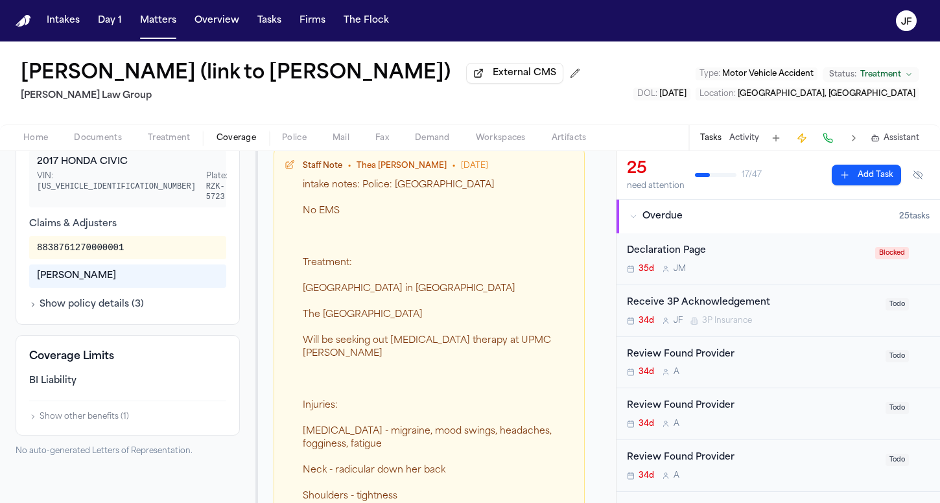
click at [101, 288] on div "Vehicles 2017 HONDA CIVIC VIN: 19XFC2F59HE227894 Plate: RZK-5723 Claims & Adjus…" at bounding box center [127, 221] width 197 height 179
click at [101, 308] on div "Additional Information Vehicles 2017 HONDA CIVIC VIN: 19XFC2F59HE227894 Plate: …" at bounding box center [128, 209] width 224 height 232
click at [107, 298] on button "Show policy details ( 3 )" at bounding box center [86, 304] width 115 height 13
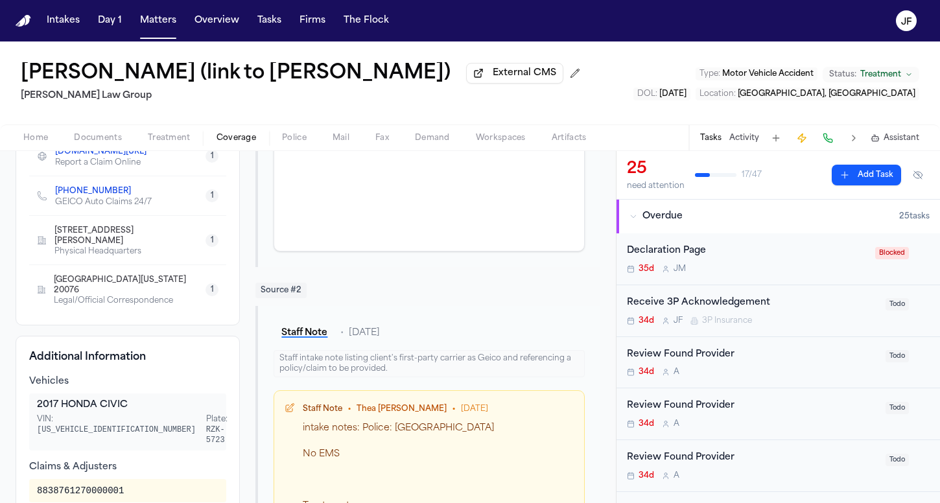
scroll to position [0, 0]
click at [624, 89] on div "Brianna Pearson (link to N’Neiko Brown) External CMS Romanow Law Group Type : M…" at bounding box center [470, 82] width 940 height 83
click at [102, 196] on link "[PHONE_NUMBER]" at bounding box center [93, 191] width 76 height 10
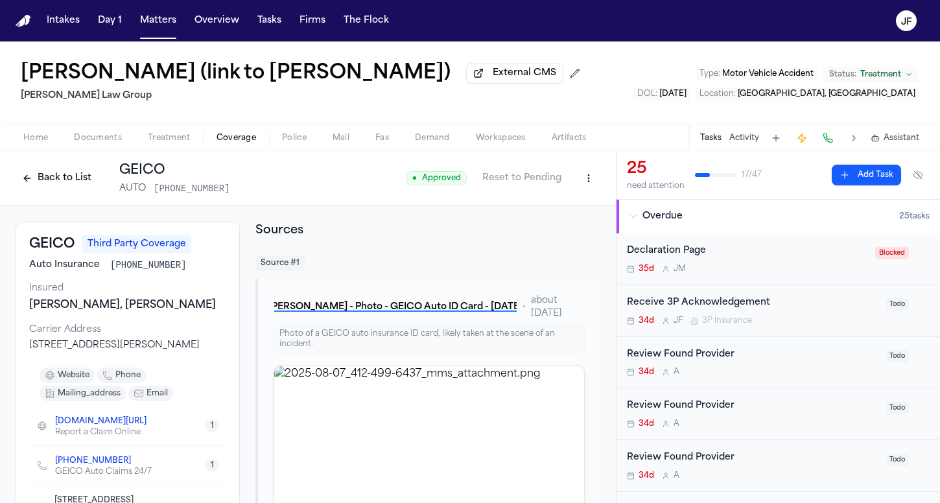
click at [581, 182] on html "Intakes Day 1 Matters Overview Tasks Firms The Flock JF Brianna Pearson (link t…" at bounding box center [470, 251] width 940 height 503
click at [556, 217] on div "Edit Coverage" at bounding box center [534, 208] width 109 height 21
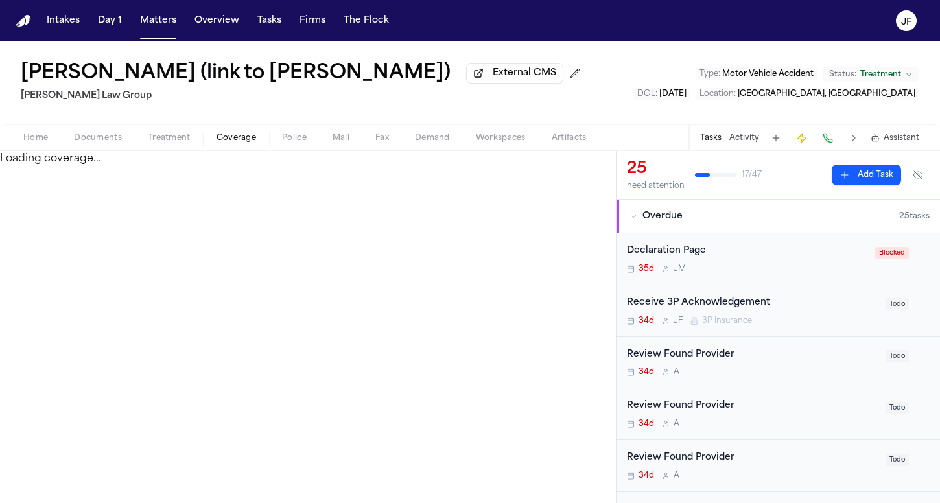
select select "**********"
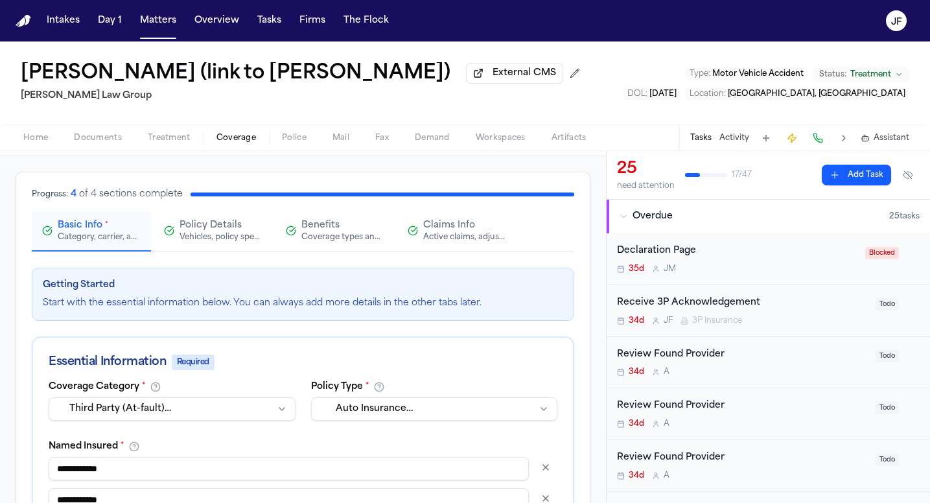
scroll to position [65, 0]
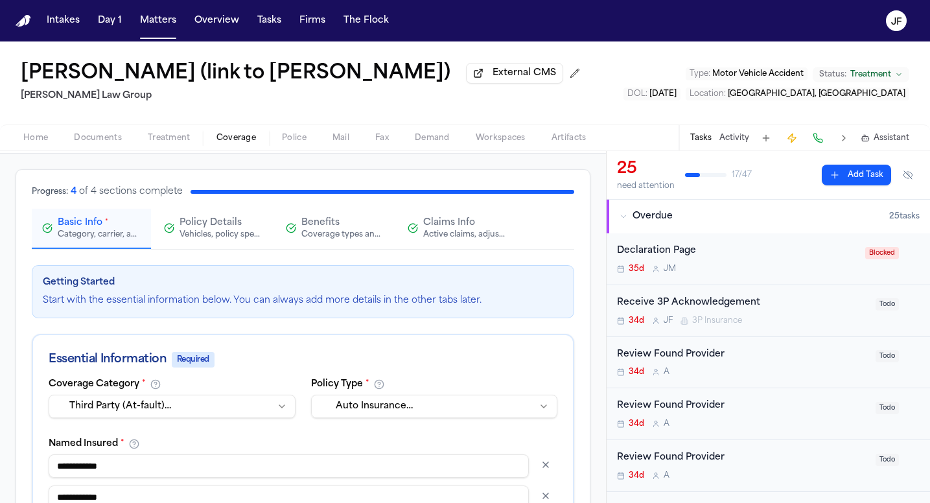
click at [445, 227] on span "Claims Info" at bounding box center [449, 223] width 52 height 13
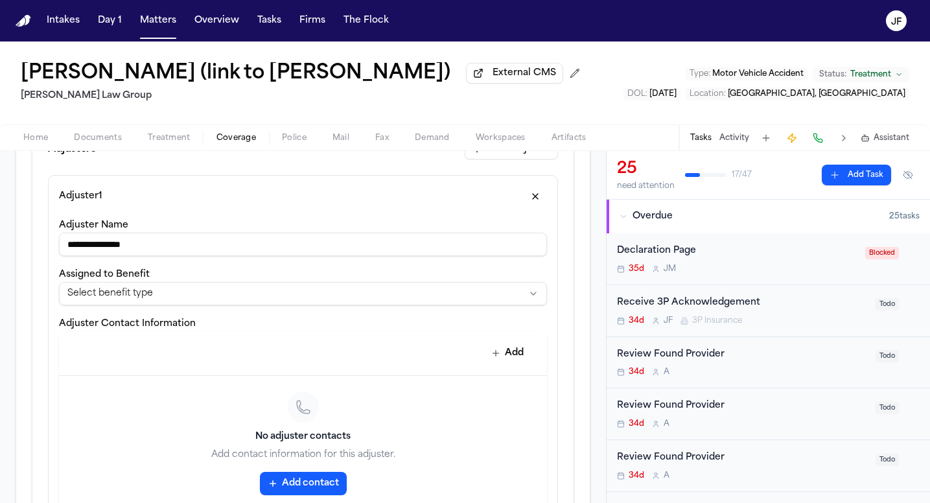
scroll to position [401, 0]
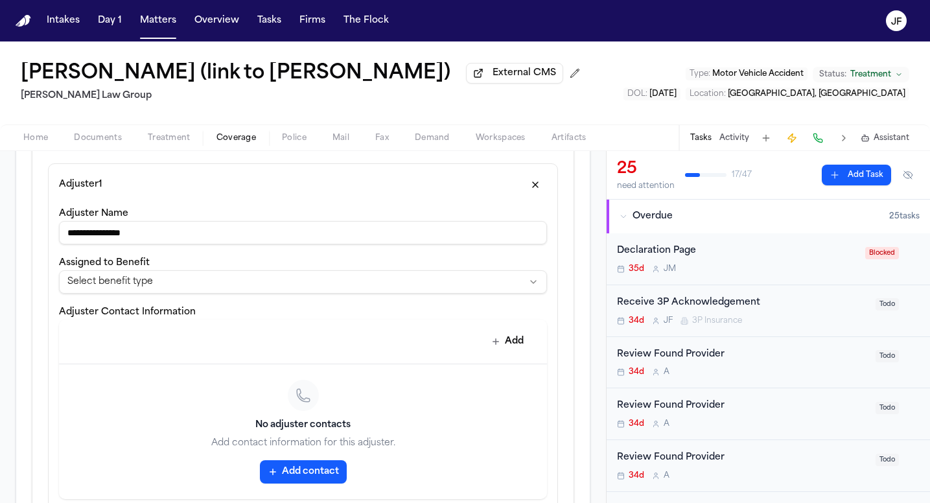
click at [231, 238] on input "**********" at bounding box center [303, 232] width 488 height 23
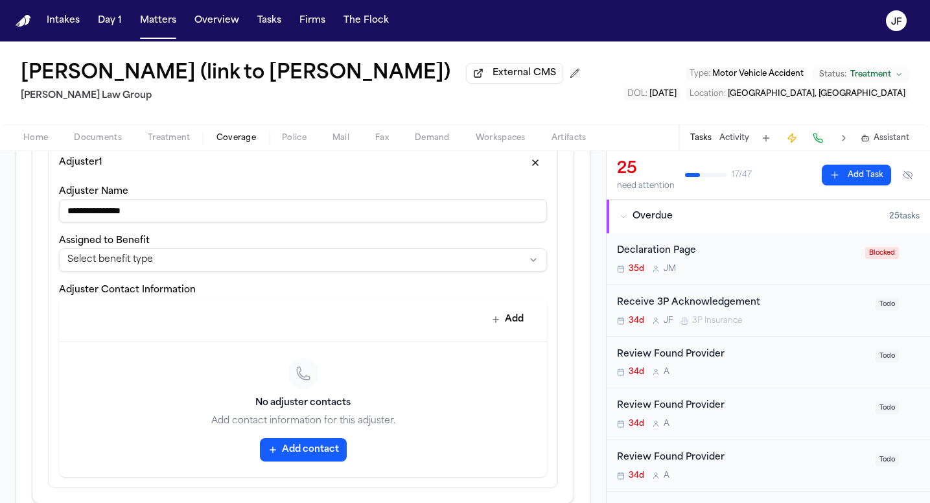
scroll to position [421, 0]
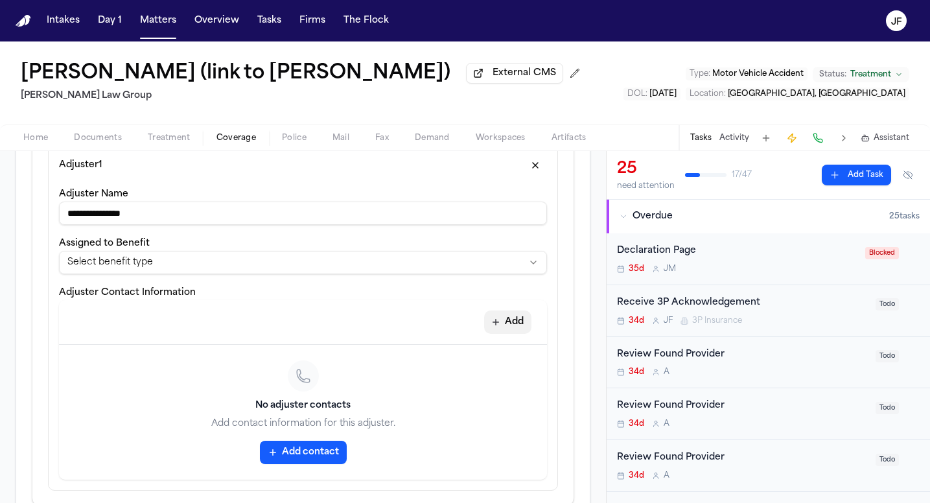
click at [503, 323] on button "Add" at bounding box center [507, 322] width 47 height 23
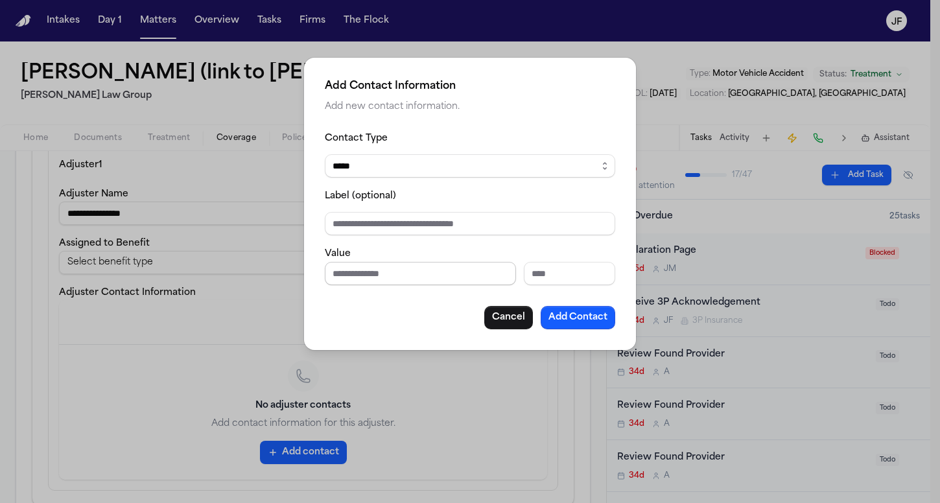
click at [406, 266] on input "Phone number" at bounding box center [420, 273] width 191 height 23
type input "**********"
click at [416, 226] on input "Label (optional)" at bounding box center [470, 223] width 290 height 23
type input "**********"
click at [589, 323] on button "Add Contact" at bounding box center [578, 317] width 75 height 23
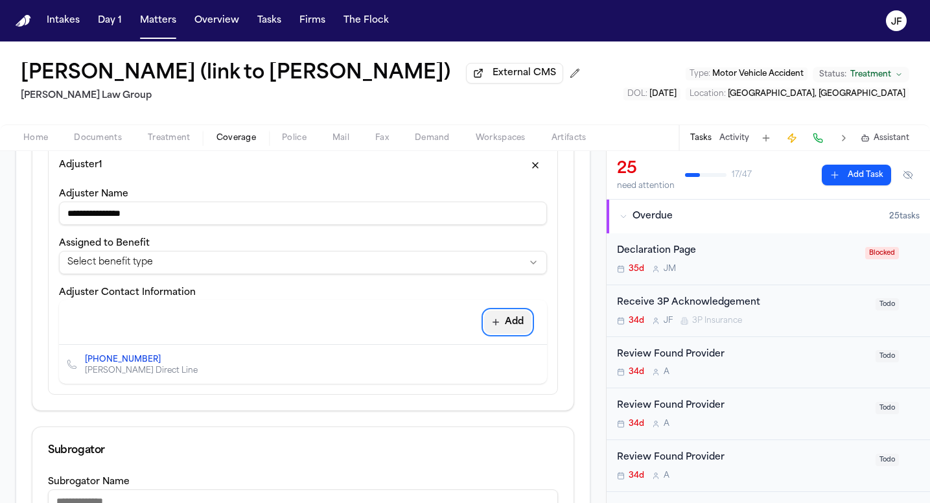
click at [502, 329] on button "Add" at bounding box center [507, 322] width 47 height 23
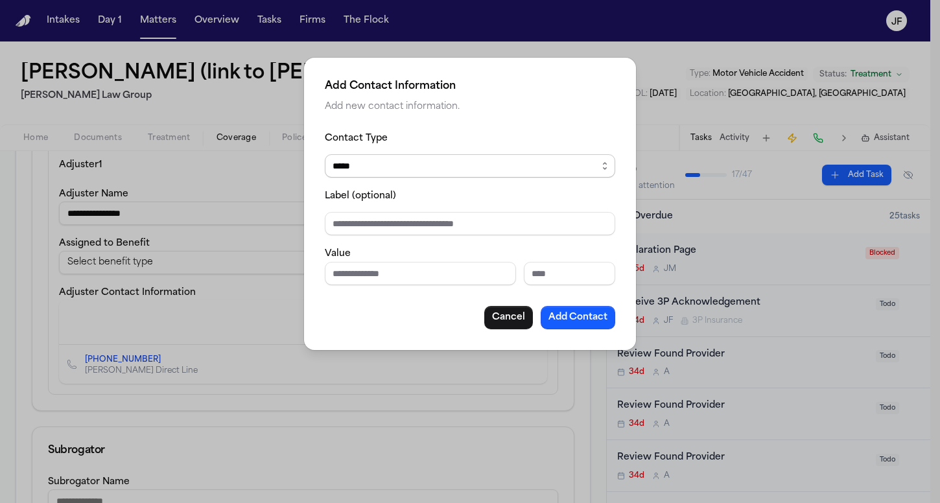
select select "***"
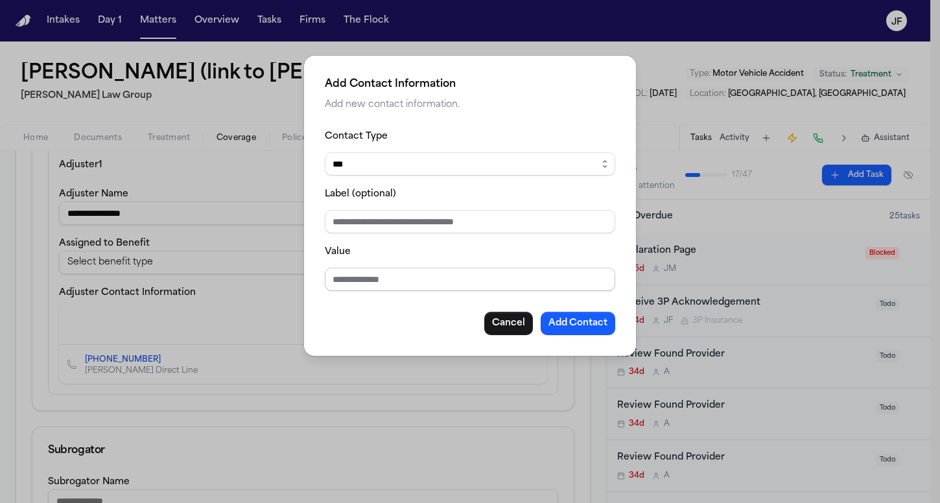
click at [403, 290] on input "Value" at bounding box center [470, 279] width 290 height 23
paste input "**********"
type input "**********"
click at [414, 229] on input "Label (optional)" at bounding box center [470, 221] width 290 height 23
type input "**********"
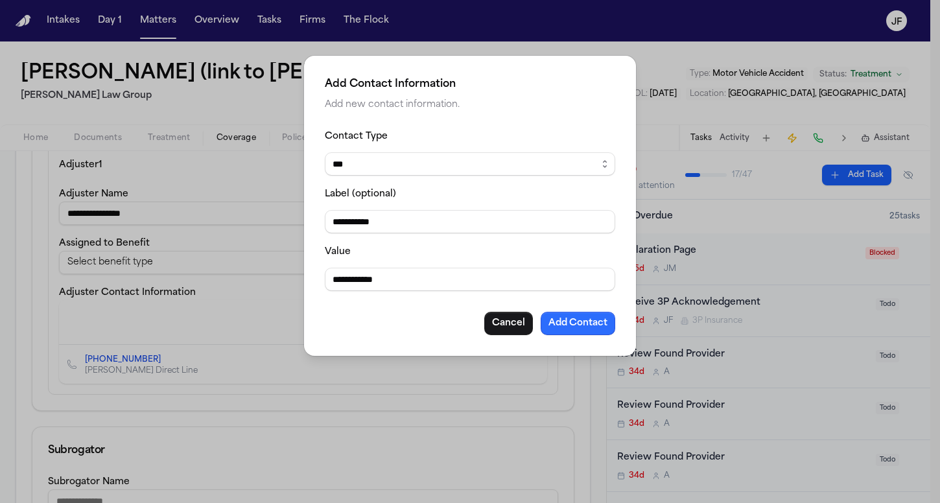
click at [573, 331] on button "Add Contact" at bounding box center [578, 323] width 75 height 23
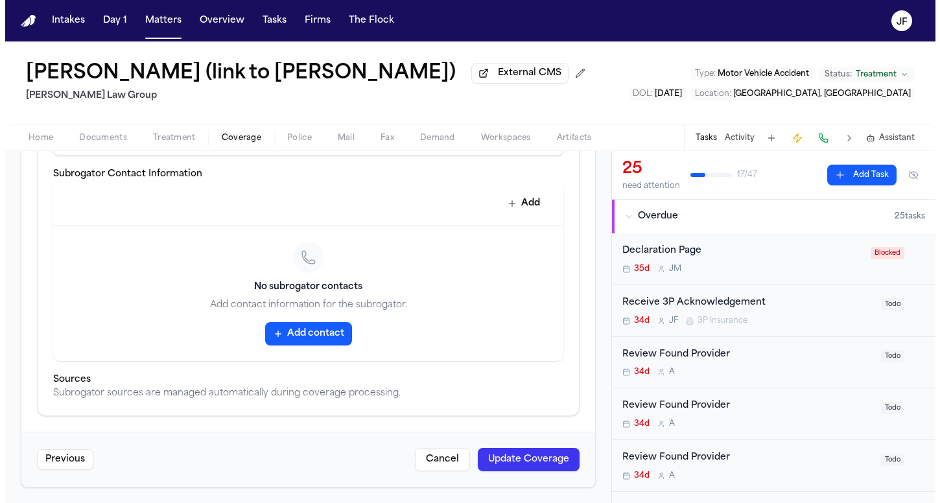
scroll to position [847, 0]
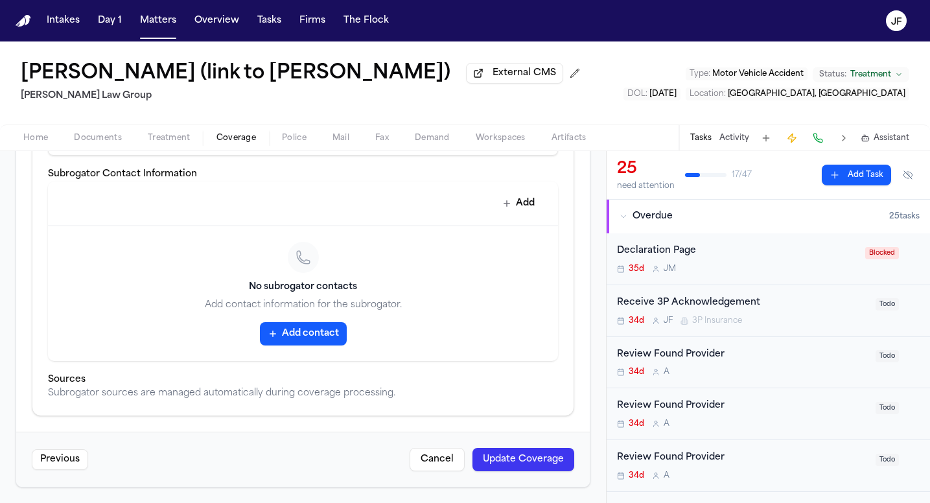
click at [488, 460] on button "Update Coverage" at bounding box center [524, 459] width 102 height 23
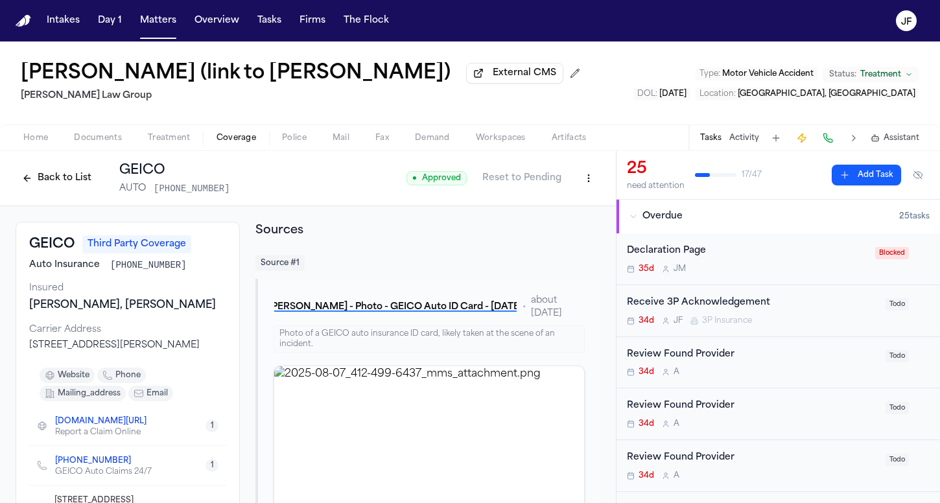
click at [65, 180] on button "Back to List" at bounding box center [57, 178] width 82 height 21
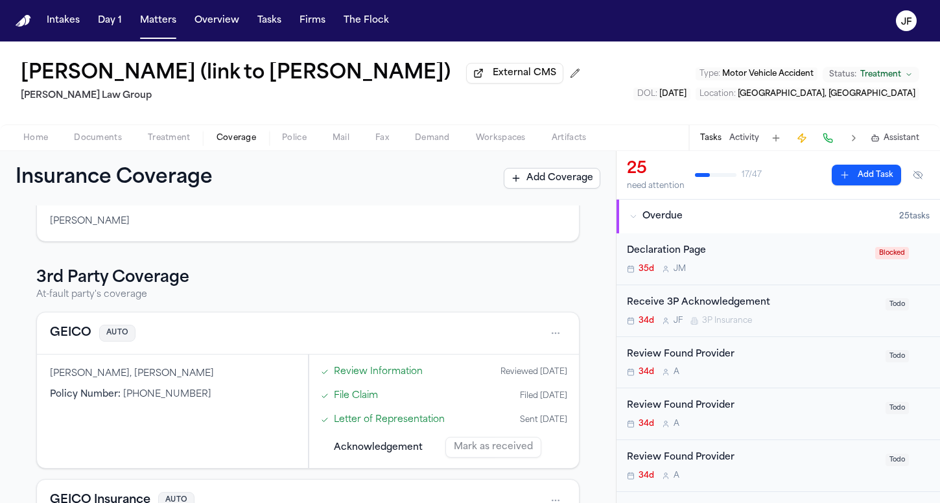
scroll to position [290, 0]
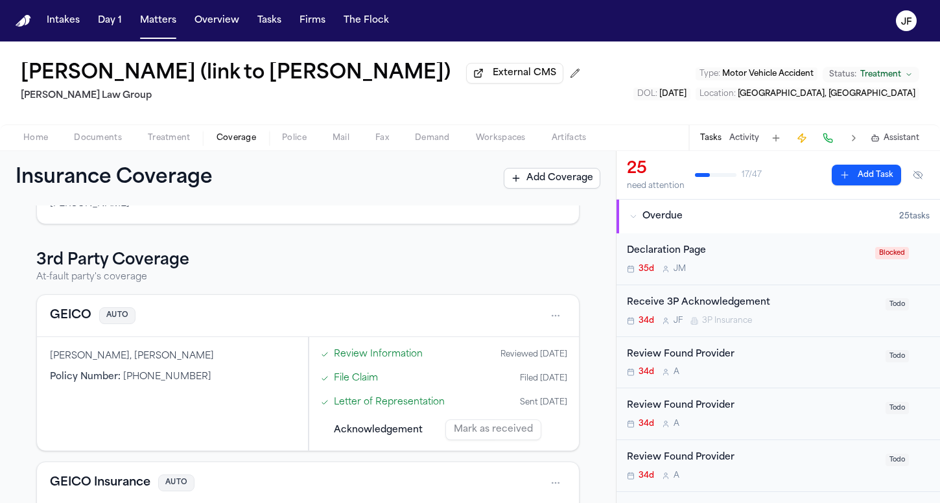
click at [105, 149] on div "Home Documents Treatment Coverage Police Mail Fax Demand Workspaces Artifacts T…" at bounding box center [470, 137] width 940 height 26
click at [95, 140] on span "Documents" at bounding box center [98, 138] width 48 height 10
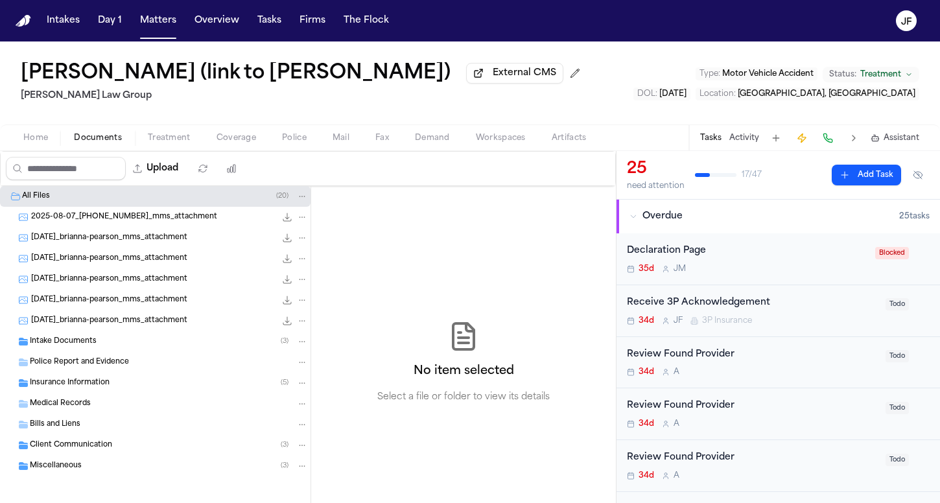
click at [64, 389] on span "Insurance Information" at bounding box center [70, 383] width 80 height 11
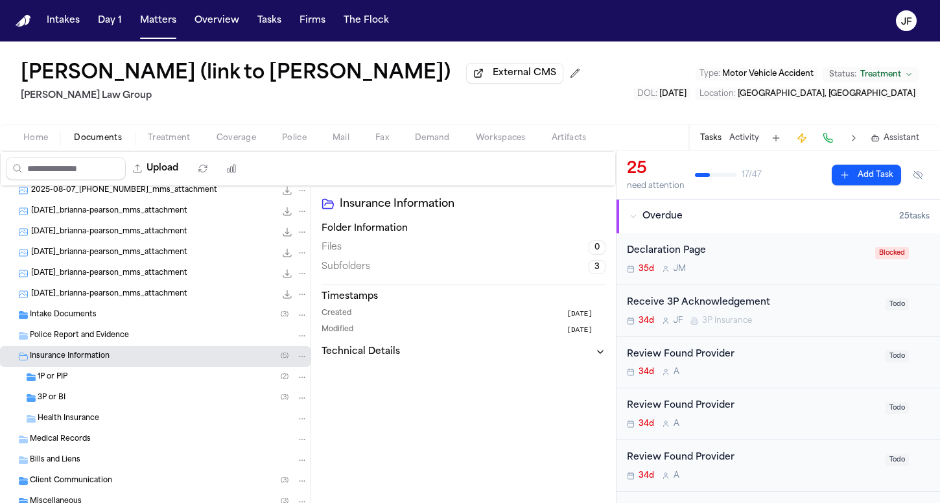
scroll to position [37, 0]
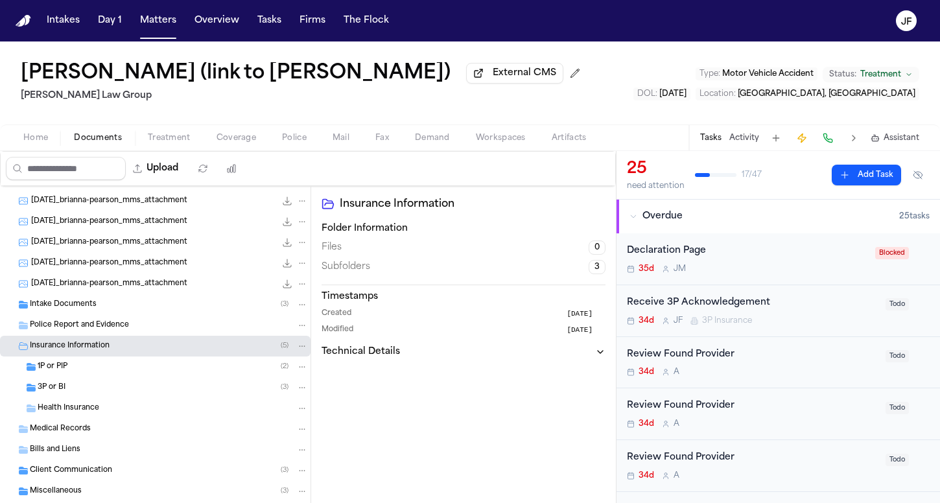
click at [78, 372] on div "1P or PIP ( 2 )" at bounding box center [173, 367] width 270 height 12
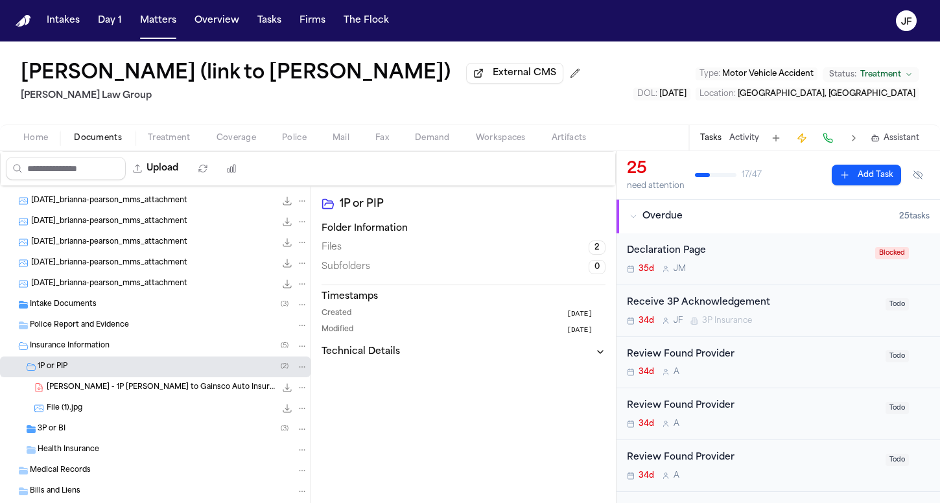
click at [96, 388] on span "B. Pearson - 1P LOR to Gainsco Auto Insurance - 8.14.25" at bounding box center [161, 387] width 229 height 11
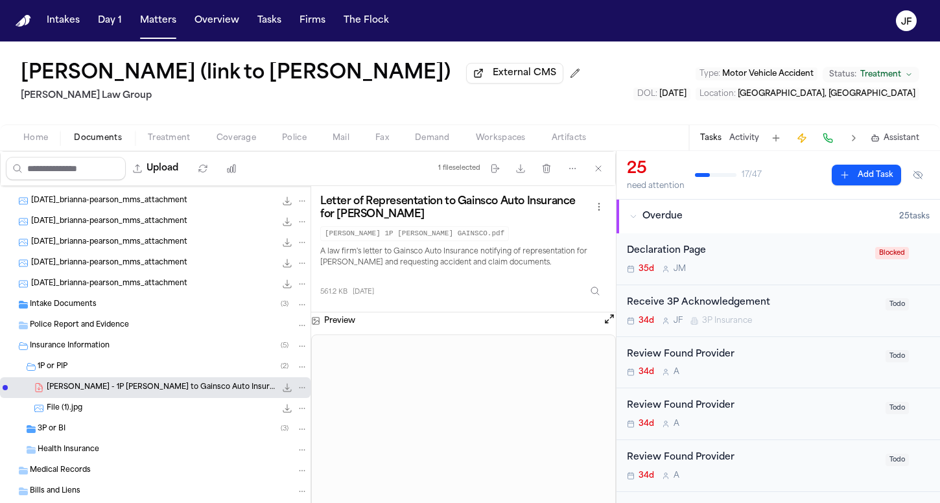
click at [281, 394] on button "File: B. Pearson - 1P LOR to Gainsco Auto Insurance - 8.14.25" at bounding box center [287, 387] width 13 height 13
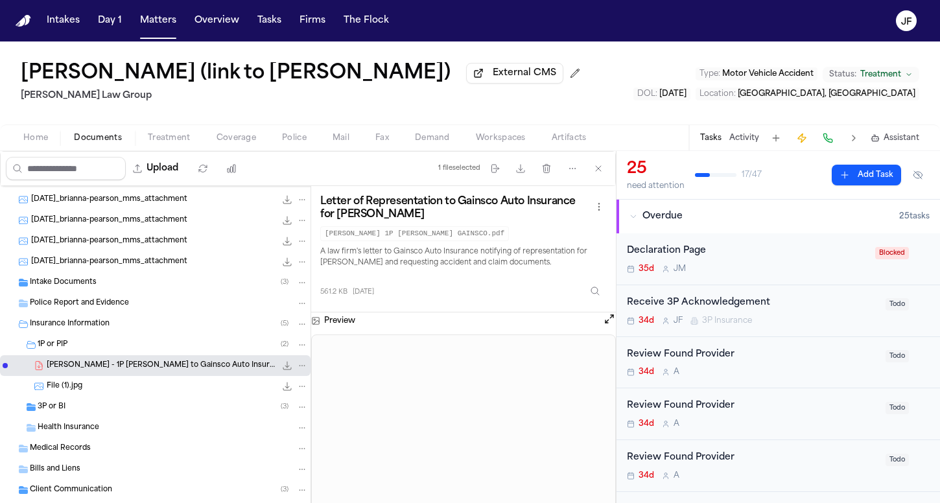
scroll to position [68, 0]
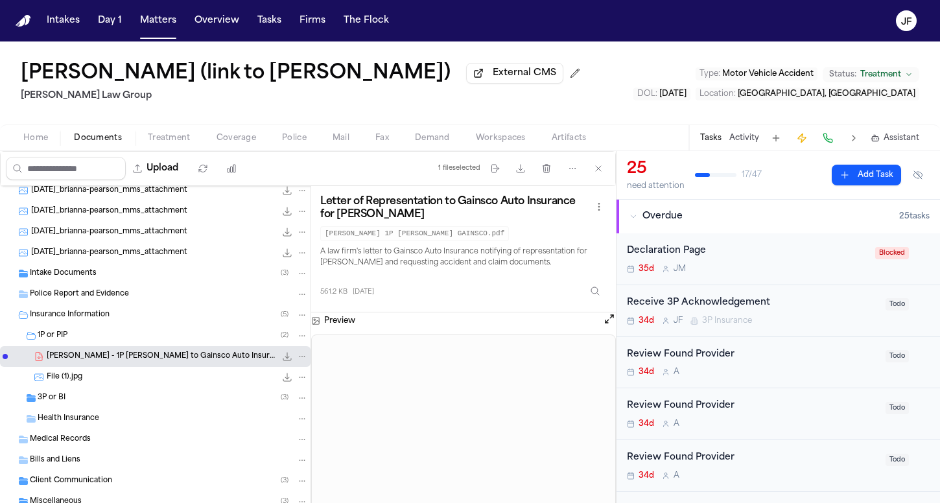
click at [82, 399] on div "3P or BI ( 3 )" at bounding box center [173, 398] width 270 height 12
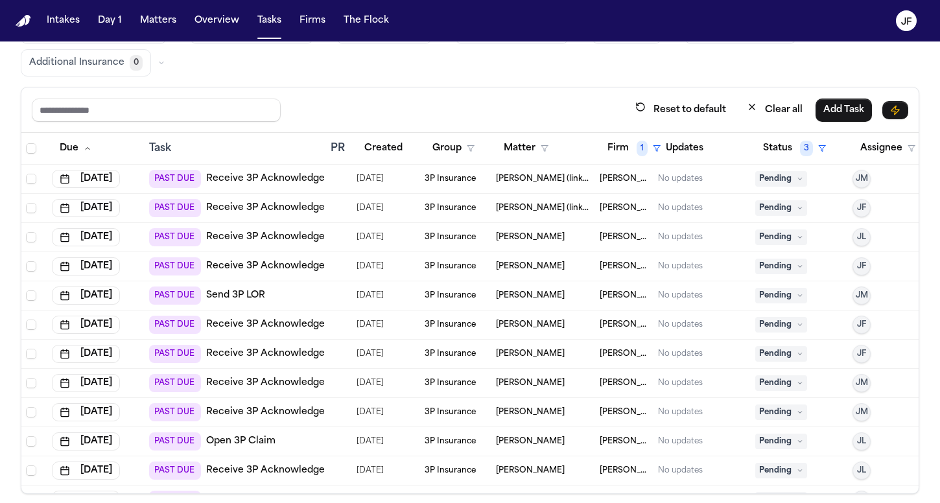
scroll to position [60, 0]
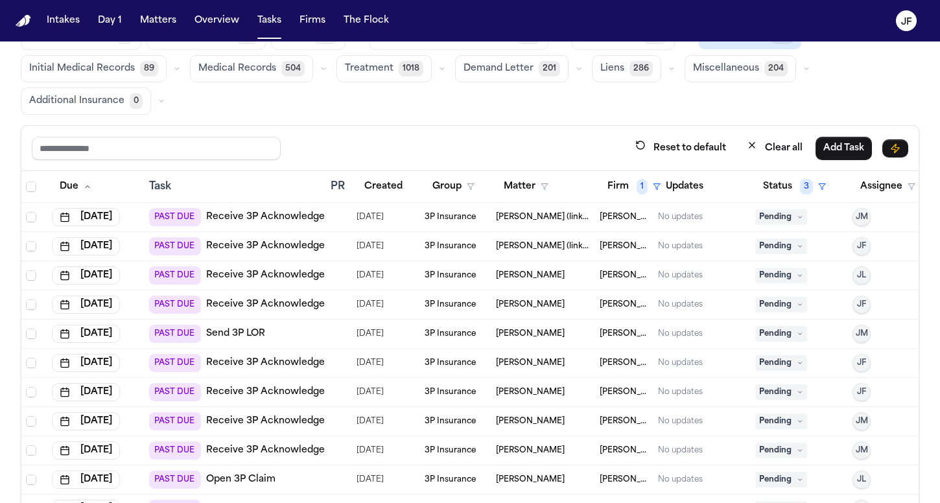
click at [226, 246] on link "Receive 3P Acknowledgement" at bounding box center [277, 246] width 143 height 13
click at [781, 217] on span "Pending" at bounding box center [781, 217] width 52 height 16
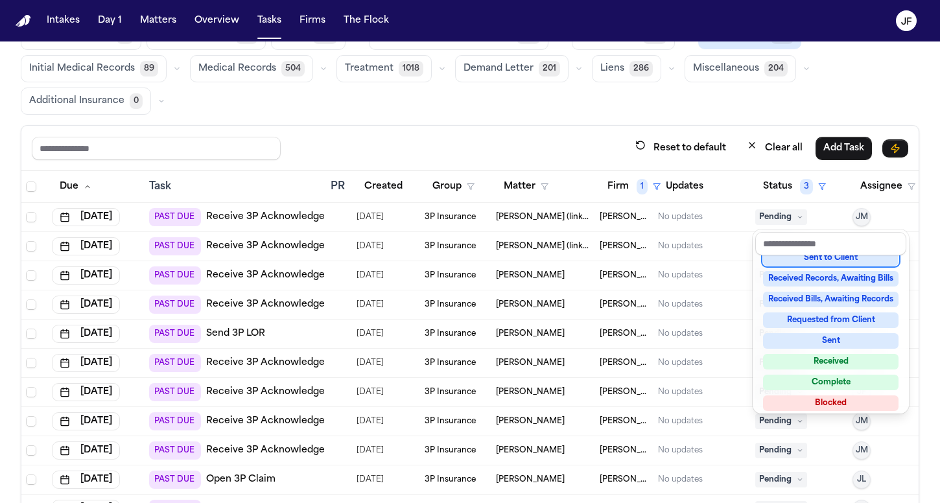
scroll to position [171, 0]
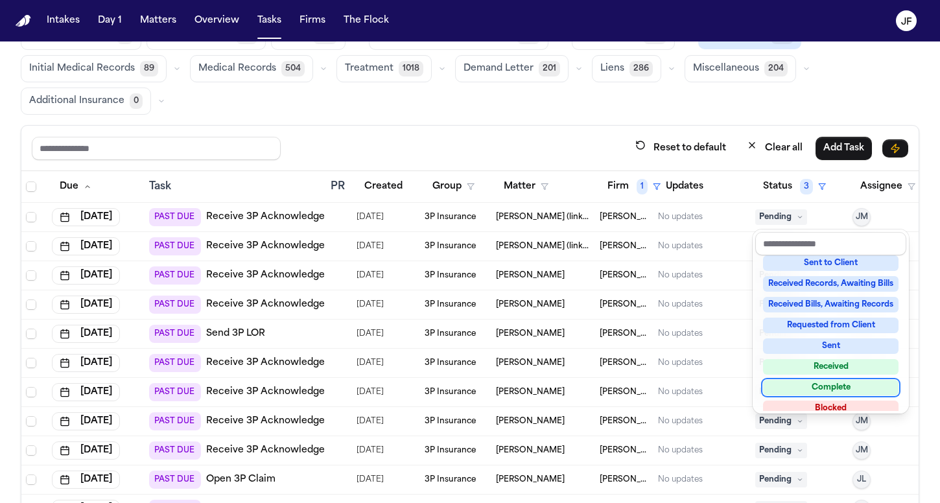
click at [670, 128] on div "Reset to default Clear all Add Task Due Task PR Created Group Matter Firm 1 Upd…" at bounding box center [470, 328] width 899 height 407
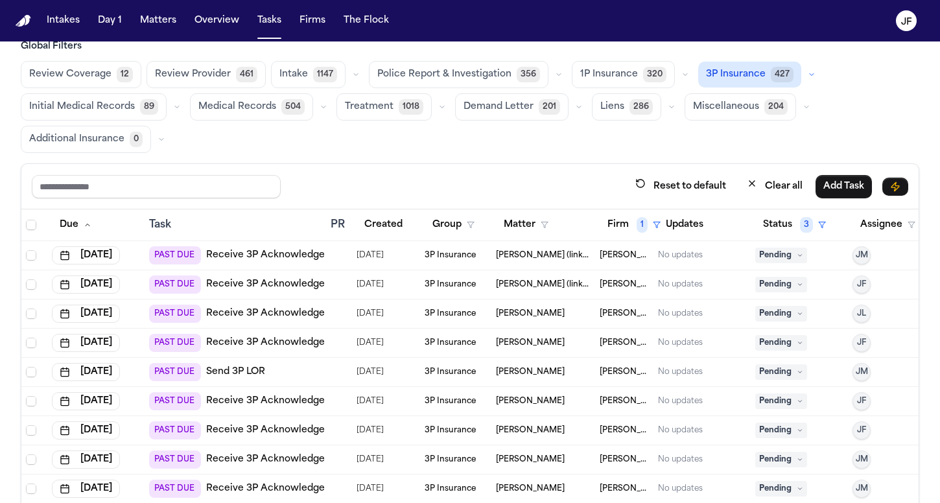
scroll to position [21, 0]
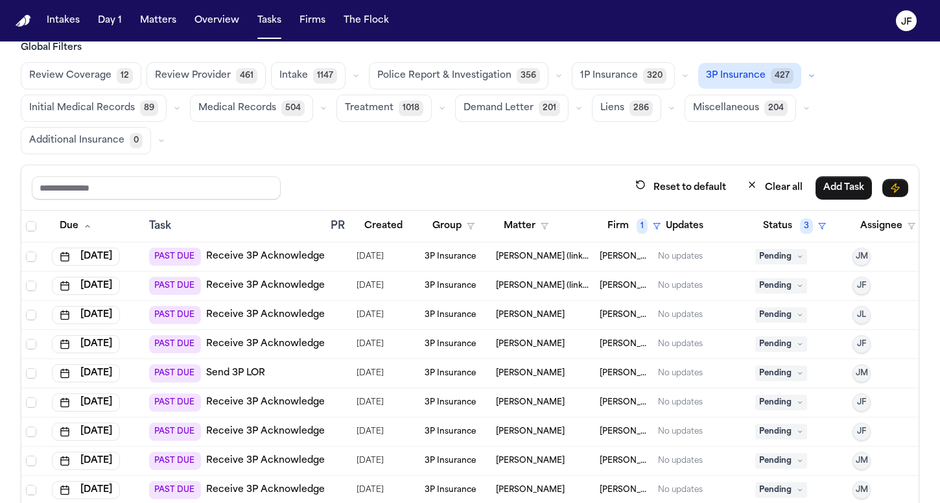
click at [788, 263] on span "Pending" at bounding box center [781, 257] width 52 height 16
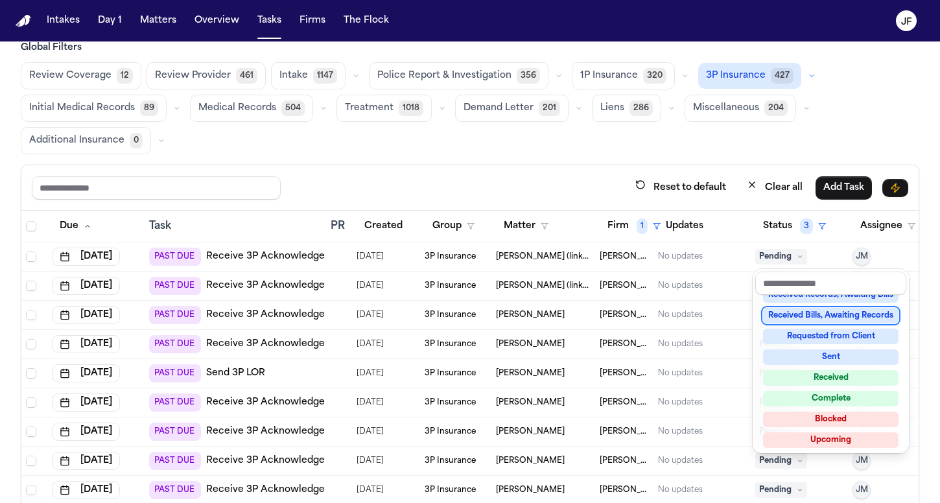
scroll to position [198, 0]
click at [769, 131] on div "Global Filters Review Coverage 12 Review Provider 461 Intake 1147 Police Report…" at bounding box center [470, 306] width 899 height 530
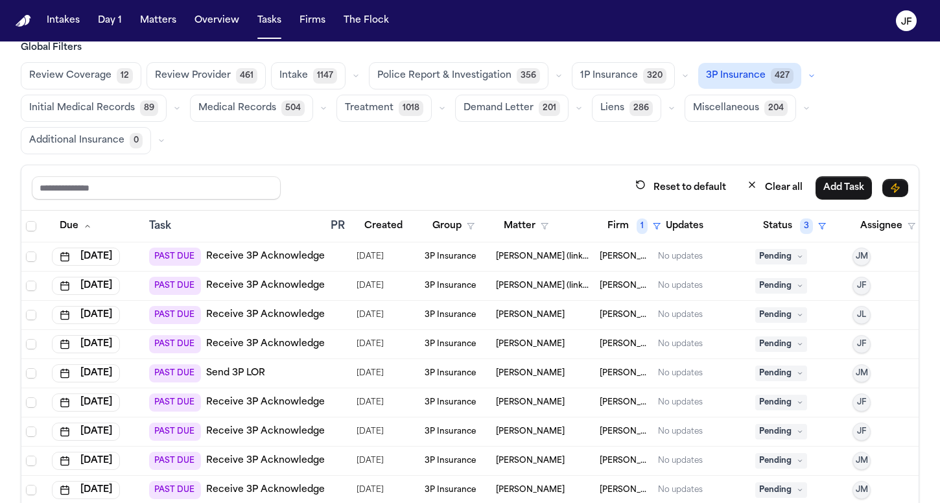
click at [334, 285] on div at bounding box center [336, 286] width 10 height 10
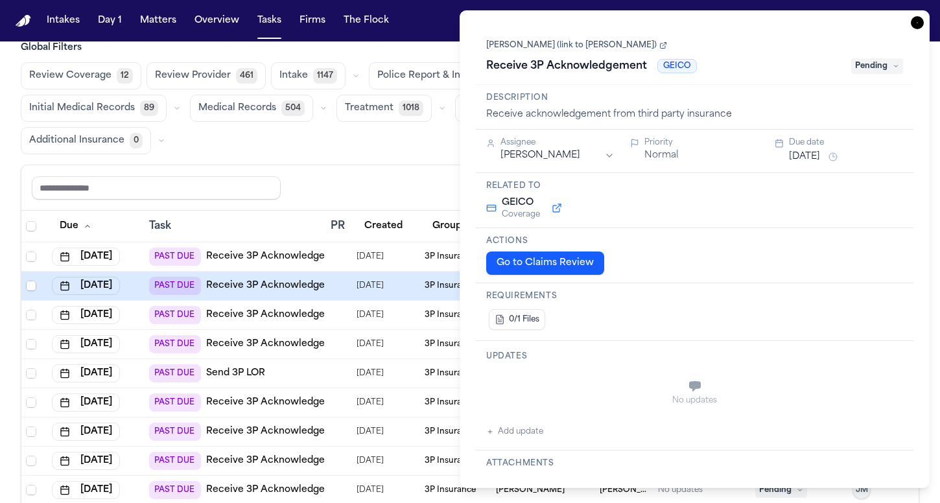
click at [350, 248] on td at bounding box center [338, 256] width 26 height 29
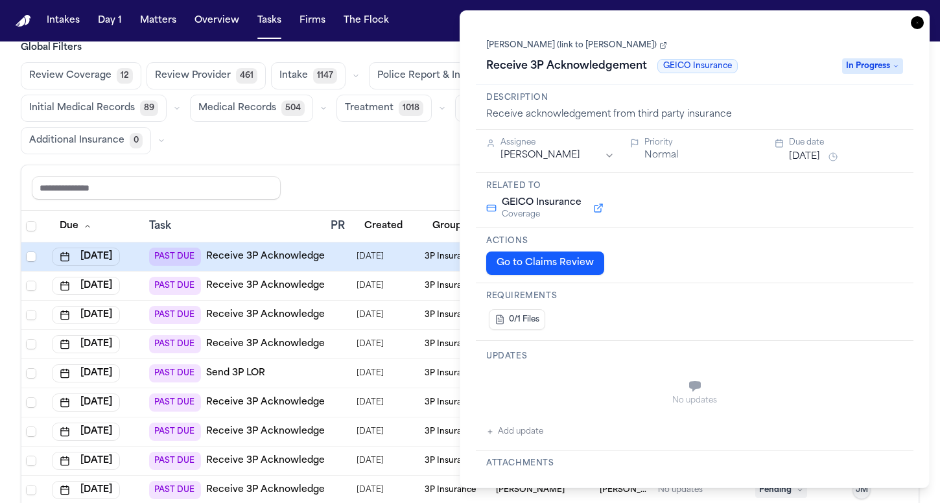
click at [305, 255] on link "Receive 3P Acknowledgement" at bounding box center [277, 256] width 143 height 13
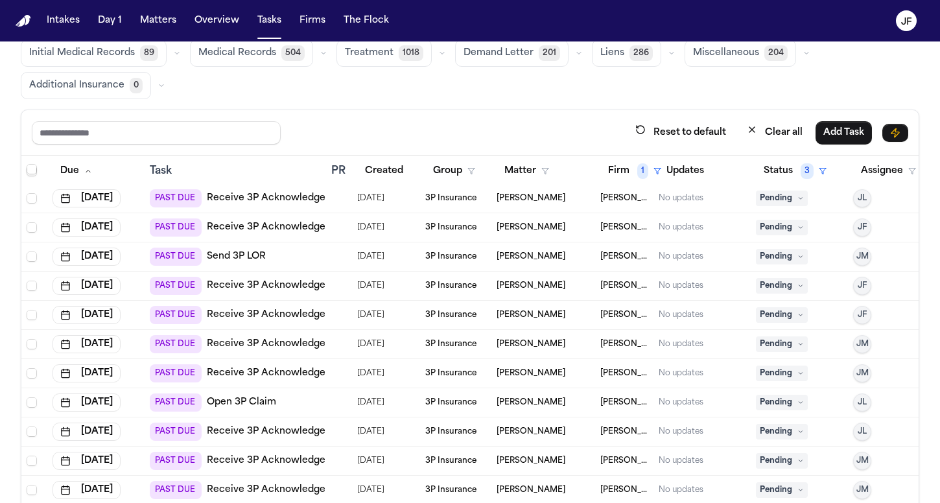
scroll to position [62, 0]
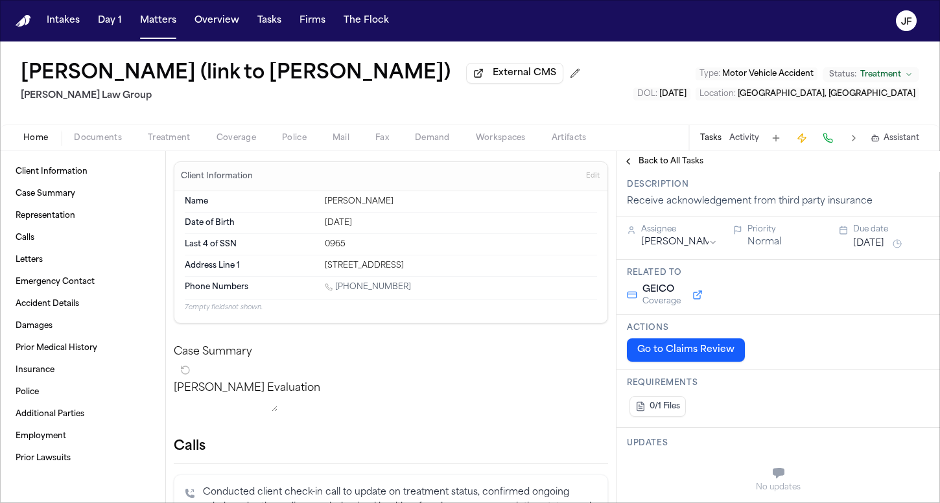
scroll to position [71, 0]
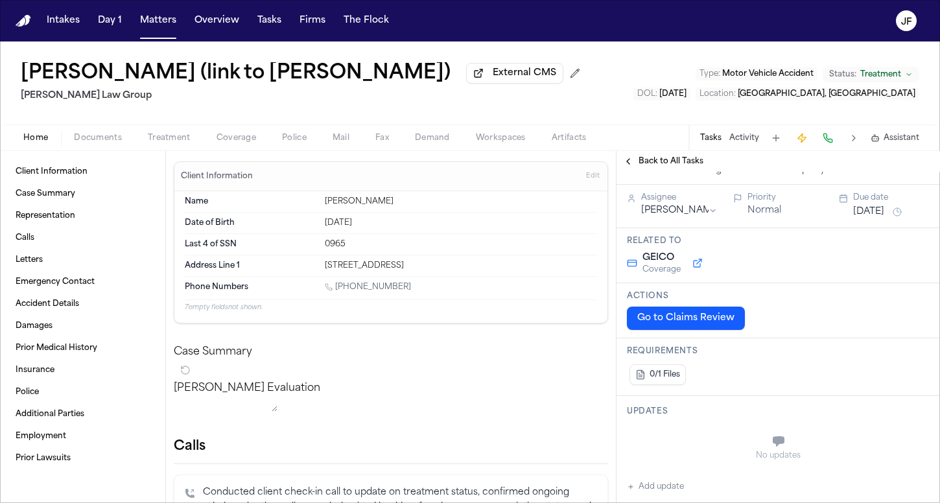
click at [681, 167] on span "Back to All Tasks" at bounding box center [671, 161] width 65 height 10
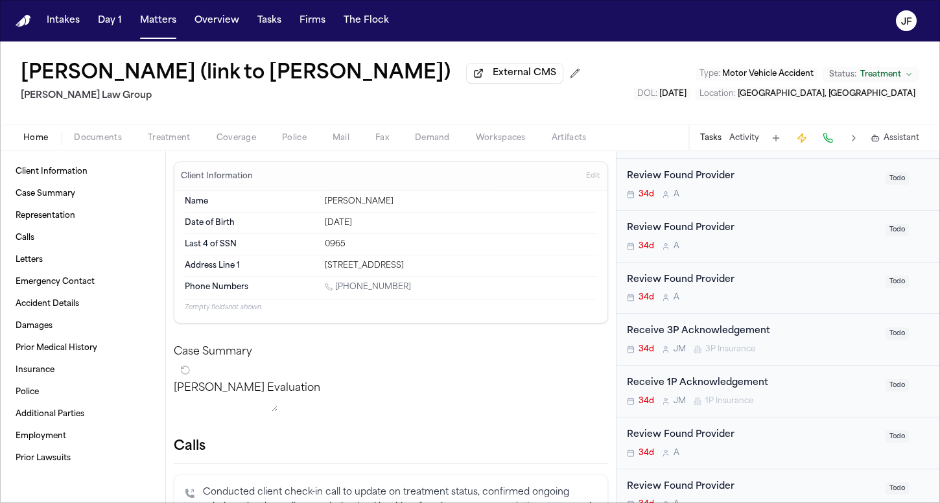
scroll to position [715, 0]
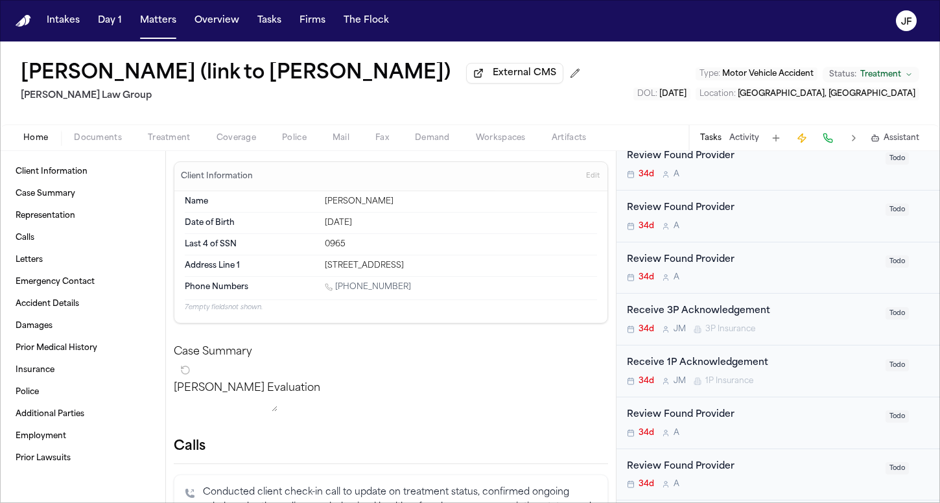
click at [706, 309] on div "Receive 3P Acknowledgement" at bounding box center [752, 311] width 251 height 15
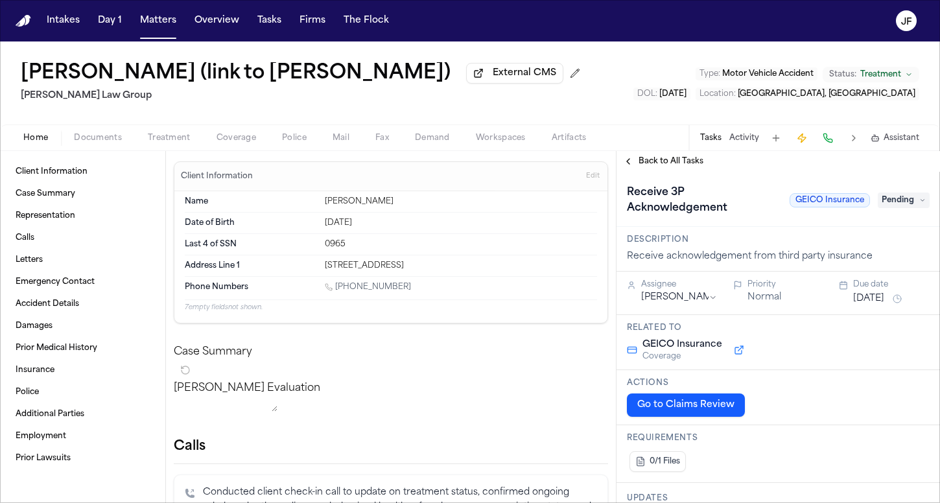
click at [672, 300] on html "Intakes Day 1 Matters Overview Tasks Firms The [PERSON_NAME] [PERSON_NAME] (lin…" at bounding box center [470, 251] width 940 height 503
click at [629, 124] on div "[PERSON_NAME] (link to N’Neiko Brown) External CMS [PERSON_NAME] Law Group Type…" at bounding box center [470, 82] width 940 height 83
click at [883, 208] on span "Pending" at bounding box center [904, 201] width 52 height 16
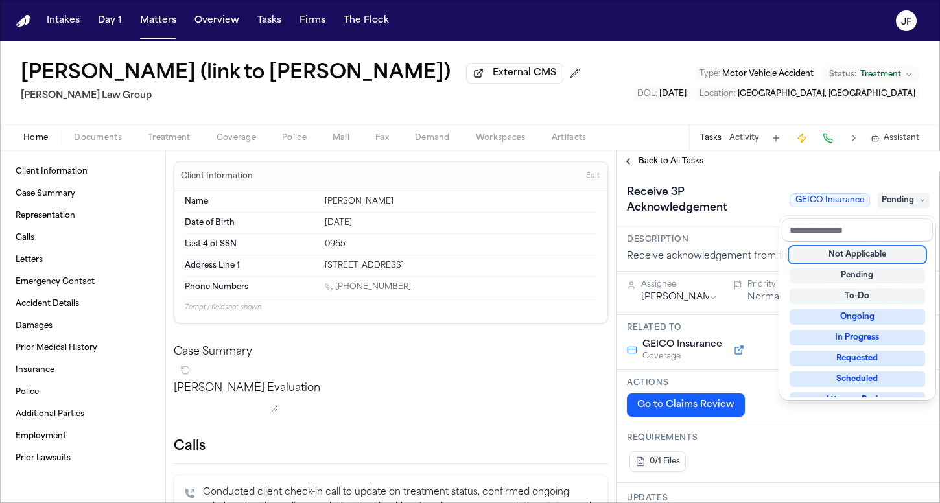
click at [748, 196] on div "Receive 3P Acknowledgement GEICO Insurance Pending" at bounding box center [778, 200] width 303 height 36
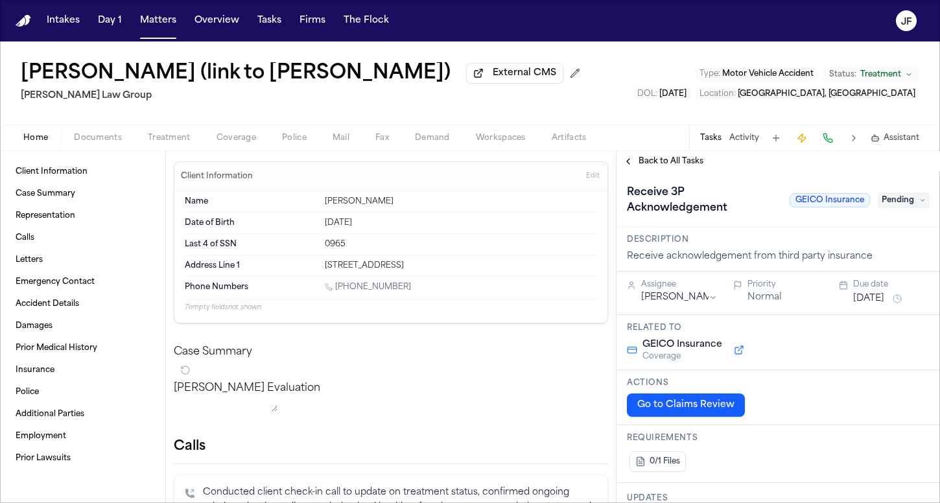
click at [806, 205] on span "GEICO Insurance" at bounding box center [830, 200] width 80 height 14
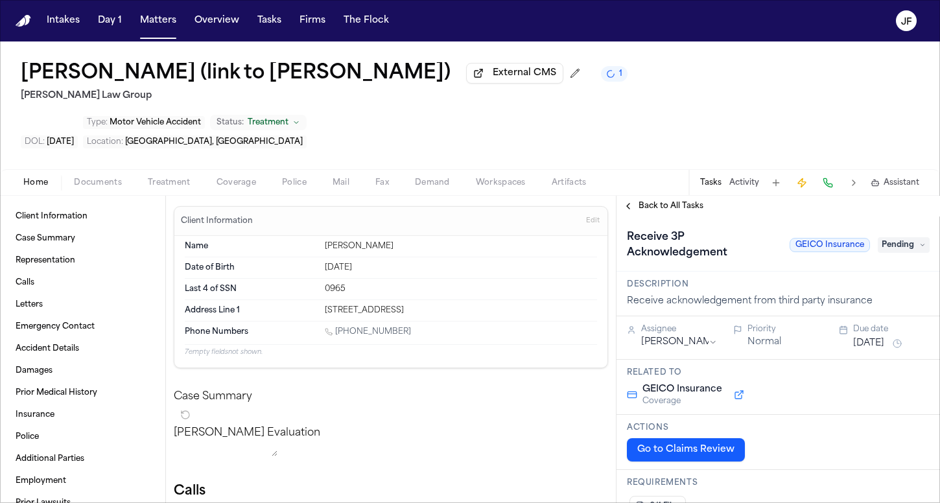
click at [906, 237] on span "Pending" at bounding box center [904, 245] width 52 height 16
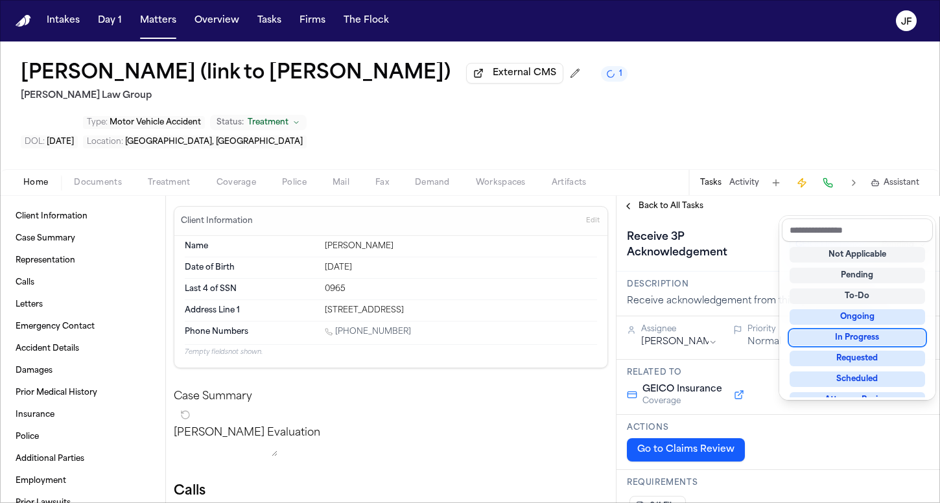
click at [815, 340] on div "In Progress" at bounding box center [857, 338] width 135 height 16
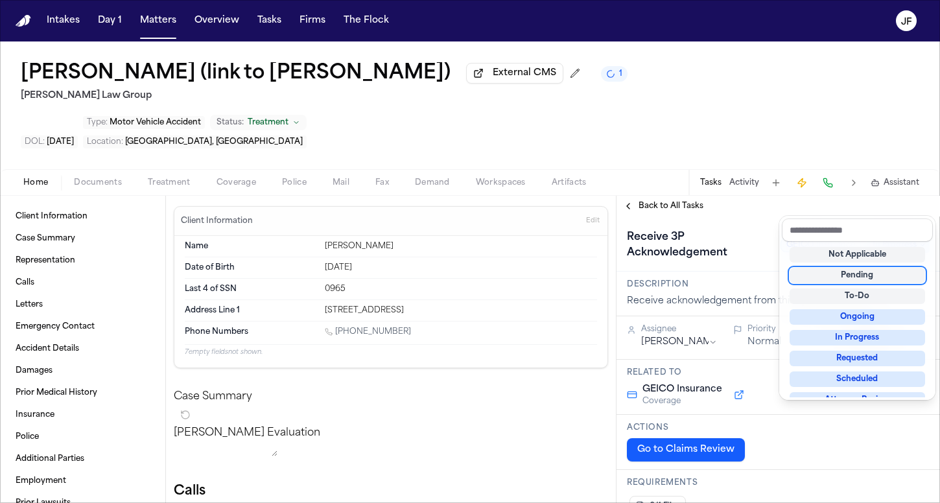
click at [757, 196] on div "**********" at bounding box center [778, 349] width 323 height 307
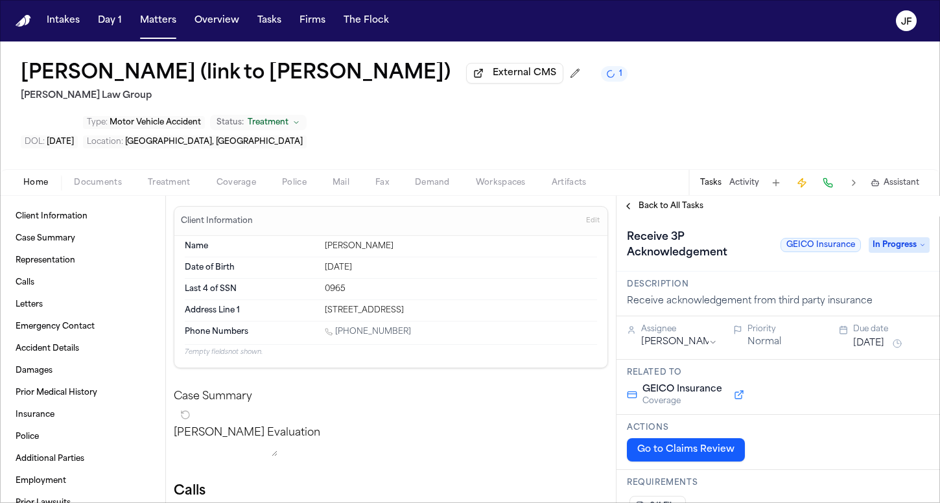
click at [899, 237] on span "In Progress" at bounding box center [899, 245] width 61 height 16
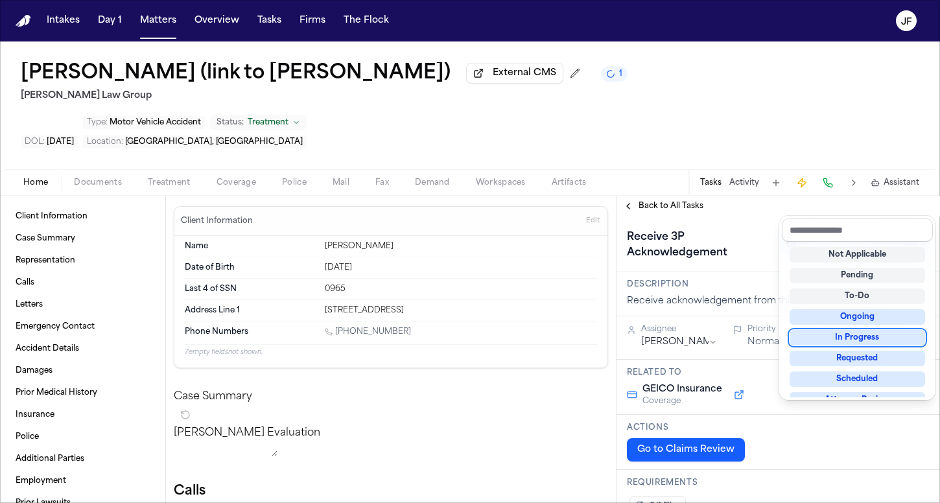
click at [722, 196] on div "**********" at bounding box center [778, 349] width 323 height 307
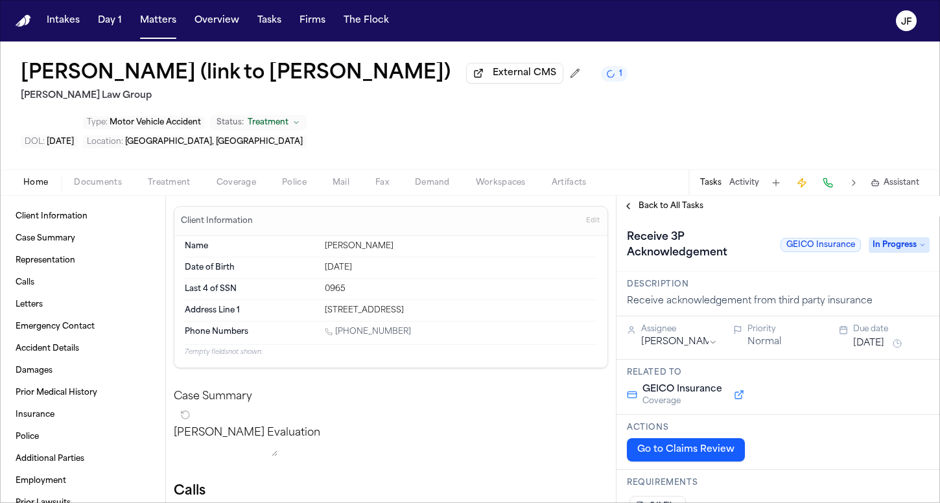
click at [663, 201] on span "Back to All Tasks" at bounding box center [671, 206] width 65 height 10
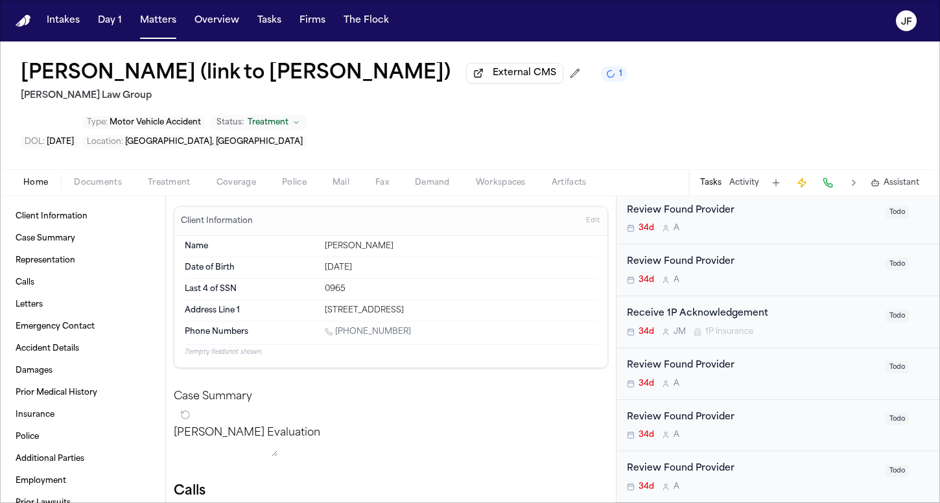
scroll to position [811, 0]
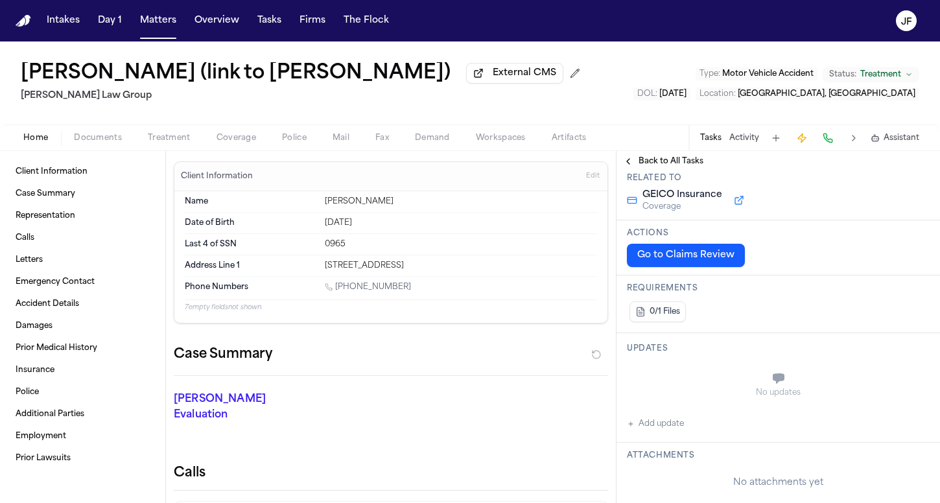
scroll to position [169, 0]
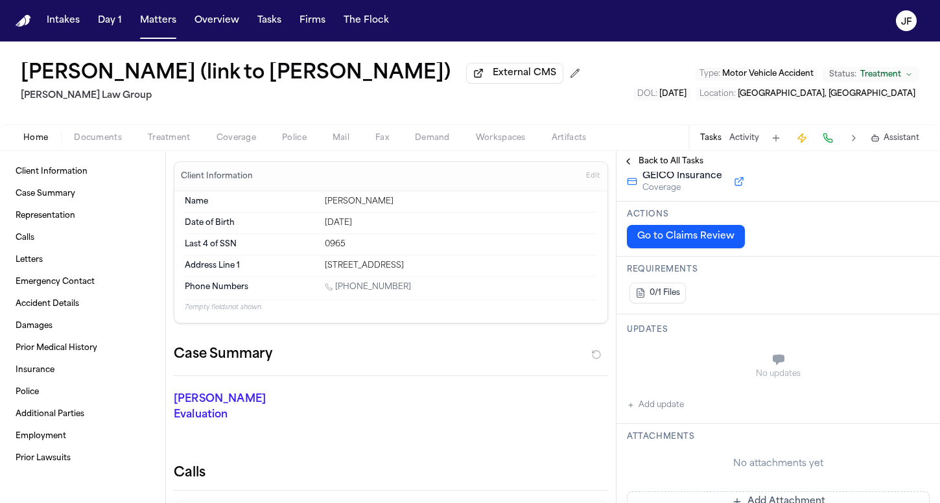
click at [649, 406] on button "Add update" at bounding box center [655, 405] width 57 height 16
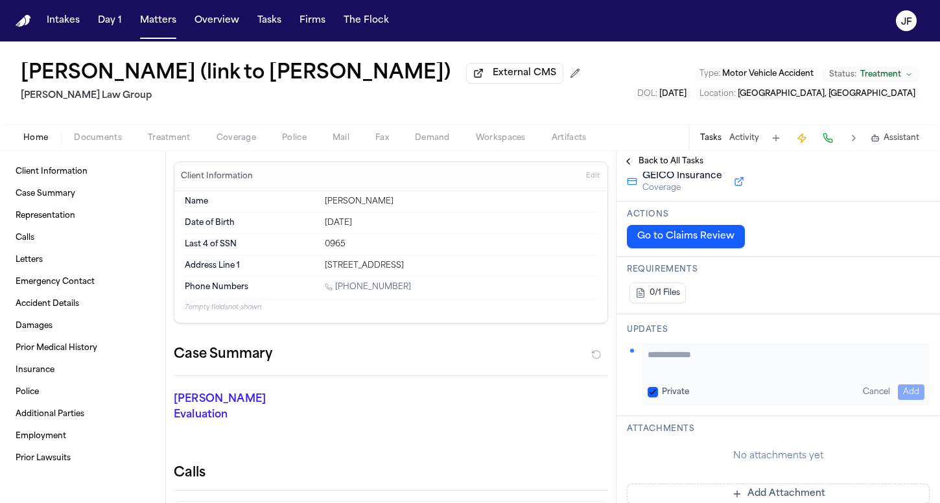
click at [692, 370] on textarea "Add your update" at bounding box center [786, 361] width 277 height 26
type textarea "**********"
click at [221, 143] on span "Coverage" at bounding box center [237, 138] width 40 height 10
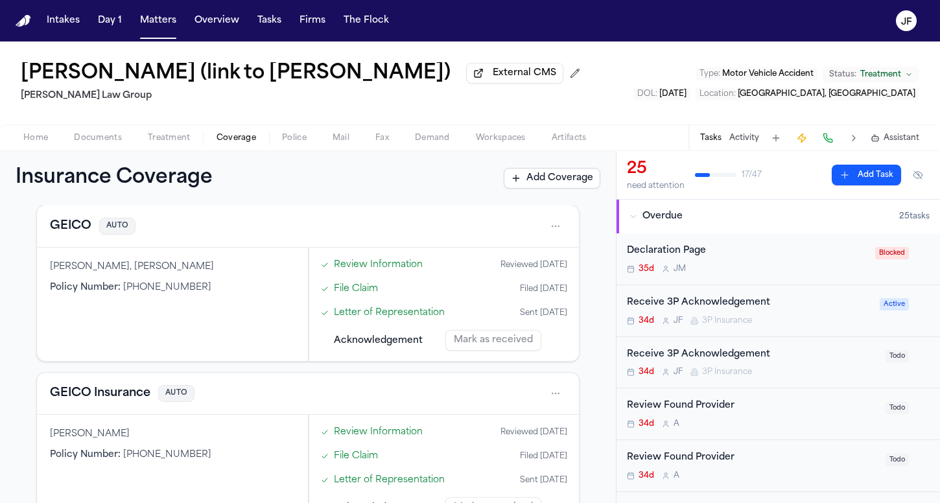
scroll to position [376, 0]
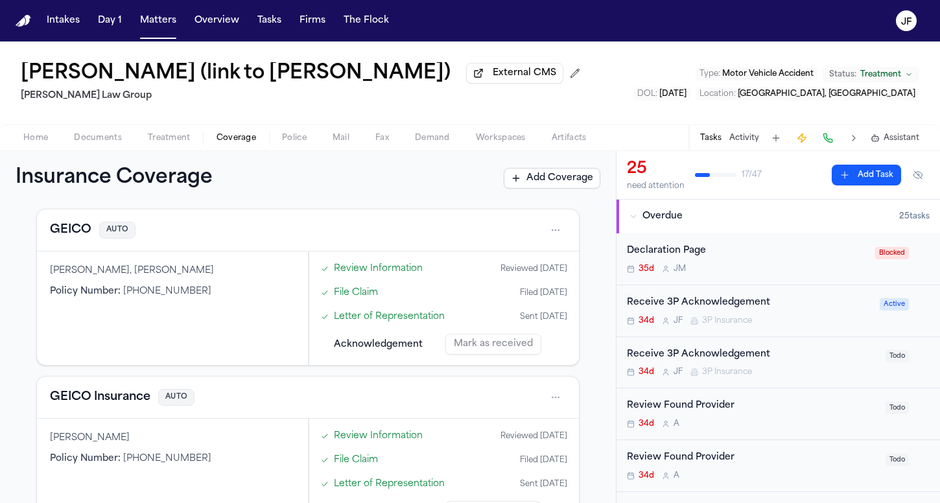
click at [55, 233] on button "GEICO" at bounding box center [70, 230] width 41 height 18
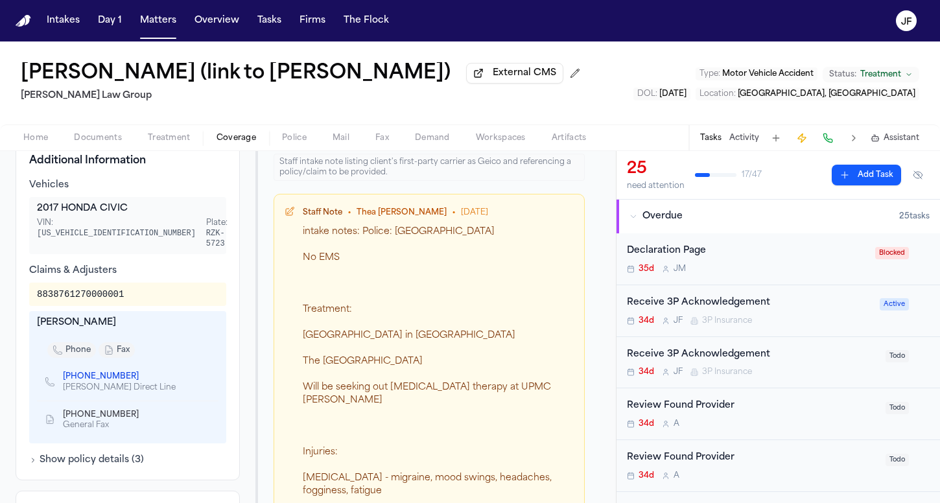
scroll to position [465, 0]
click at [746, 308] on div "Receive 3P Acknowledgement" at bounding box center [749, 303] width 245 height 15
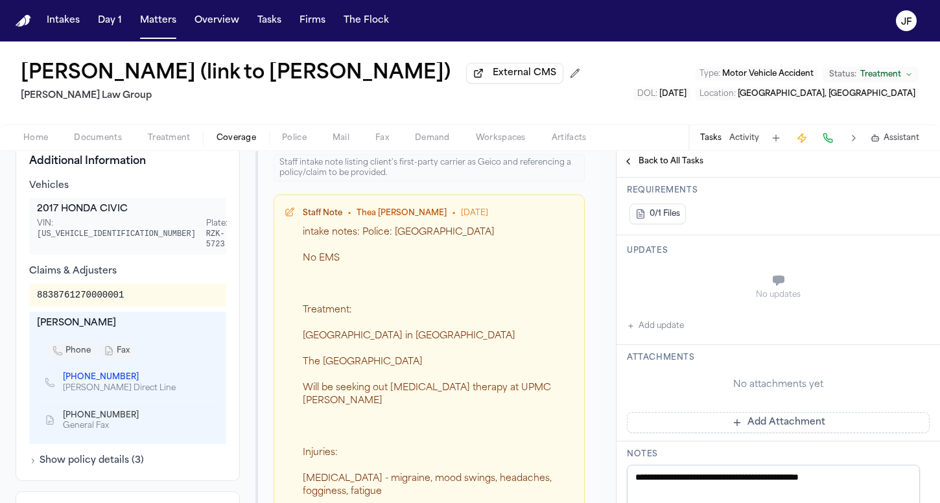
scroll to position [277, 0]
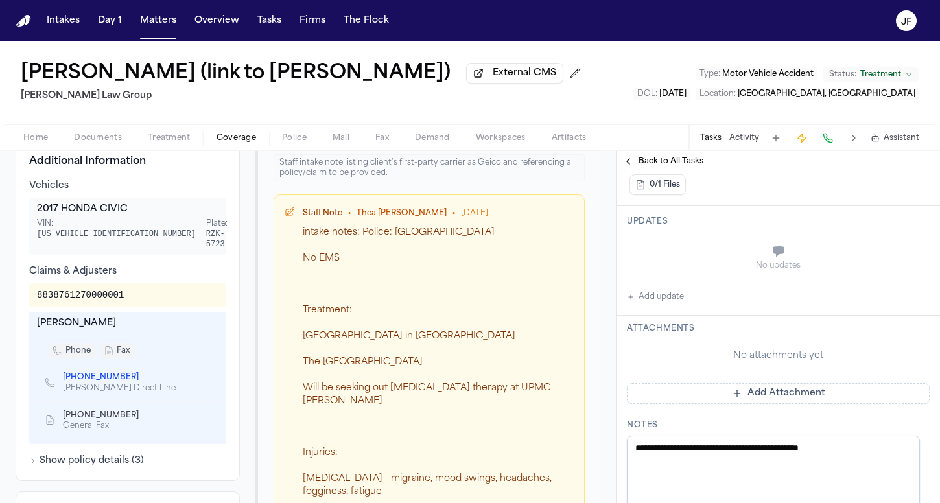
click at [651, 296] on button "Add update" at bounding box center [655, 297] width 57 height 16
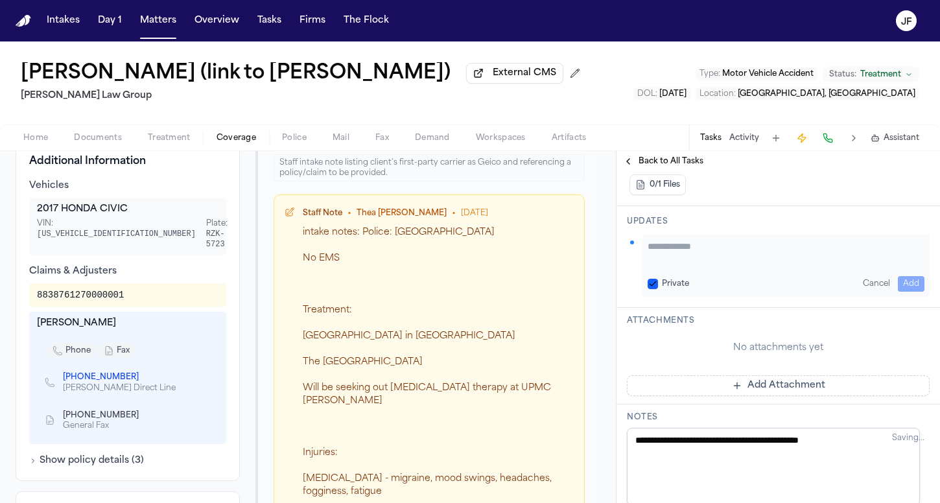
click at [746, 263] on textarea "Add your update" at bounding box center [786, 253] width 277 height 26
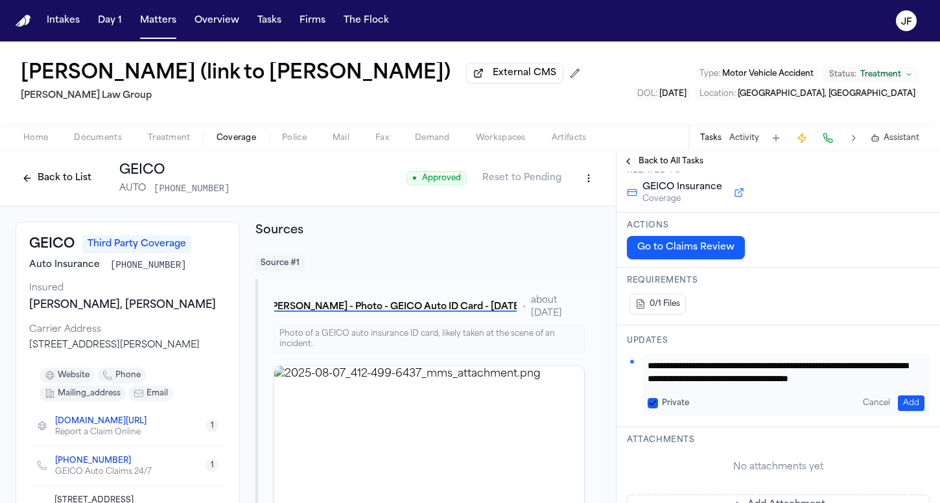
scroll to position [13, 0]
type textarea "**********"
click at [898, 403] on button "Add" at bounding box center [911, 403] width 27 height 16
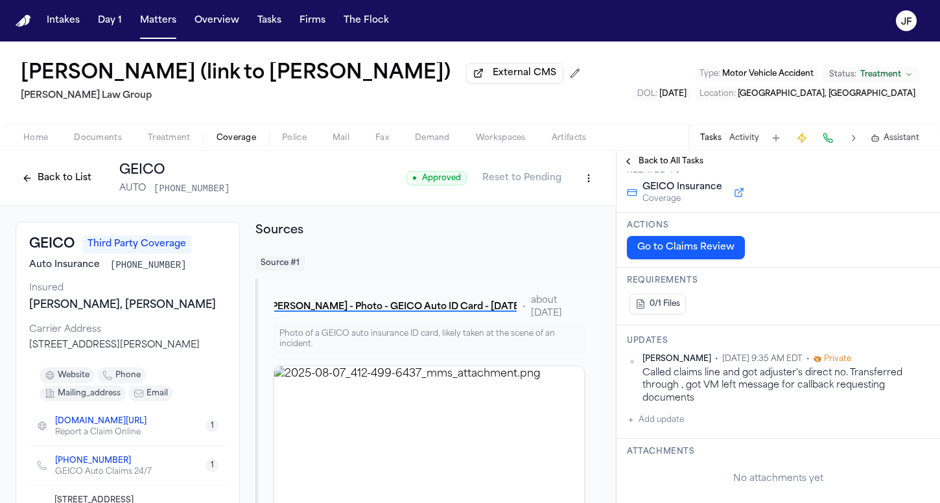
scroll to position [188, 0]
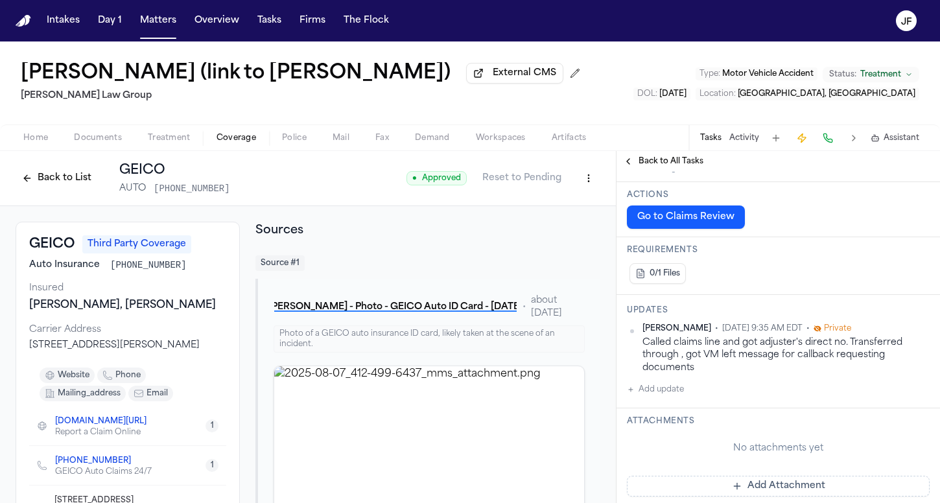
click at [685, 167] on span "Back to All Tasks" at bounding box center [671, 161] width 65 height 10
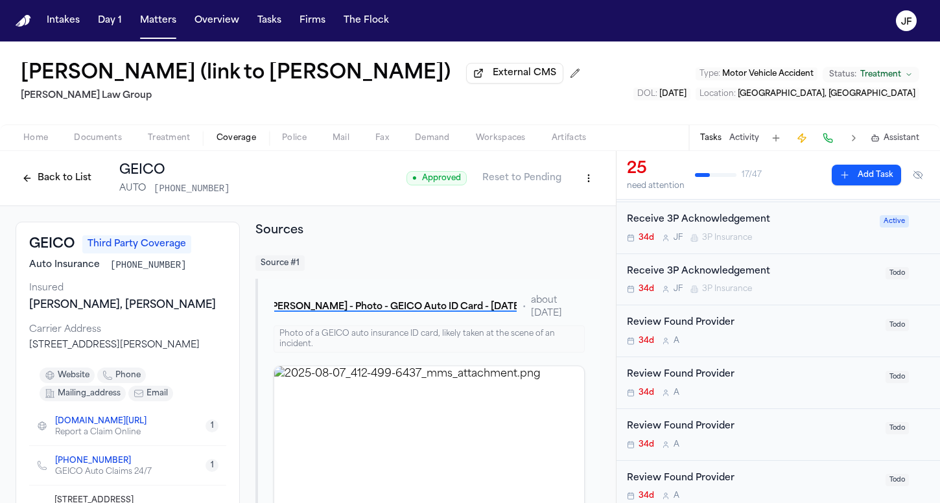
scroll to position [82, 0]
click at [725, 274] on div "Receive 3P Acknowledgement" at bounding box center [752, 272] width 251 height 15
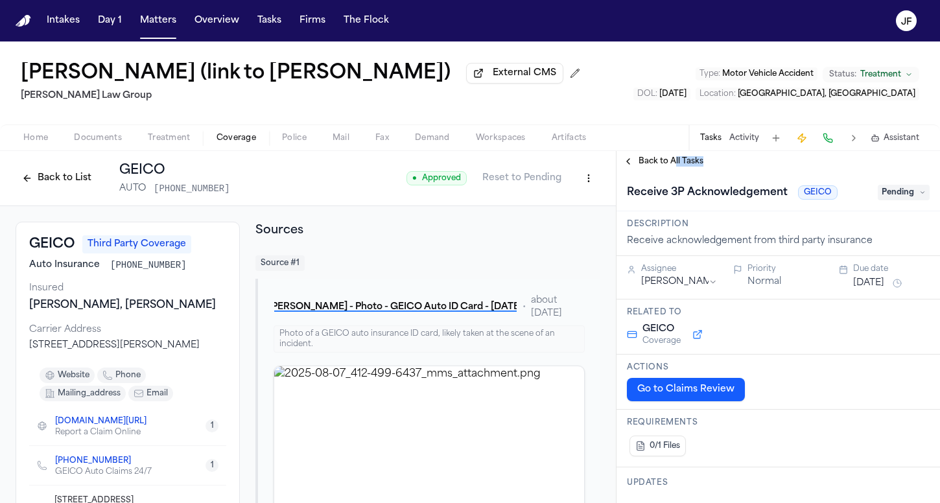
click at [673, 170] on div "Back to All Tasks" at bounding box center [778, 161] width 323 height 21
click at [666, 165] on span "Back to All Tasks" at bounding box center [671, 161] width 65 height 10
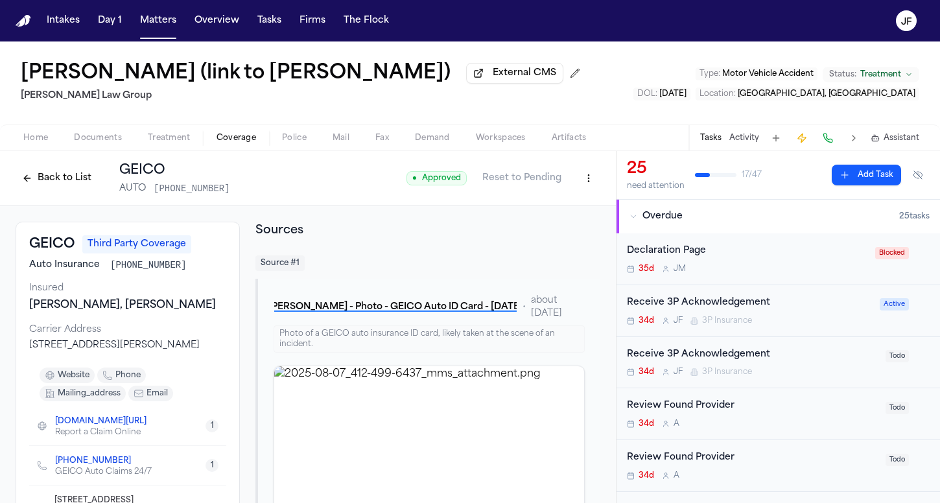
click at [51, 182] on button "Back to List" at bounding box center [57, 178] width 82 height 21
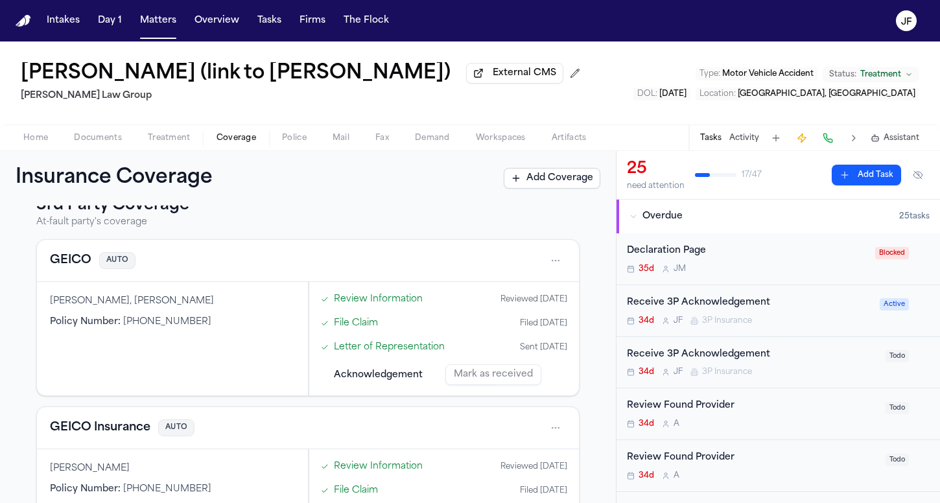
scroll to position [346, 0]
drag, startPoint x: 53, startPoint y: 303, endPoint x: 206, endPoint y: 303, distance: 152.3
click at [206, 304] on div "[PERSON_NAME], [PERSON_NAME]" at bounding box center [172, 300] width 245 height 13
click at [144, 375] on div "[PERSON_NAME], [DEMOGRAPHIC_DATA][PERSON_NAME] Policy Number : [PHONE_NUMBER]" at bounding box center [172, 337] width 271 height 113
drag, startPoint x: 170, startPoint y: 472, endPoint x: 43, endPoint y: 473, distance: 127.1
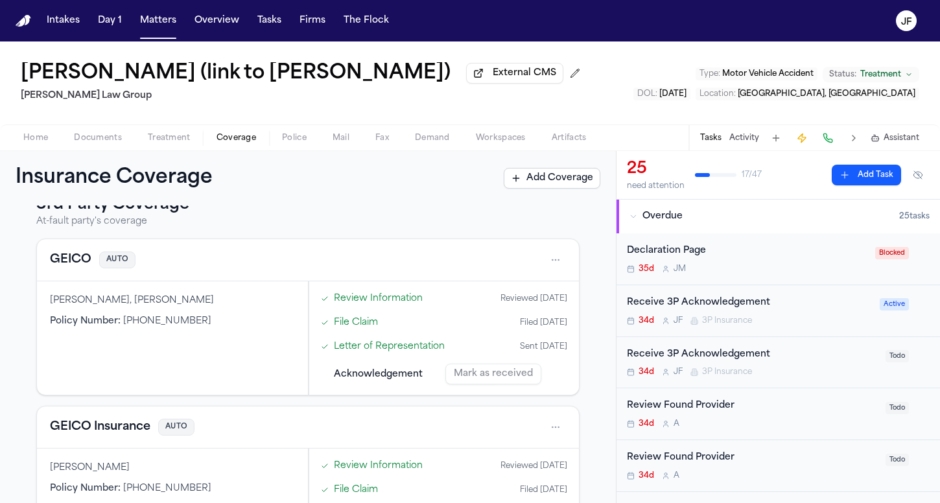
click at [43, 472] on div "[PERSON_NAME] Policy Number : [PHONE_NUMBER]" at bounding box center [172, 505] width 271 height 113
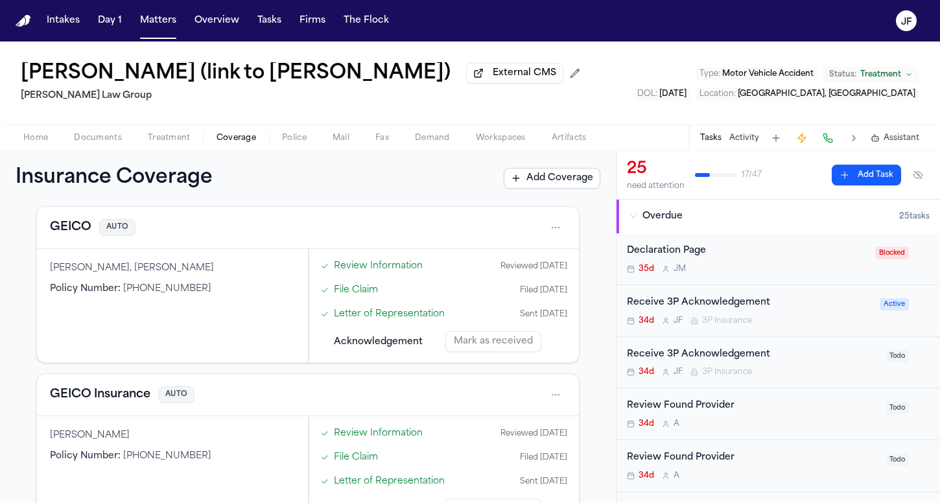
scroll to position [393, 0]
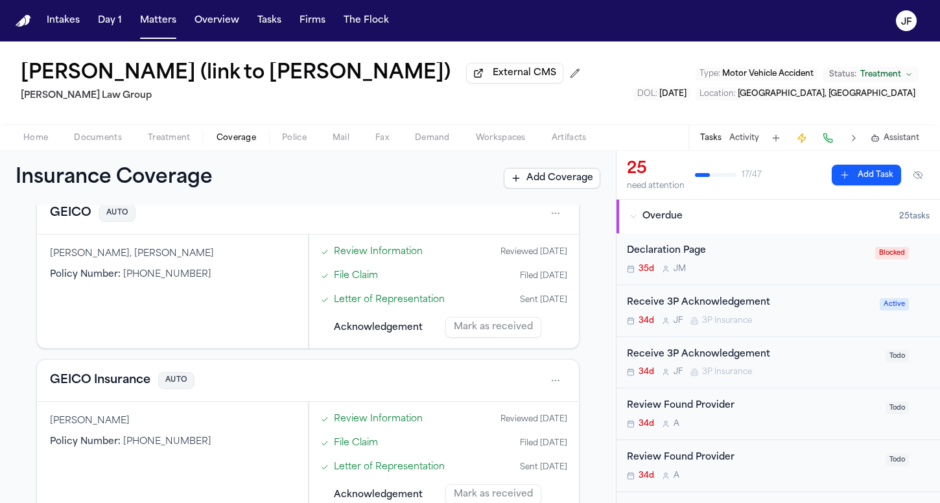
click at [263, 213] on div "GEICO AUTO" at bounding box center [308, 213] width 516 height 21
